Goal: Complete application form

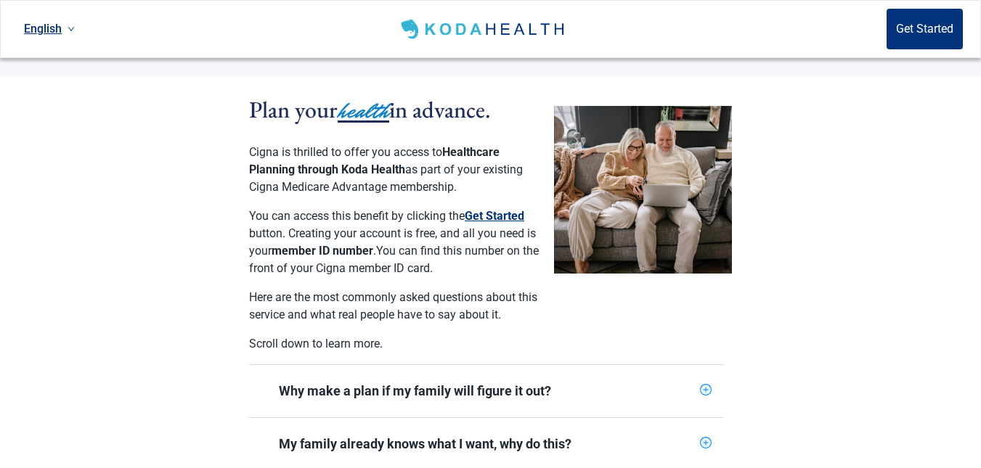
scroll to position [301, 0]
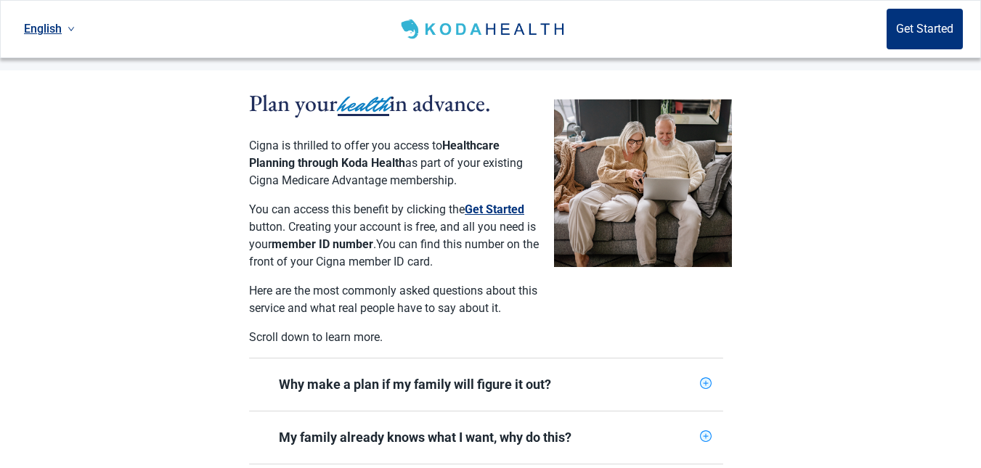
click at [500, 201] on button "Get Started" at bounding box center [495, 209] width 60 height 17
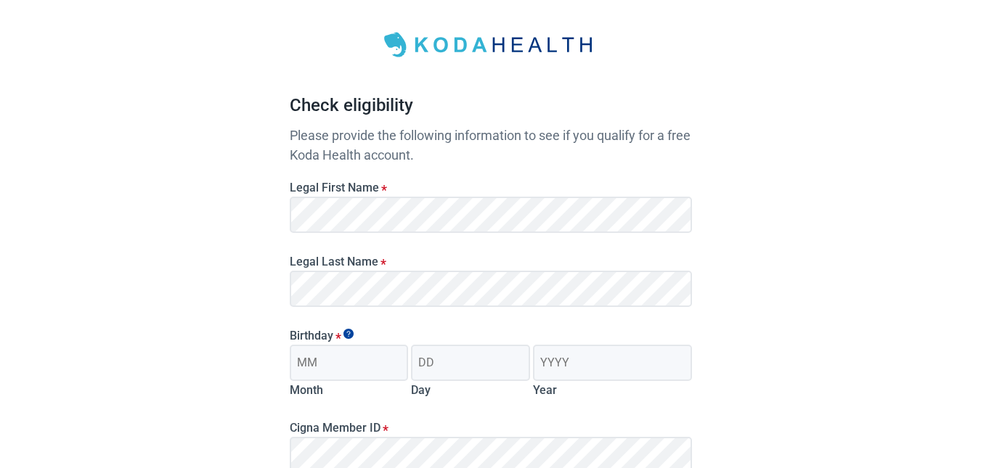
scroll to position [54, 0]
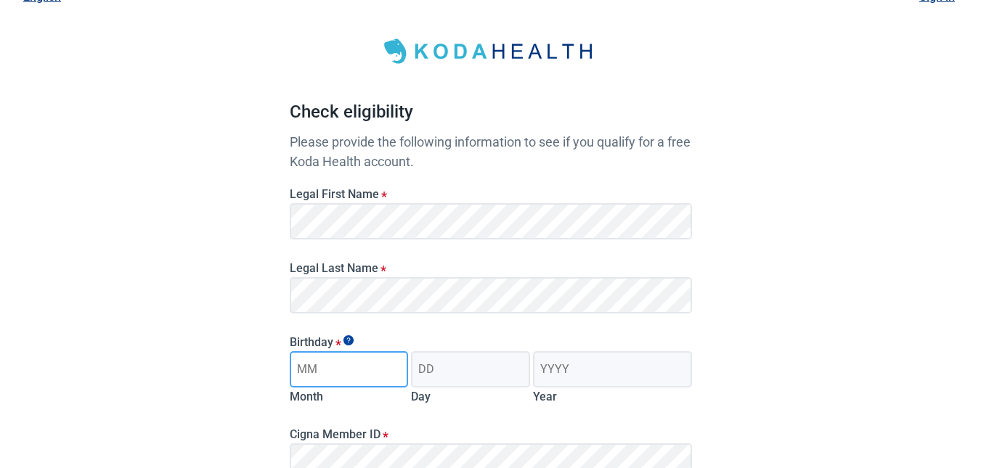
click at [307, 366] on input "Month" at bounding box center [349, 369] width 119 height 36
type input "12"
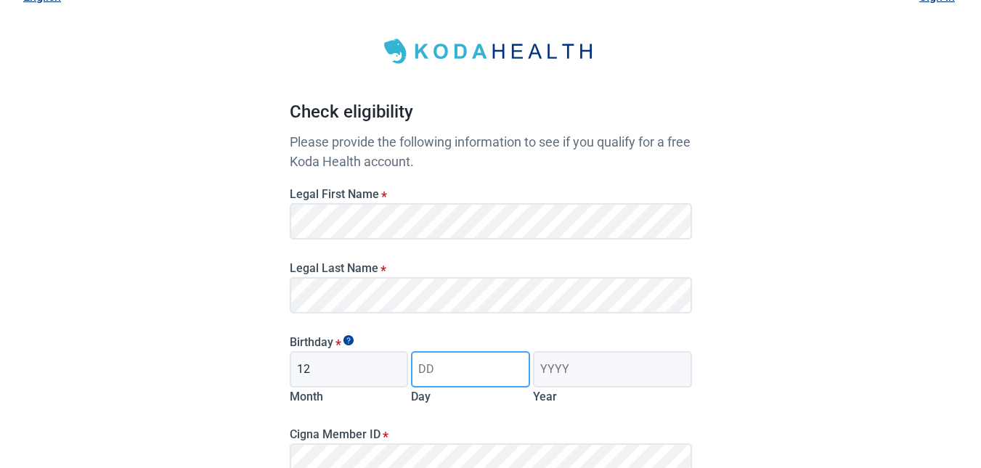
click at [449, 382] on input "Day" at bounding box center [470, 369] width 119 height 36
type input "27"
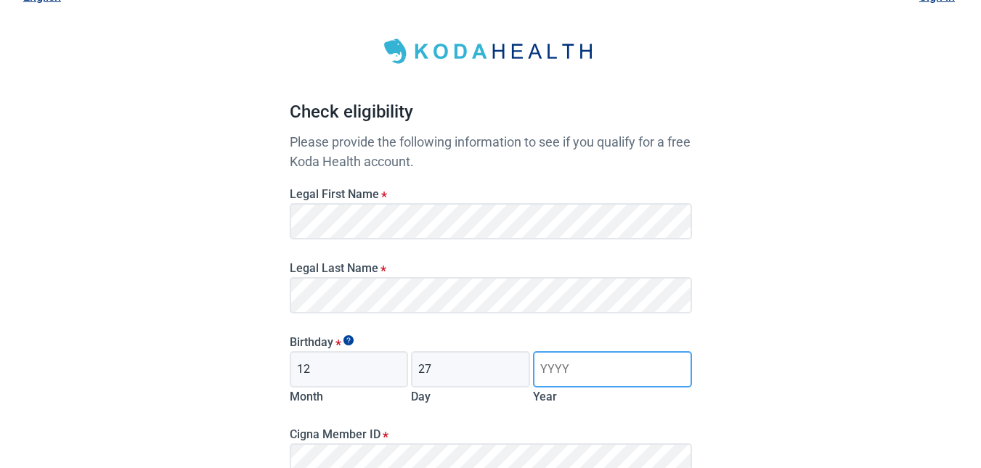
click at [561, 375] on input "Year" at bounding box center [612, 369] width 158 height 36
type input "1967"
drag, startPoint x: 980, startPoint y: 188, endPoint x: 982, endPoint y: 223, distance: 34.9
click at [981, 223] on html "Skip to main content Have Questions about Healthcare Planning? Learn More Here …" at bounding box center [490, 180] width 981 height 468
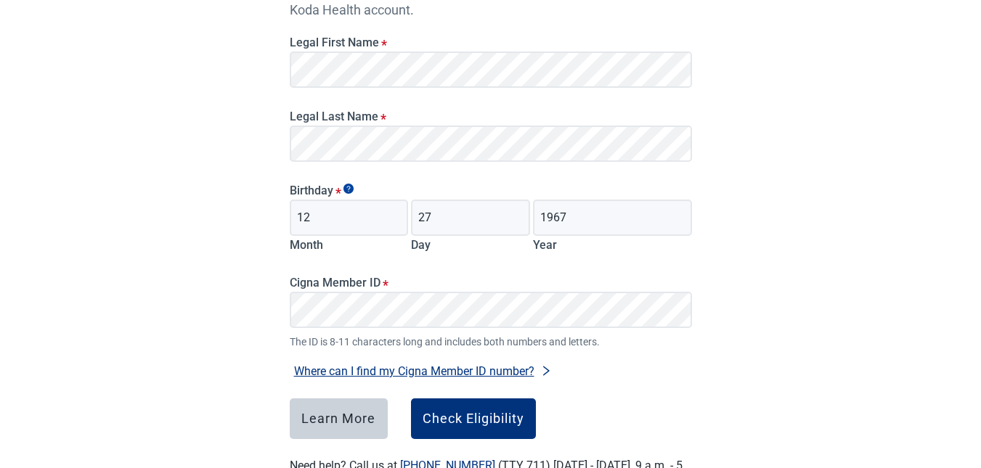
scroll to position [210, 0]
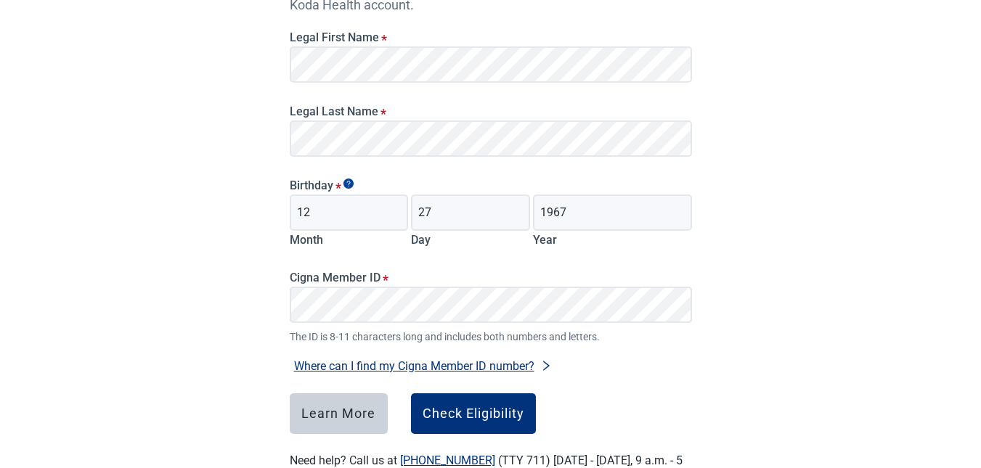
click at [393, 282] on label "Cigna Member ID *" at bounding box center [491, 278] width 402 height 14
click at [444, 426] on button "Check Eligibility" at bounding box center [473, 413] width 125 height 41
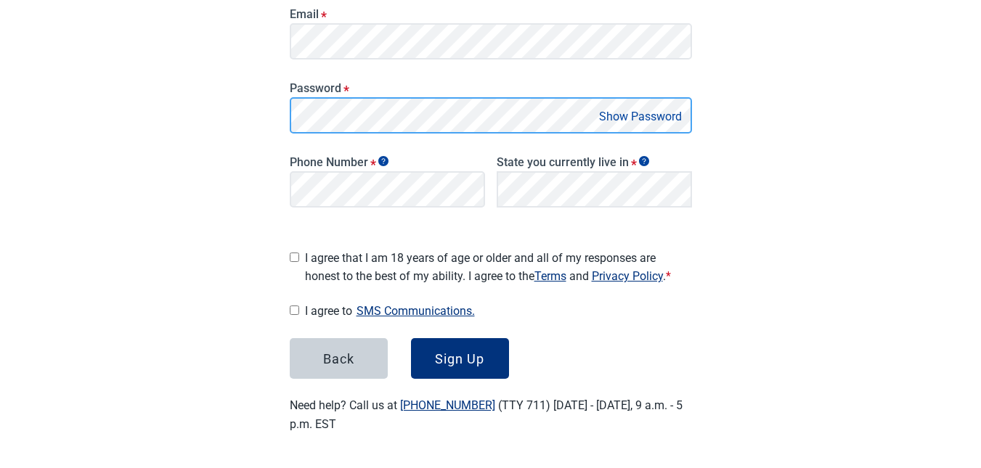
scroll to position [275, 0]
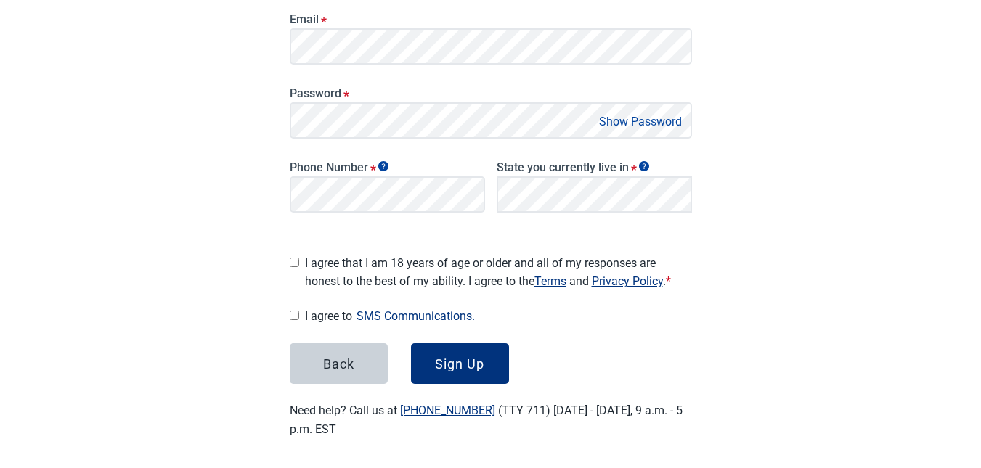
click at [635, 116] on button "Show Password" at bounding box center [639, 122] width 91 height 20
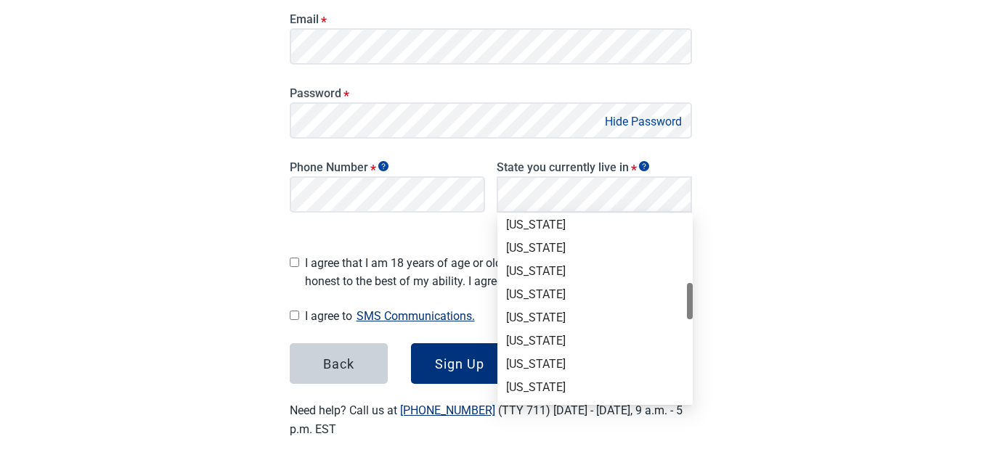
scroll to position [382, 0]
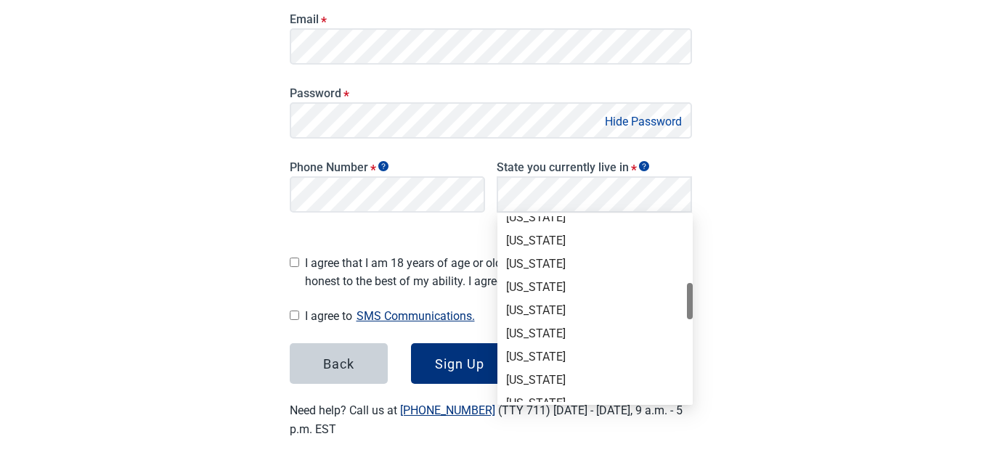
drag, startPoint x: 692, startPoint y: 244, endPoint x: 684, endPoint y: 311, distance: 67.2
click at [684, 311] on div "[US_STATE] [US_STATE] [US_STATE] [US_STATE] [US_STATE] [US_STATE] [US_STATE] [U…" at bounding box center [594, 309] width 195 height 186
click at [518, 306] on div "[US_STATE]" at bounding box center [595, 311] width 178 height 16
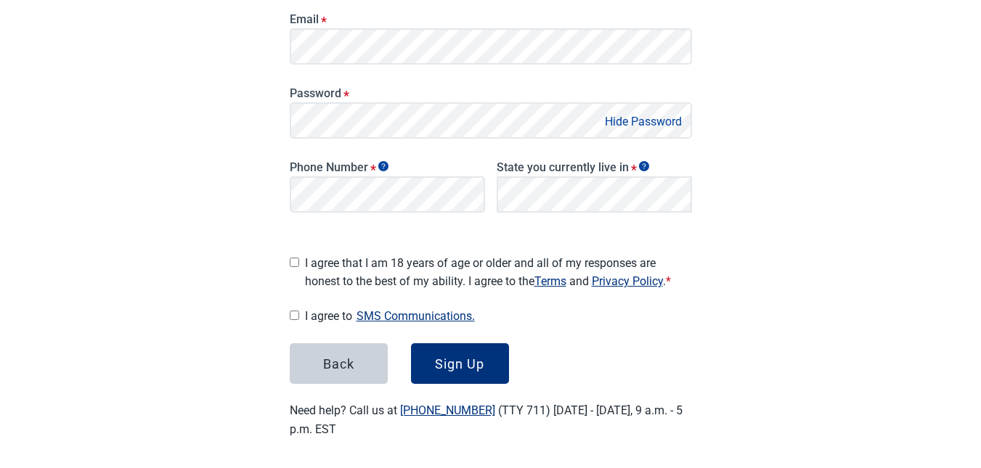
click at [293, 250] on div "Main content" at bounding box center [294, 260] width 9 height 24
click at [294, 258] on input "I agree that I am 18 years of age or older and all of my responses are honest t…" at bounding box center [294, 262] width 9 height 9
checkbox input "true"
click at [472, 356] on div "Sign Up" at bounding box center [459, 363] width 49 height 15
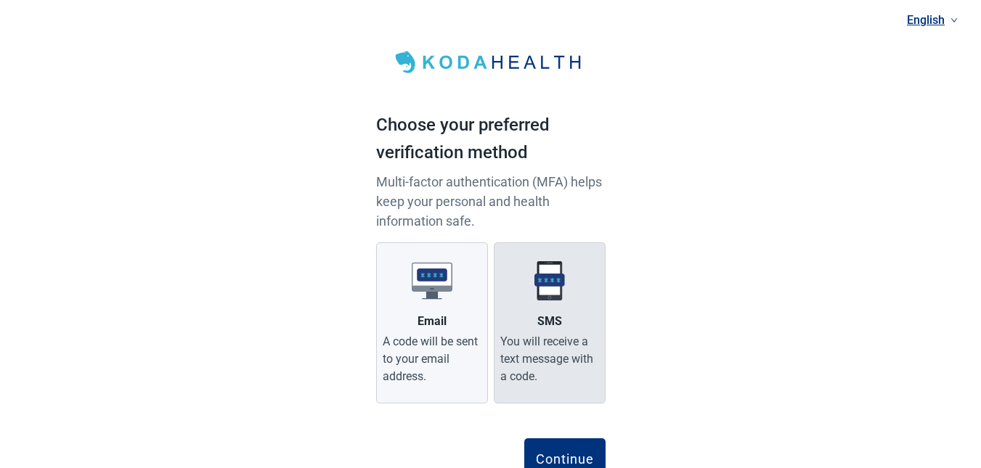
click at [561, 340] on div "You will receive a text message with a code." at bounding box center [549, 359] width 99 height 52
click at [0, 0] on input "SMS You will receive a text message with a code." at bounding box center [0, 0] width 0 height 0
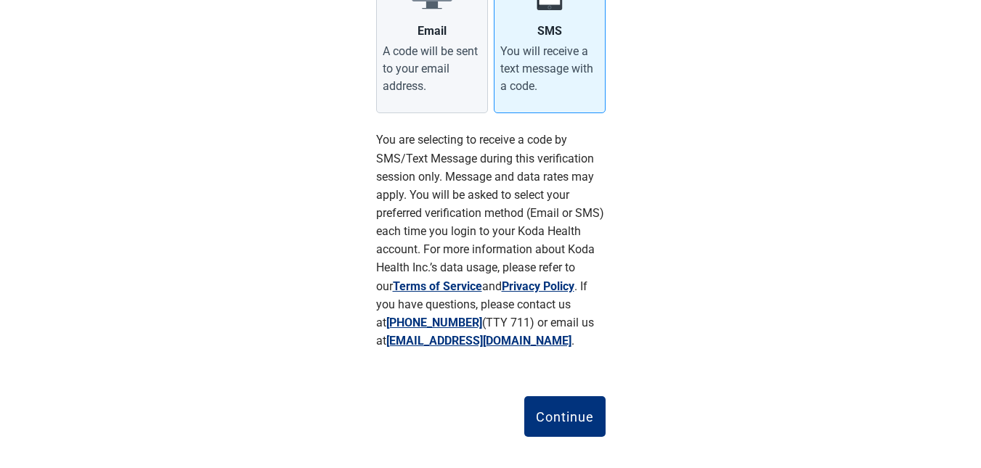
scroll to position [306, 0]
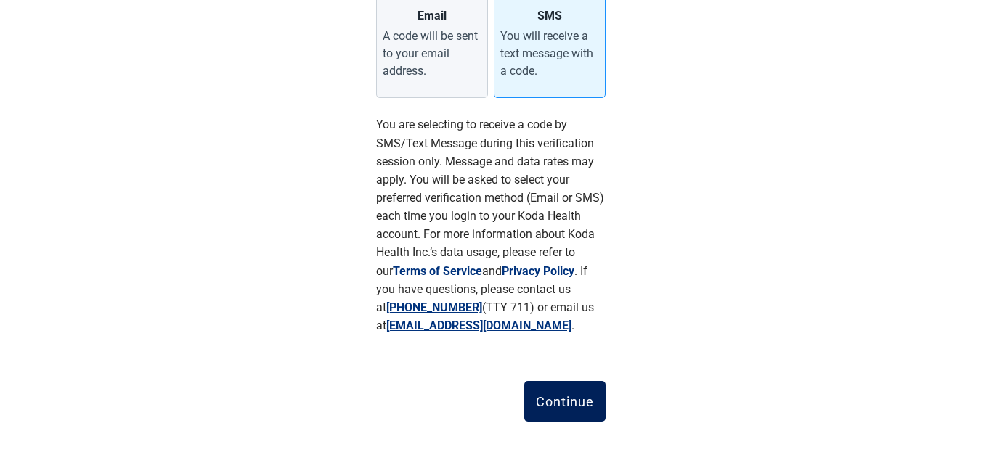
click at [549, 401] on div "Continue" at bounding box center [565, 401] width 58 height 15
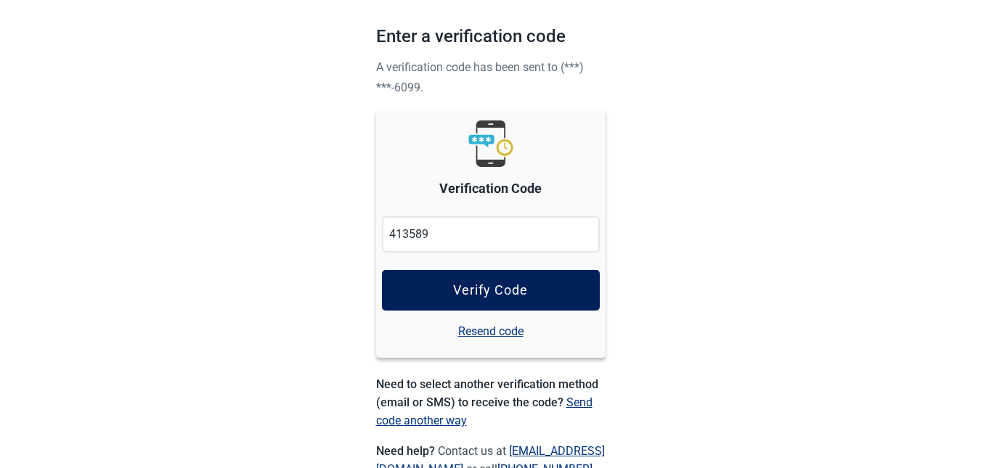
type input "413589"
click at [457, 295] on div "Verify Code" at bounding box center [490, 290] width 75 height 15
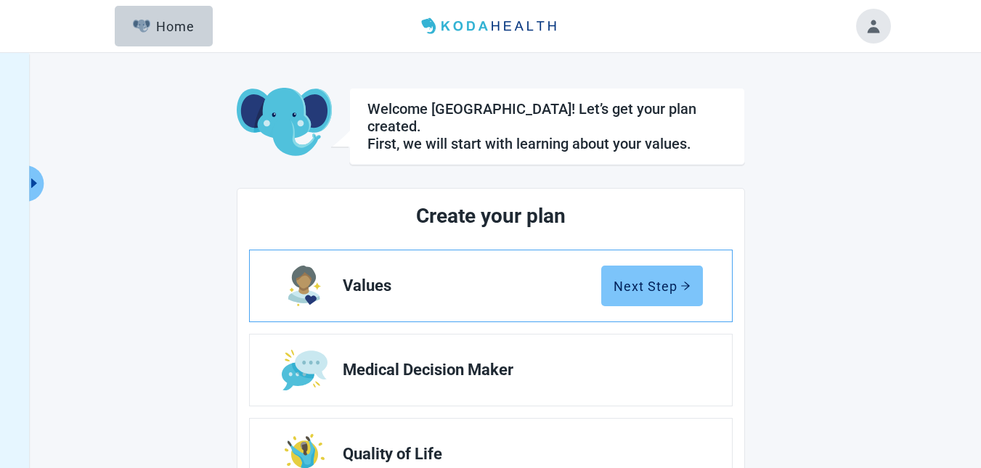
click at [621, 279] on div "Next Step" at bounding box center [651, 286] width 77 height 15
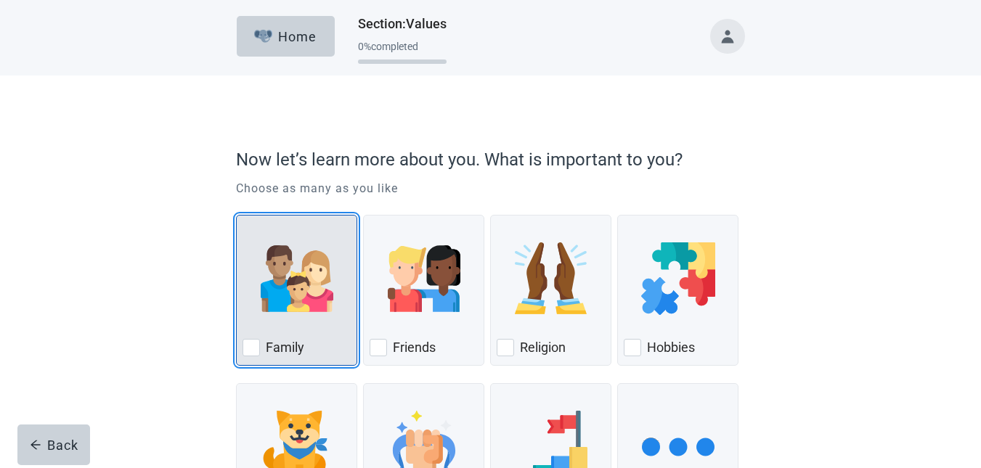
click at [247, 343] on div "Family, checkbox, not checked" at bounding box center [250, 347] width 17 height 17
click at [237, 216] on input "Family" at bounding box center [236, 215] width 1 height 1
checkbox input "true"
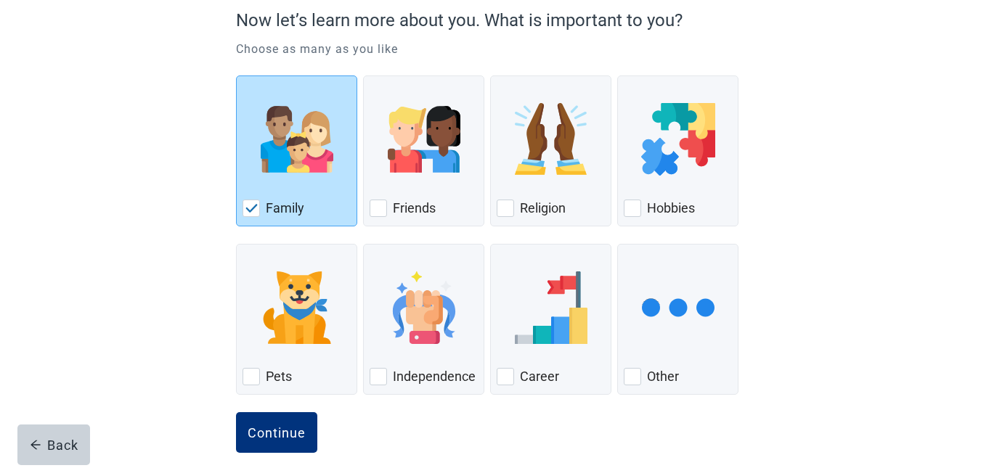
scroll to position [141, 0]
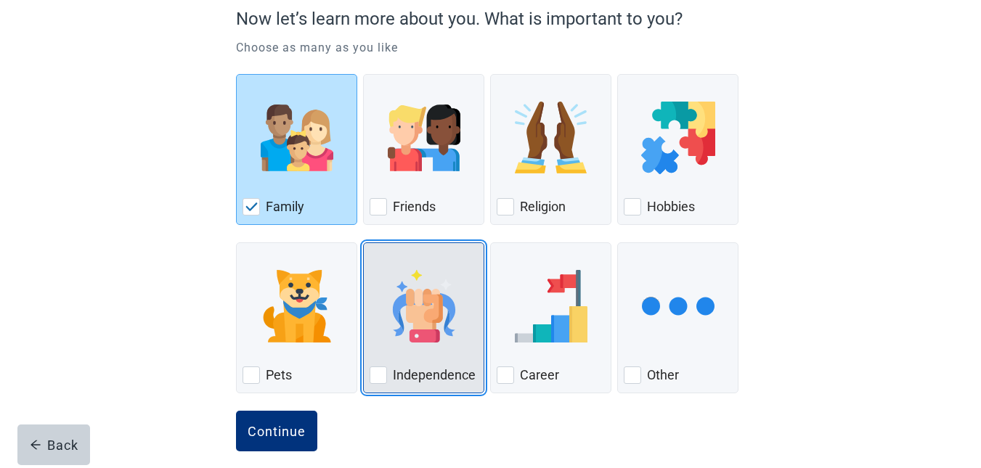
click at [375, 374] on div "Independence, checkbox, not checked" at bounding box center [377, 375] width 17 height 17
click at [364, 243] on input "Independence" at bounding box center [363, 242] width 1 height 1
checkbox input "true"
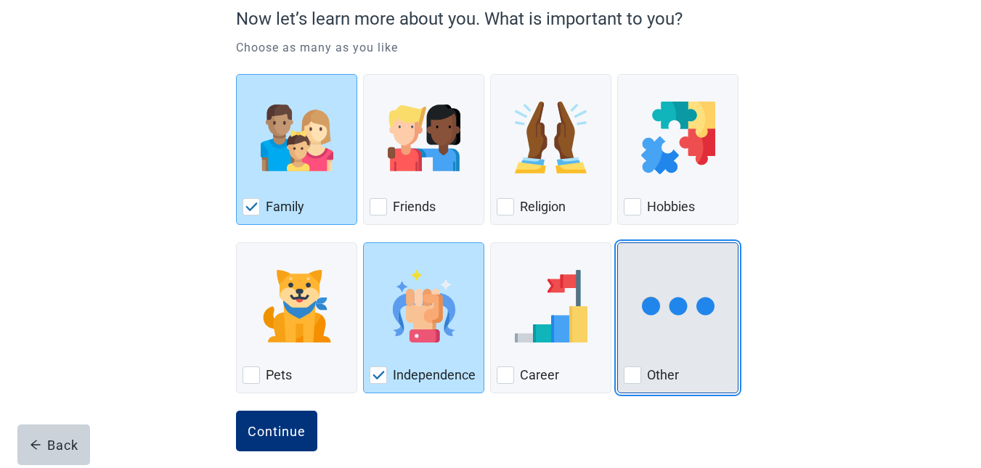
click at [671, 349] on div "Other, checkbox, not checked" at bounding box center [677, 306] width 108 height 115
click at [618, 243] on input "Other" at bounding box center [617, 242] width 1 height 1
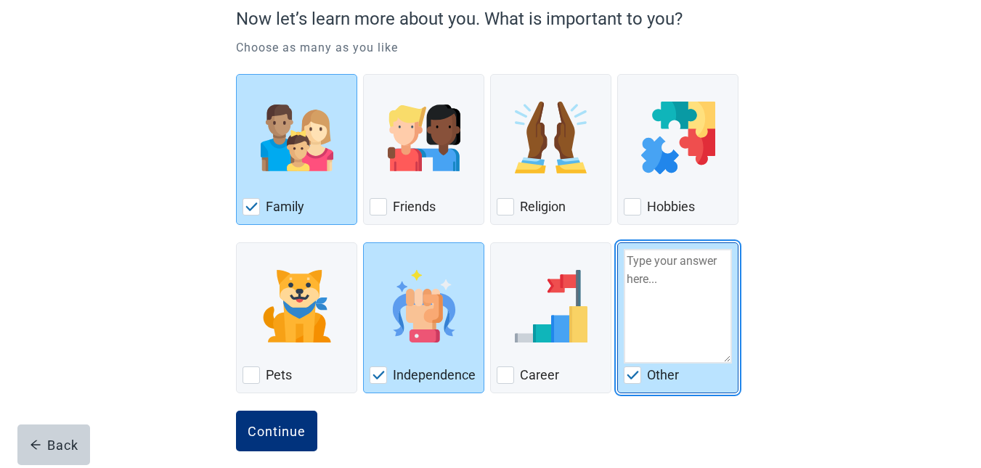
click at [634, 379] on img "Other, checkbox, checked" at bounding box center [632, 375] width 13 height 9
click at [618, 243] on input "Other" at bounding box center [617, 242] width 1 height 1
checkbox input "false"
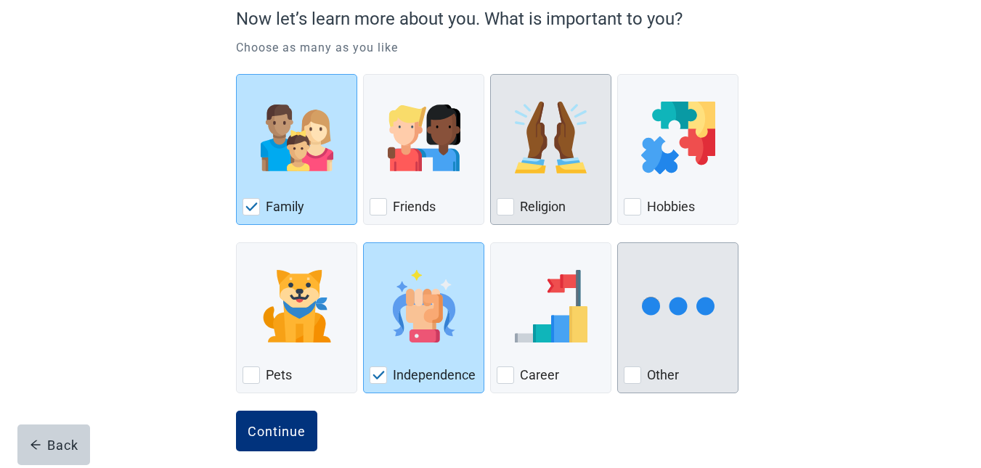
click at [504, 205] on div "Religion, checkbox, not checked" at bounding box center [504, 206] width 17 height 17
click at [491, 75] on input "Religion" at bounding box center [490, 74] width 1 height 1
checkbox input "true"
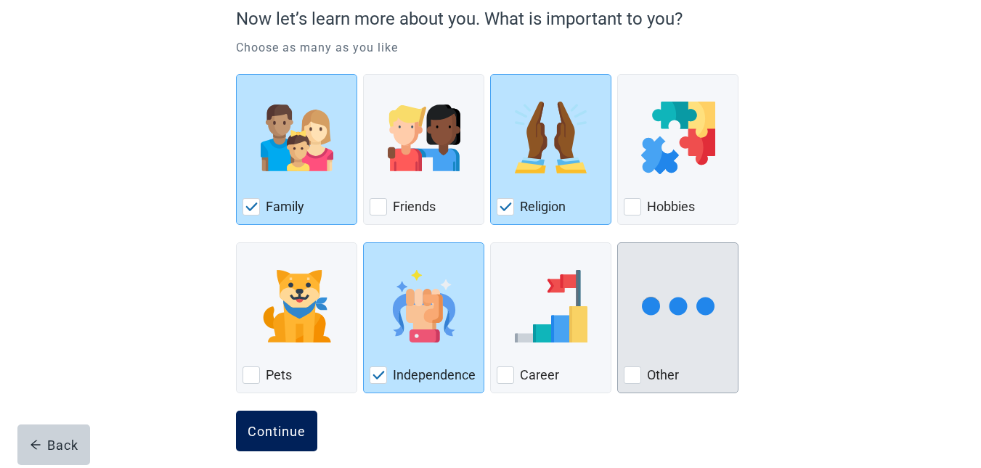
click at [263, 433] on div "Continue" at bounding box center [276, 431] width 58 height 15
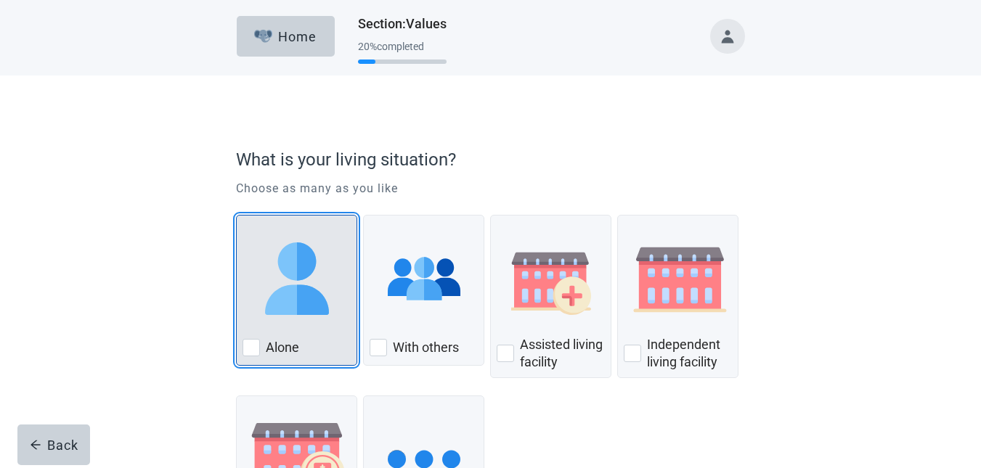
click at [248, 348] on div "Alone, checkbox, not checked" at bounding box center [250, 347] width 17 height 17
click at [237, 216] on input "Alone" at bounding box center [236, 215] width 1 height 1
checkbox input "true"
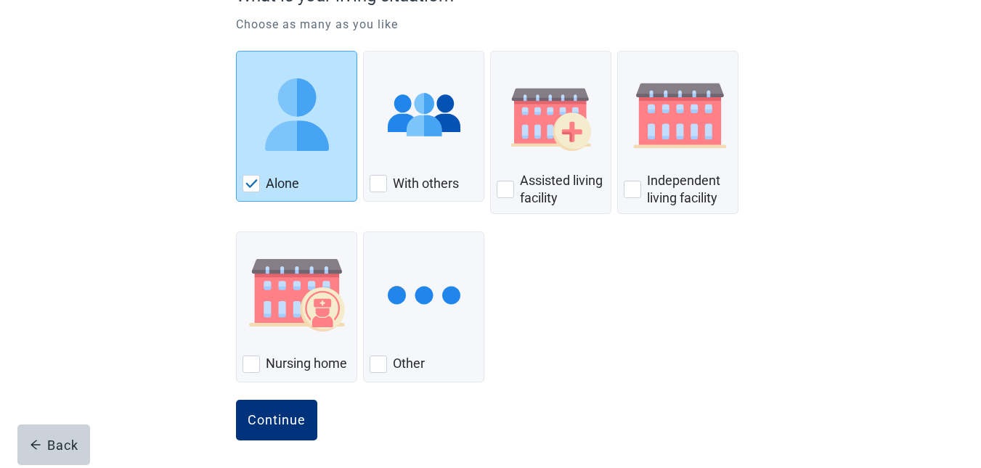
scroll to position [168, 0]
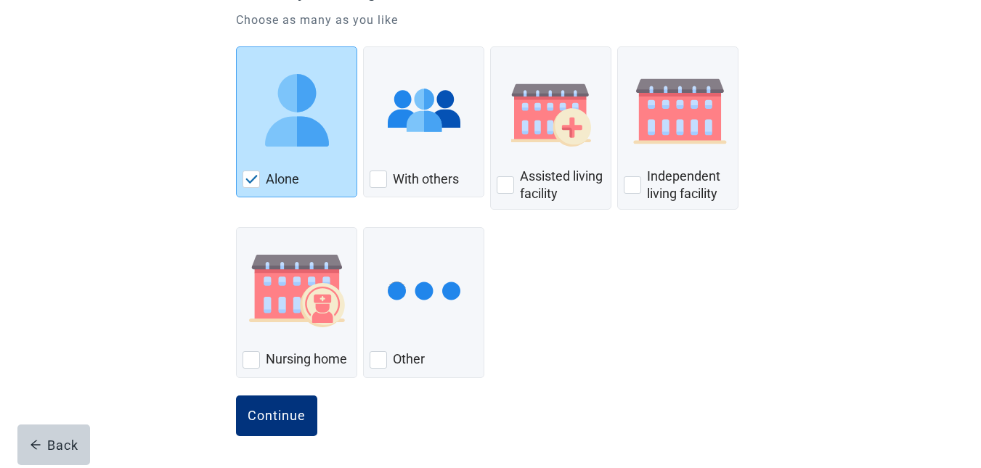
click at [971, 348] on main "What is your living situation? Choose as many as you like Alone With others Ass…" at bounding box center [490, 187] width 981 height 561
click at [277, 412] on div "Continue" at bounding box center [276, 416] width 58 height 15
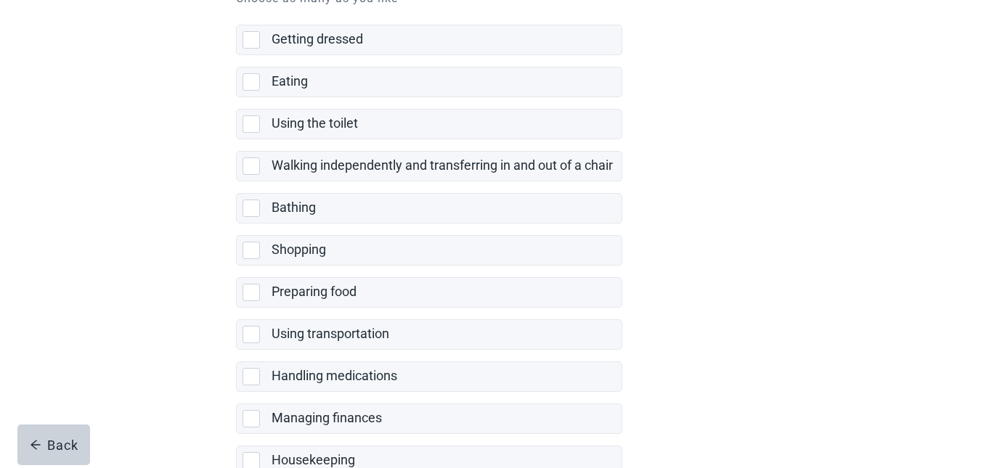
scroll to position [205, 0]
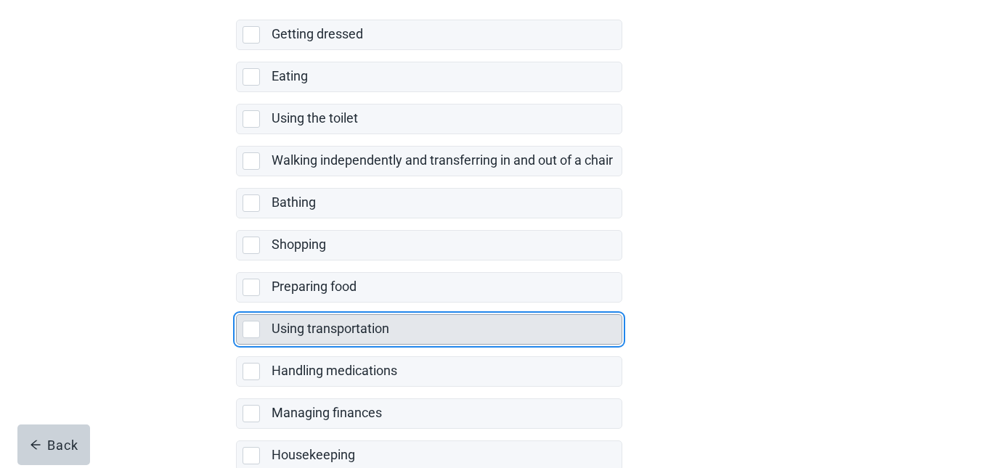
click at [247, 328] on div "Using transportation, checkbox, not selected" at bounding box center [250, 329] width 17 height 17
click at [237, 303] on input "Using transportation" at bounding box center [236, 303] width 1 height 1
checkbox input "true"
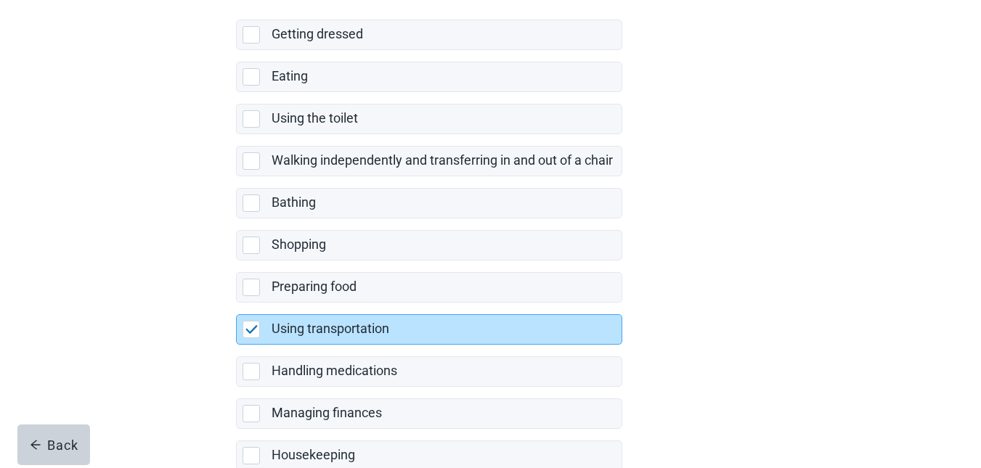
drag, startPoint x: 978, startPoint y: 224, endPoint x: 979, endPoint y: 250, distance: 26.9
click at [979, 250] on main "Do you need any help with any of the following? Choose as many as you like Gett…" at bounding box center [490, 233] width 981 height 727
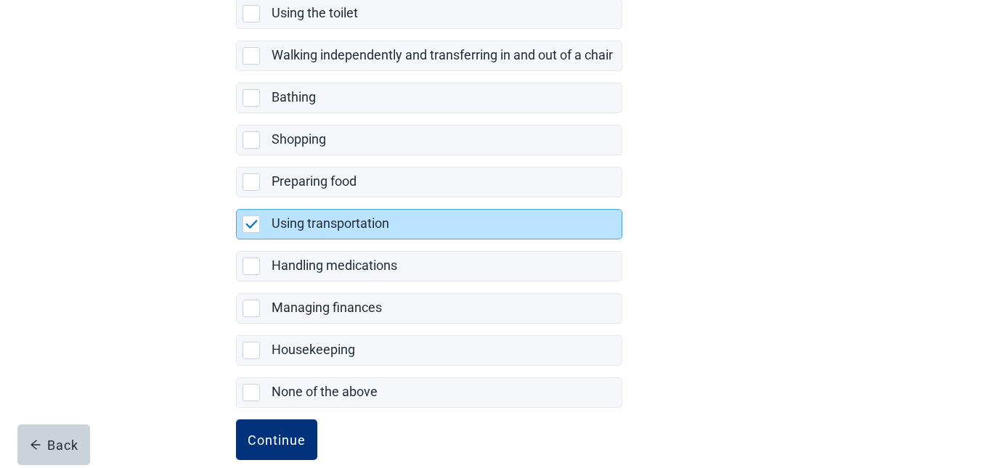
scroll to position [335, 0]
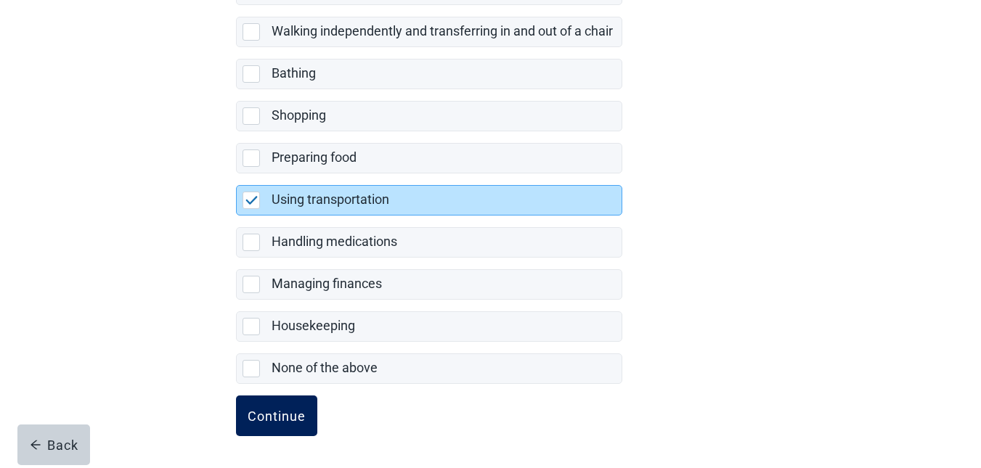
click at [268, 412] on div "Continue" at bounding box center [276, 416] width 58 height 15
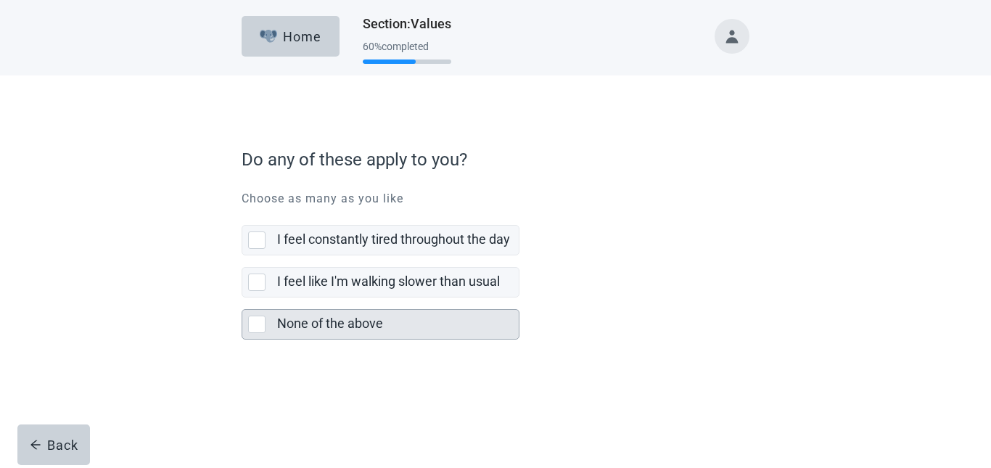
click at [258, 329] on div "None of the above, checkbox, not selected" at bounding box center [256, 324] width 17 height 17
click at [242, 298] on input "None of the above" at bounding box center [242, 298] width 1 height 1
checkbox input "true"
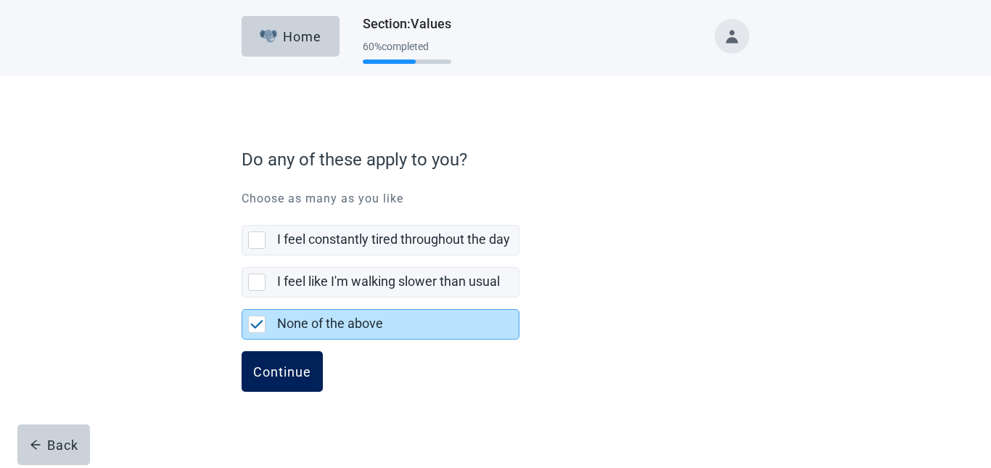
click at [271, 371] on div "Continue" at bounding box center [282, 371] width 58 height 15
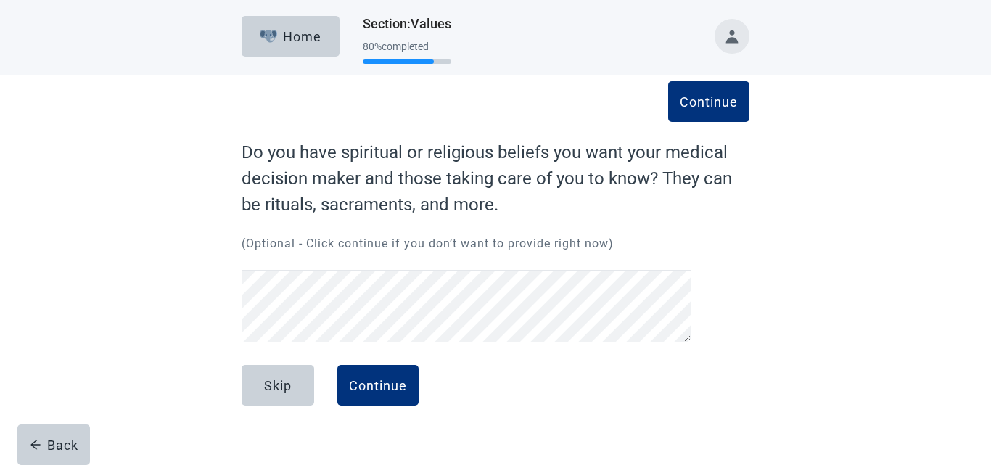
scroll to position [64, 0]
click at [448, 354] on form "Continue Do you have spiritual or religious beliefs you want your medical decis…" at bounding box center [496, 288] width 508 height 298
click at [462, 388] on div "Skip Continue" at bounding box center [496, 401] width 508 height 73
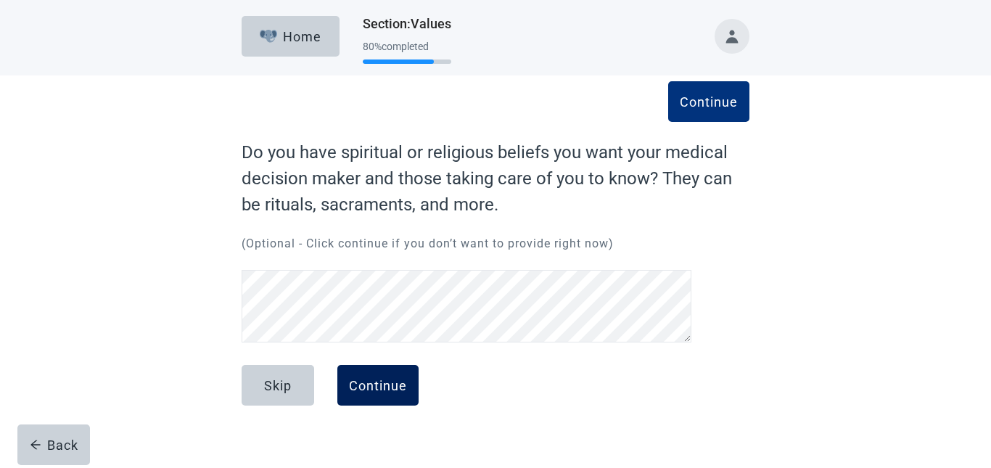
click at [372, 385] on div "Continue" at bounding box center [378, 385] width 58 height 15
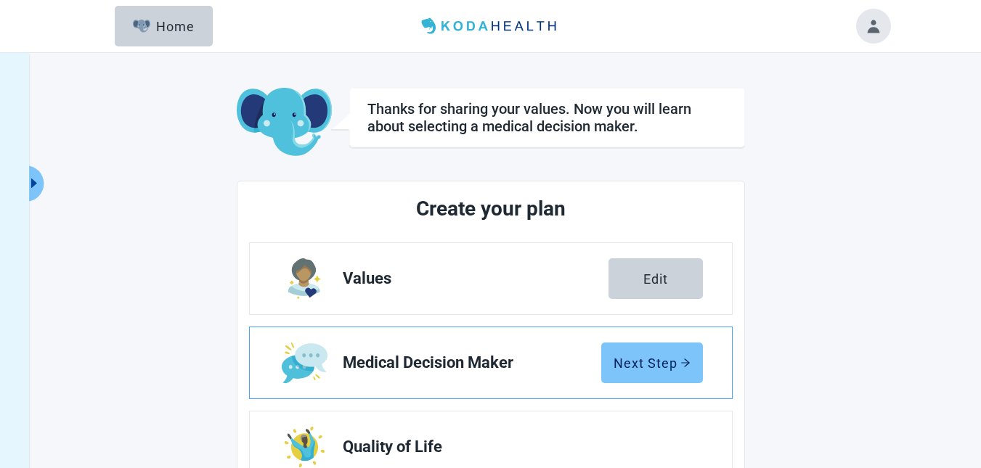
click at [649, 367] on div "Next Step" at bounding box center [651, 363] width 77 height 15
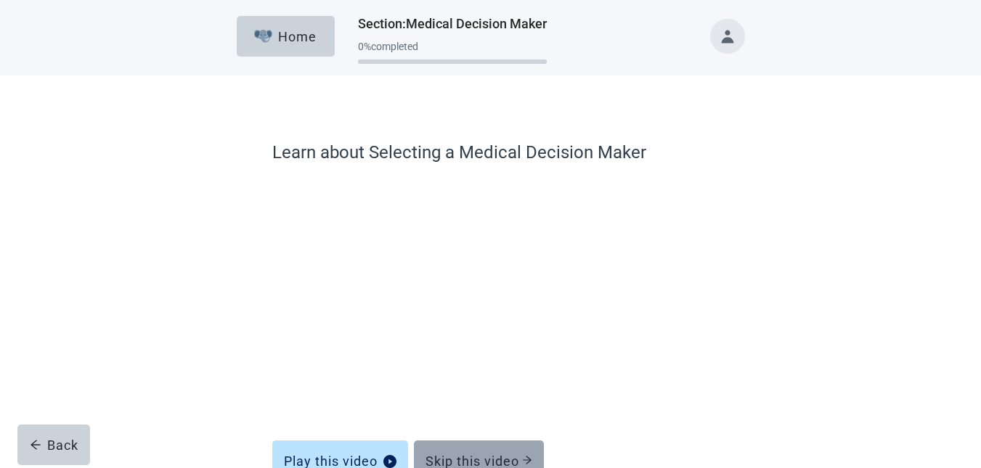
click at [478, 454] on div "Skip this video" at bounding box center [478, 461] width 107 height 15
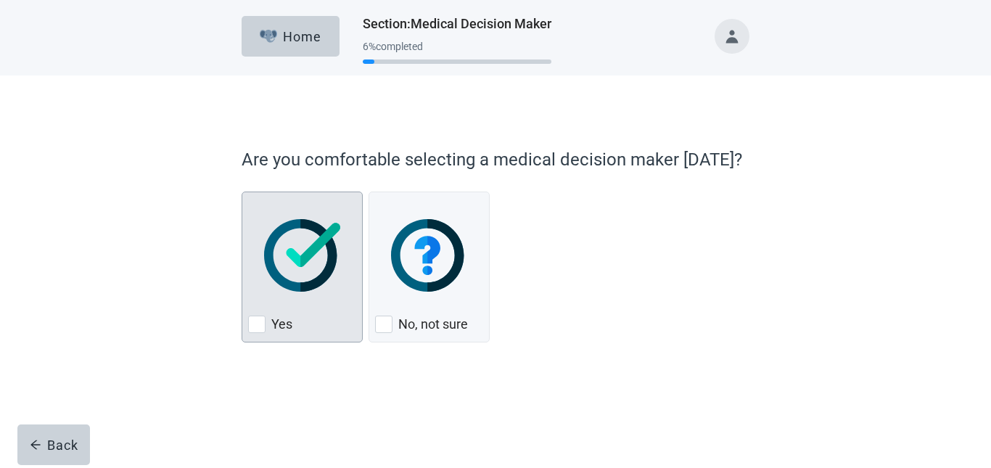
click at [263, 319] on div "Yes, checkbox, not checked" at bounding box center [256, 324] width 17 height 17
click at [242, 192] on input "Yes" at bounding box center [242, 192] width 1 height 1
checkbox input "true"
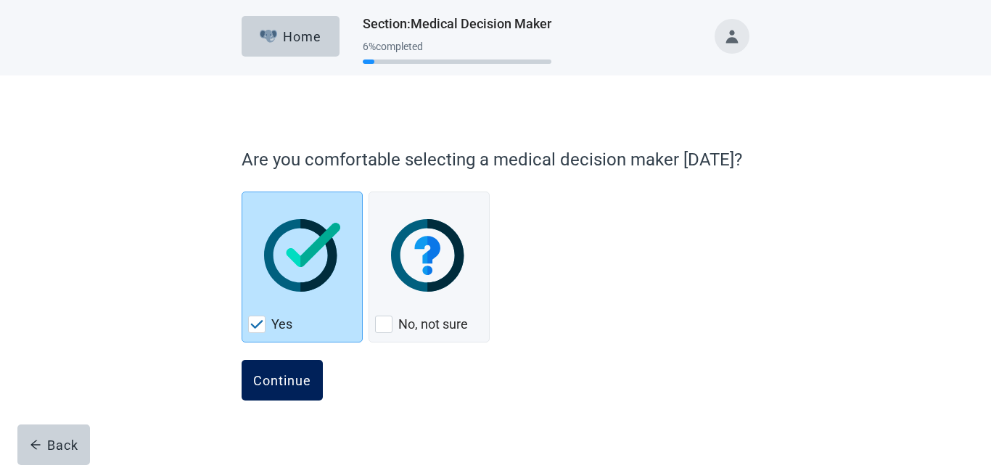
click at [273, 377] on div "Continue" at bounding box center [282, 380] width 58 height 15
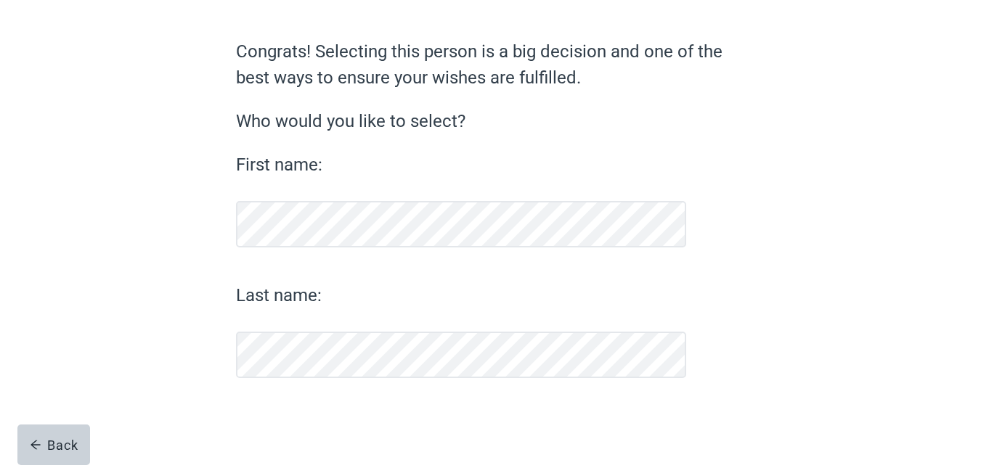
scroll to position [101, 0]
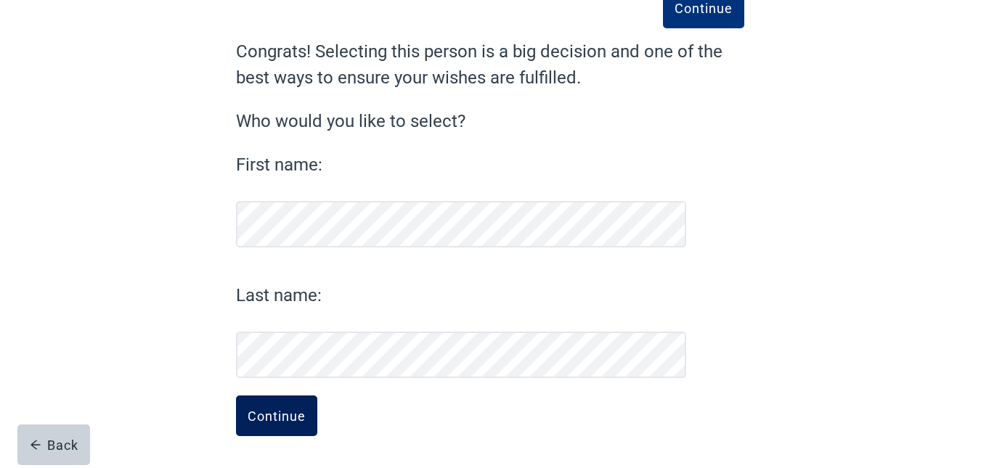
click at [278, 417] on div "Continue" at bounding box center [276, 416] width 58 height 15
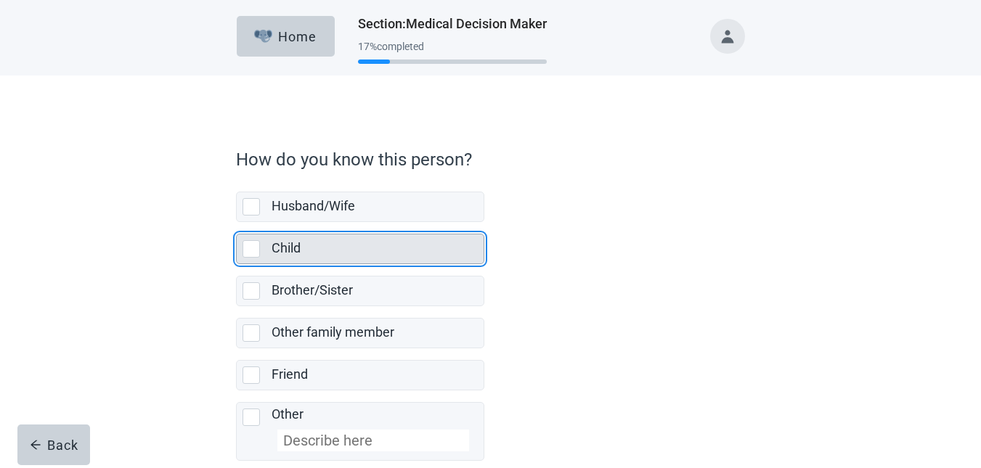
click at [247, 249] on div "Child, checkbox, not selected" at bounding box center [250, 248] width 17 height 17
click at [237, 223] on input "Child" at bounding box center [236, 222] width 1 height 1
checkbox input "true"
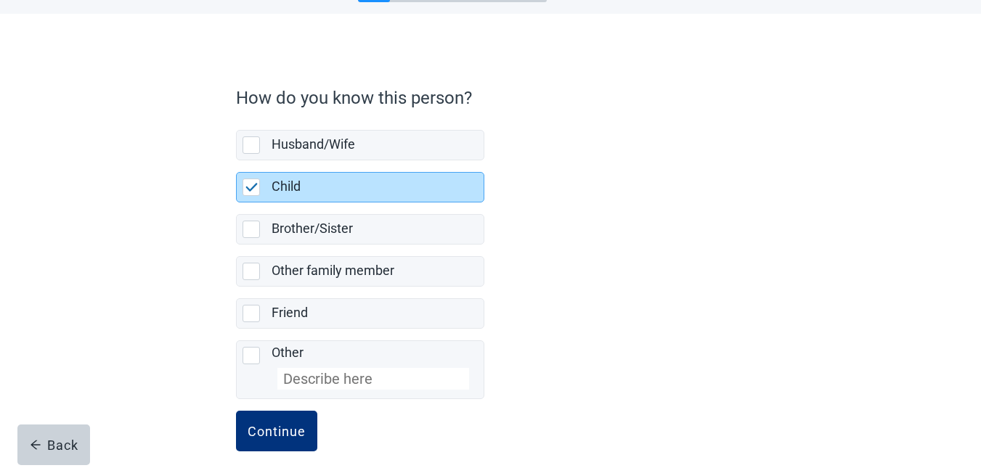
scroll to position [77, 0]
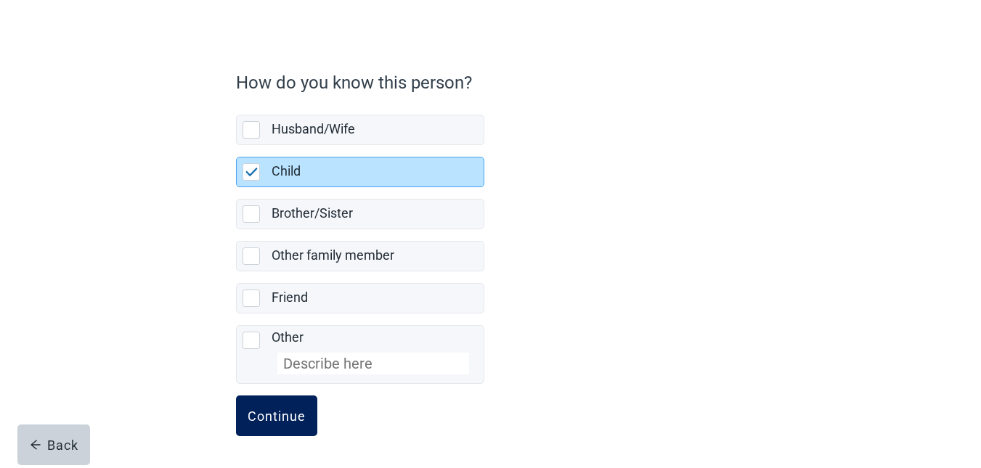
click at [282, 409] on div "Continue" at bounding box center [276, 416] width 58 height 15
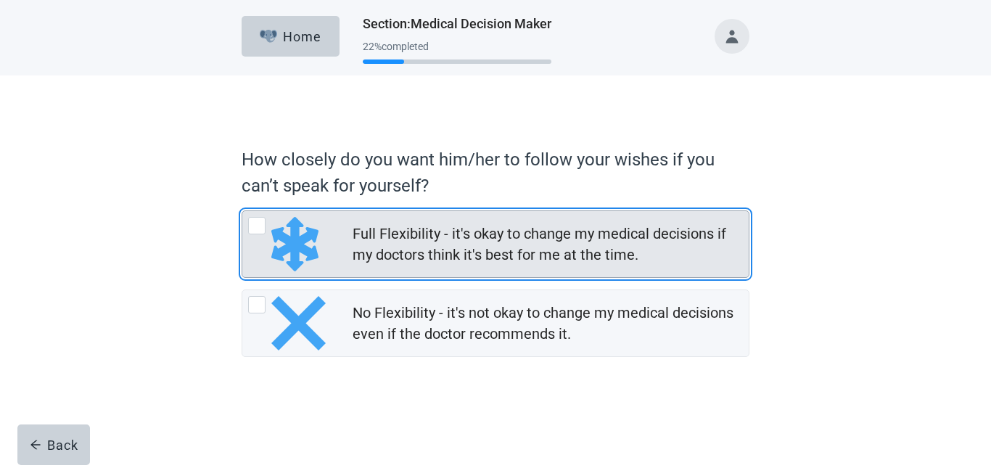
click at [256, 224] on div "Full Flexibility - it's okay to change my medical decisions if my doctors think…" at bounding box center [256, 225] width 17 height 17
click at [242, 211] on input "Full Flexibility - it's okay to change my medical decisions if my doctors think…" at bounding box center [242, 210] width 1 height 1
radio input "true"
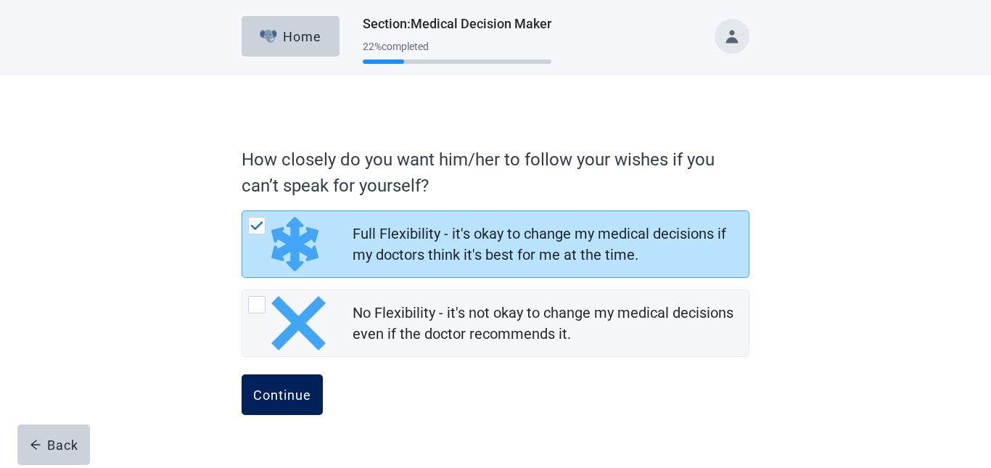
click at [266, 393] on div "Continue" at bounding box center [282, 395] width 58 height 15
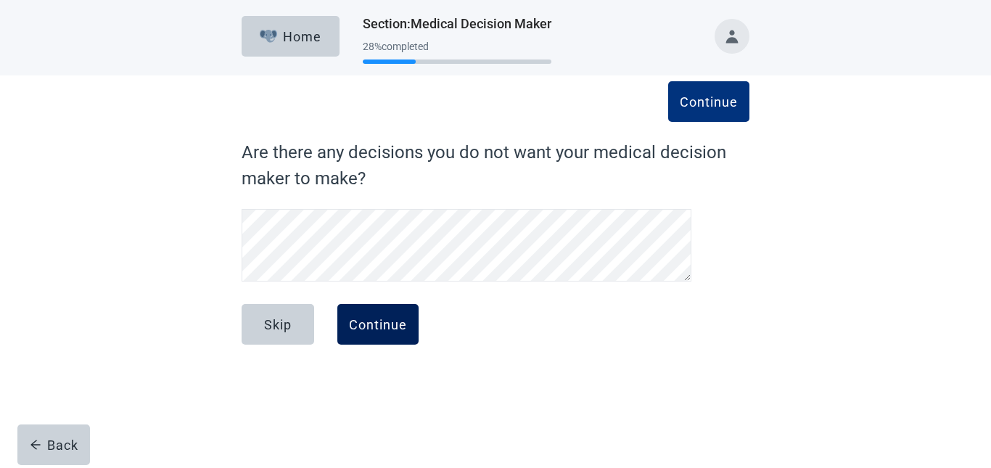
click at [372, 327] on div "Continue" at bounding box center [378, 324] width 58 height 15
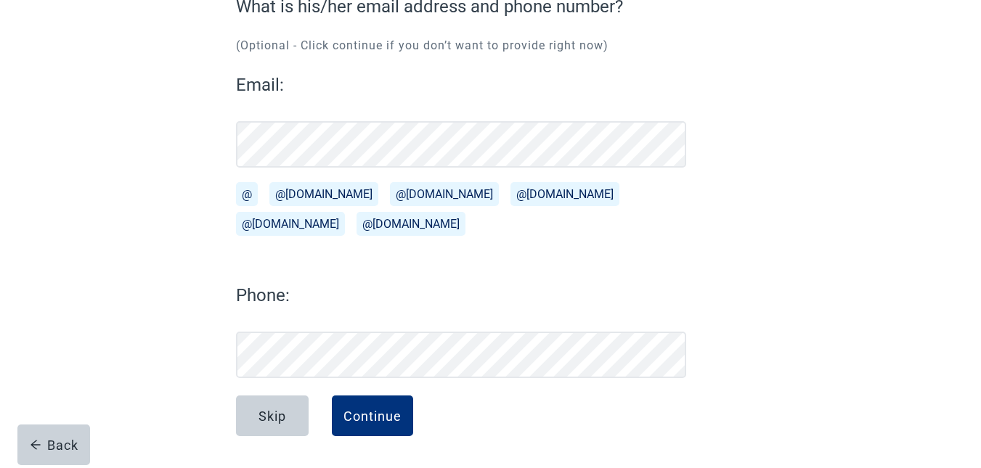
scroll to position [146, 0]
click at [510, 187] on button "@[DOMAIN_NAME]" at bounding box center [564, 194] width 109 height 24
click at [510, 188] on button "@[DOMAIN_NAME]" at bounding box center [564, 194] width 109 height 24
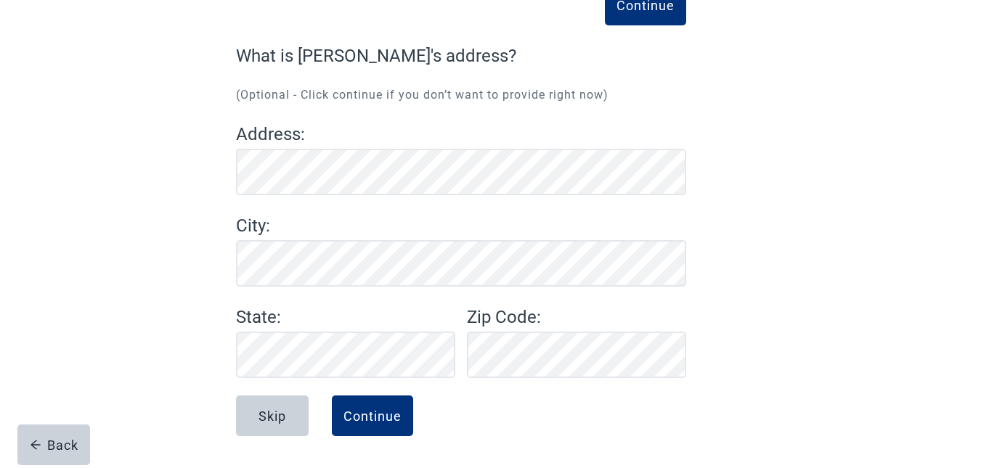
scroll to position [97, 0]
click at [368, 409] on div "Continue" at bounding box center [372, 416] width 58 height 15
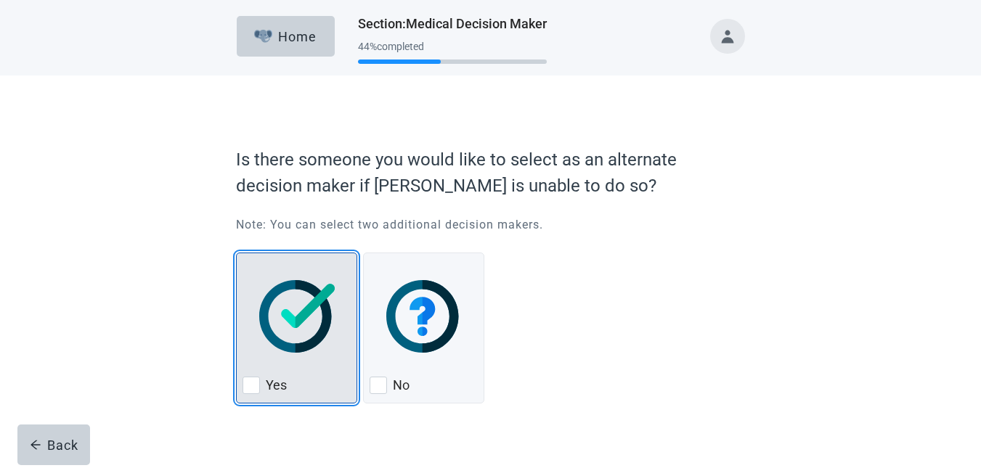
click at [252, 380] on div "Yes, checkbox, not checked" at bounding box center [250, 385] width 17 height 17
click at [237, 253] on input "Yes" at bounding box center [236, 253] width 1 height 1
checkbox input "true"
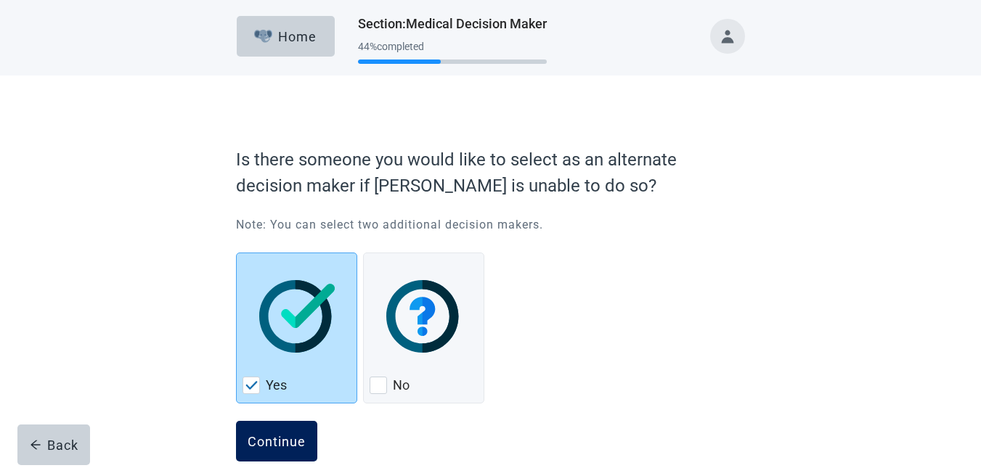
click at [254, 433] on button "Continue" at bounding box center [276, 441] width 81 height 41
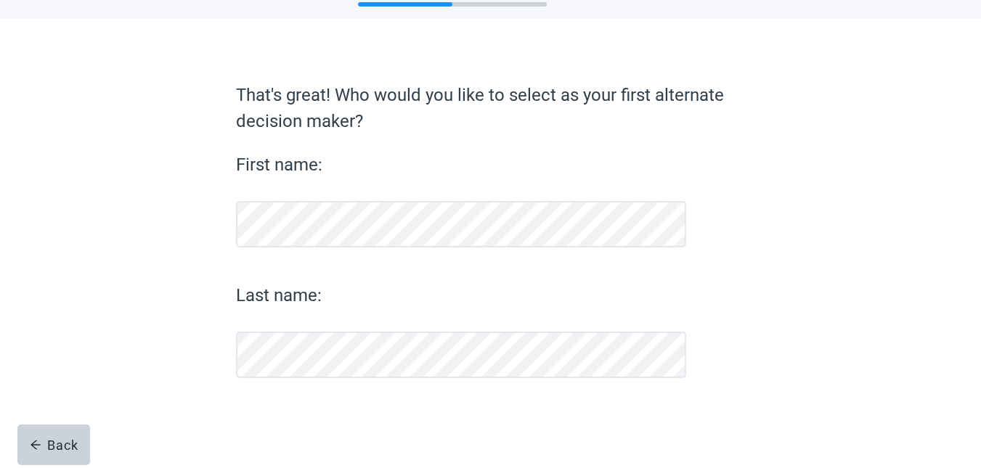
scroll to position [57, 0]
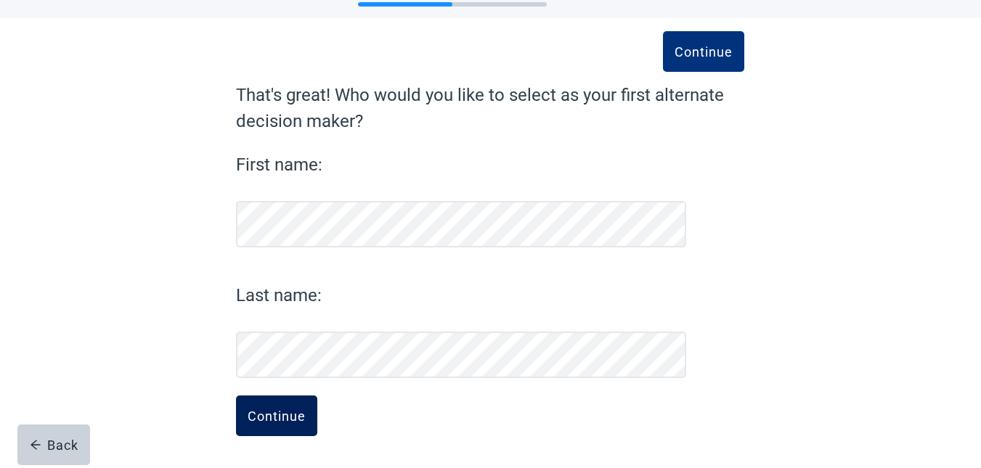
click at [283, 425] on button "Continue" at bounding box center [276, 416] width 81 height 41
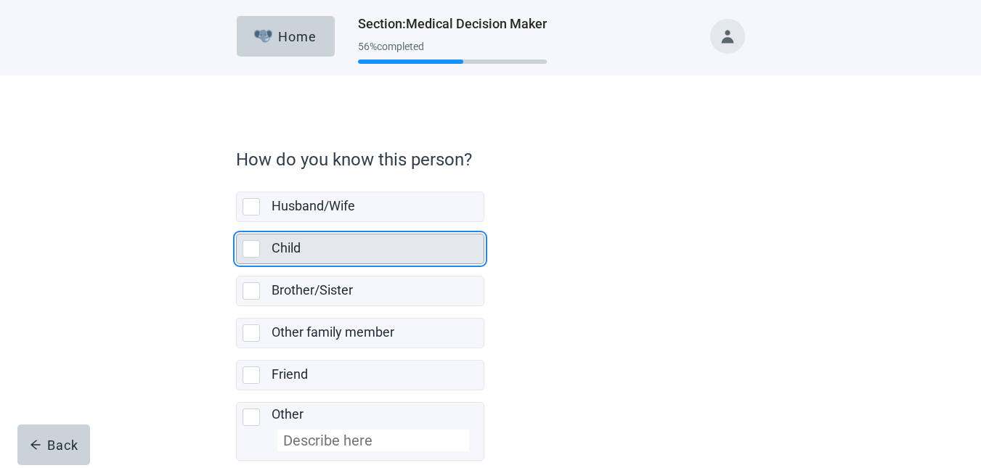
click at [246, 242] on div "Child, checkbox, not selected" at bounding box center [250, 248] width 17 height 17
click at [237, 223] on input "Child" at bounding box center [236, 222] width 1 height 1
checkbox input "true"
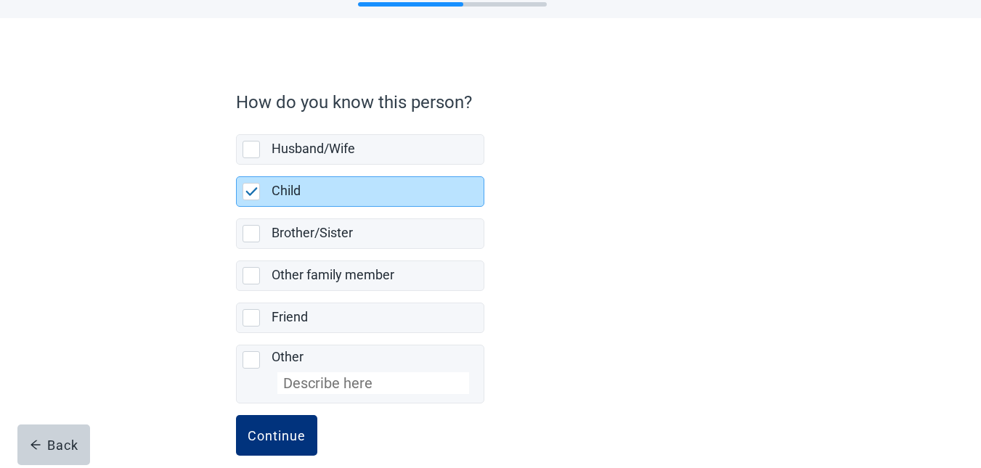
scroll to position [77, 0]
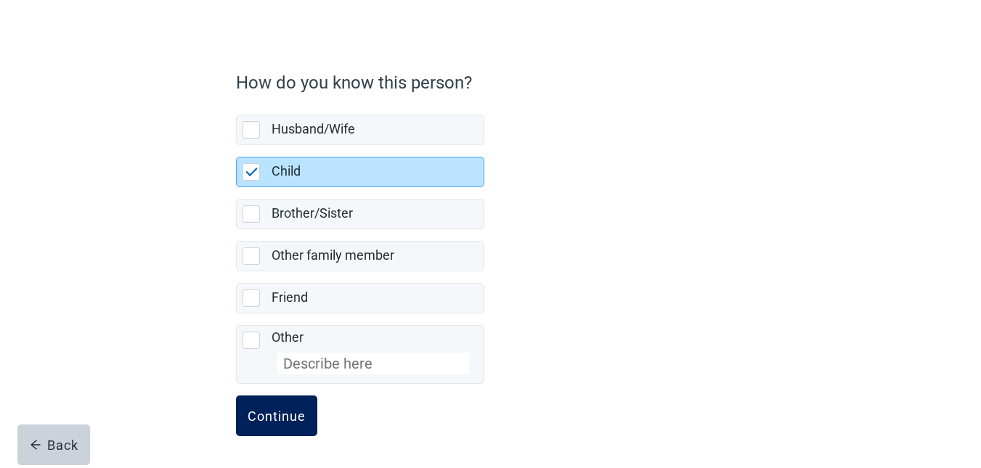
click at [254, 418] on div "Continue" at bounding box center [276, 416] width 58 height 15
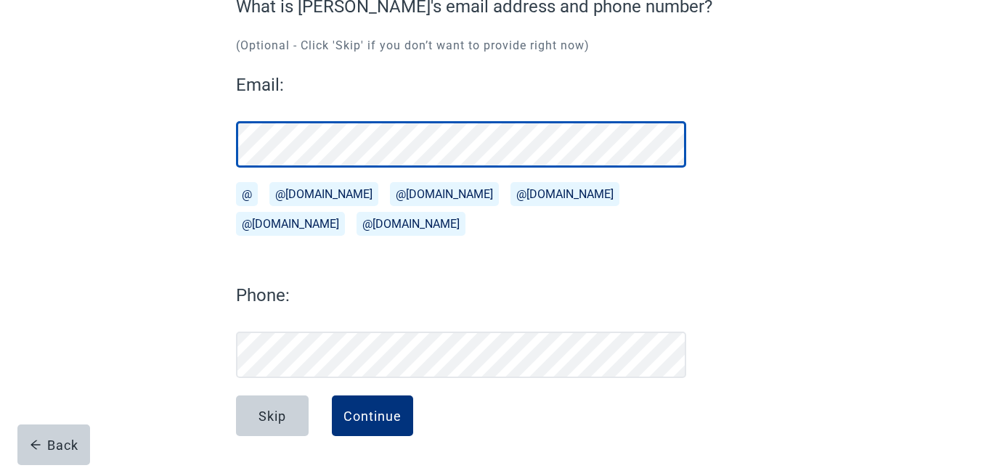
scroll to position [146, 0]
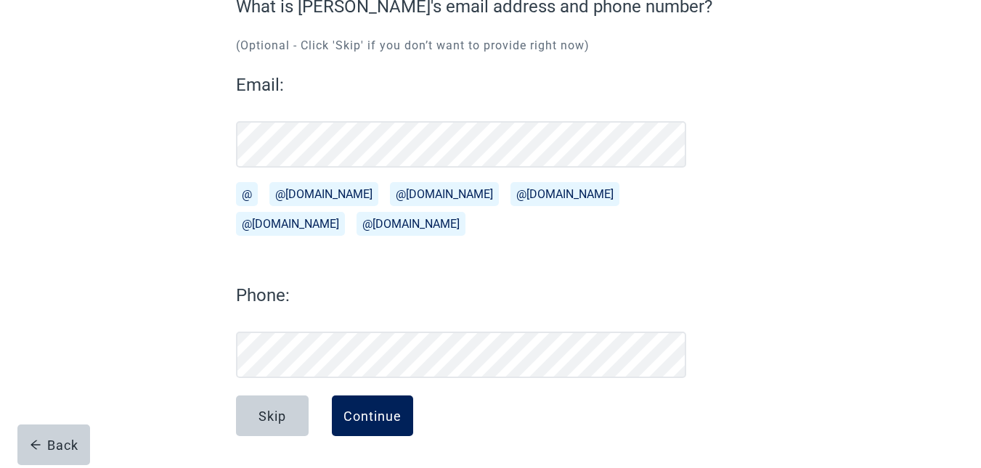
click at [368, 412] on div "Continue" at bounding box center [372, 416] width 58 height 15
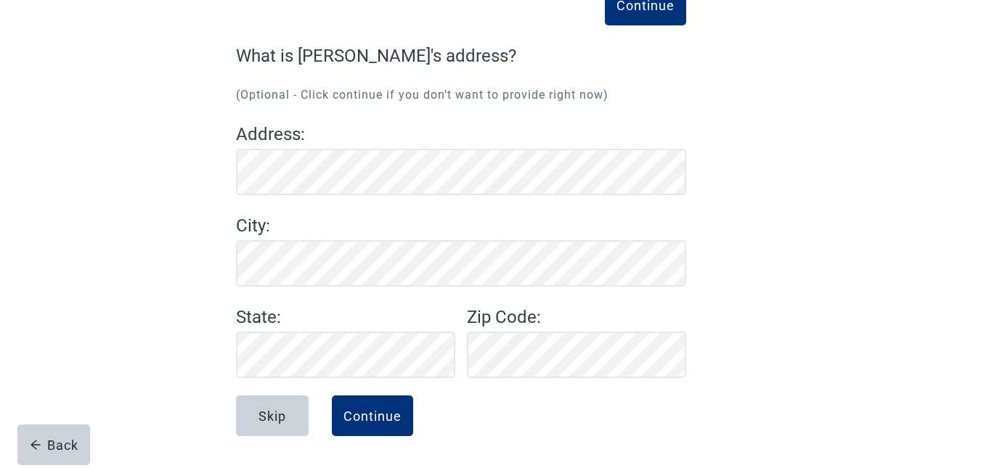
scroll to position [97, 0]
click at [367, 417] on div "Continue" at bounding box center [372, 416] width 58 height 15
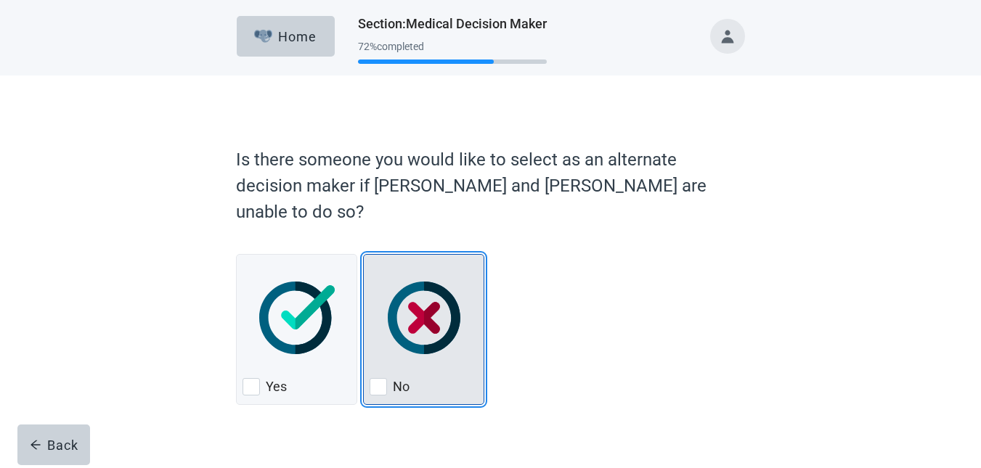
click at [377, 378] on div "No, checkbox, not checked" at bounding box center [377, 386] width 17 height 17
click at [364, 255] on input "No" at bounding box center [363, 254] width 1 height 1
checkbox input "true"
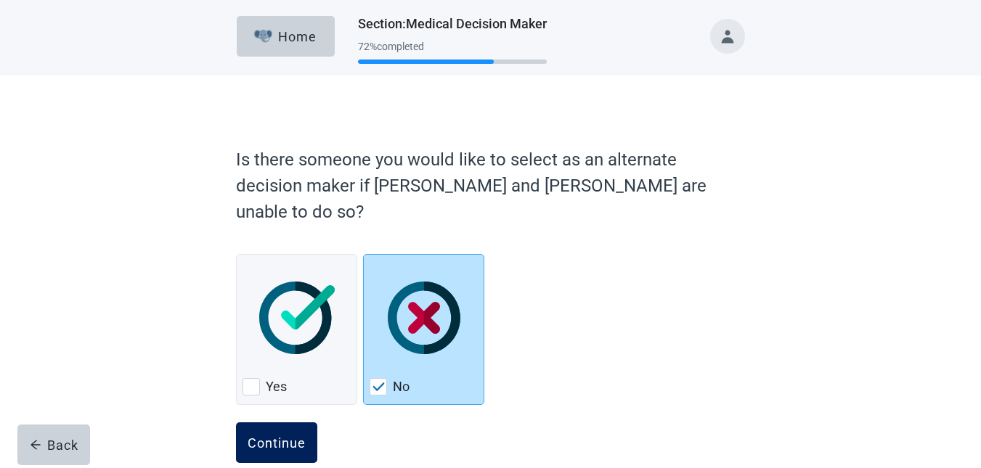
click at [287, 435] on div "Continue" at bounding box center [276, 442] width 58 height 15
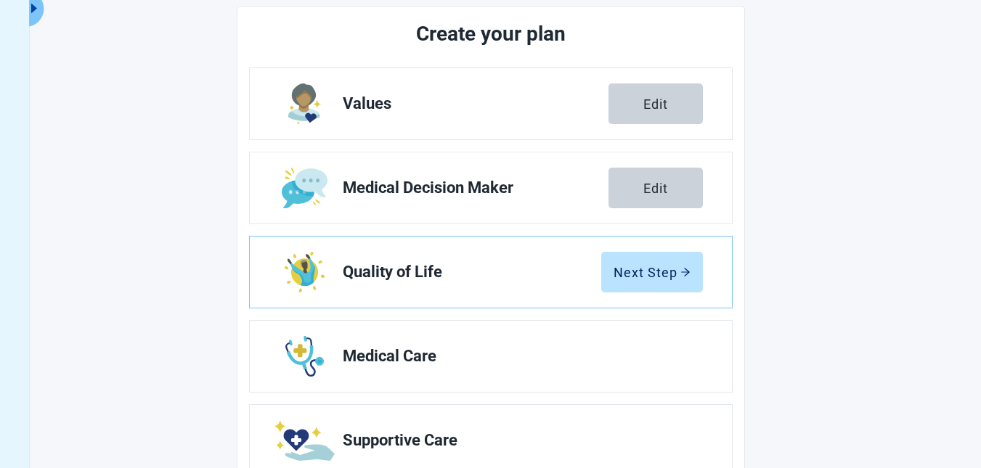
scroll to position [178, 0]
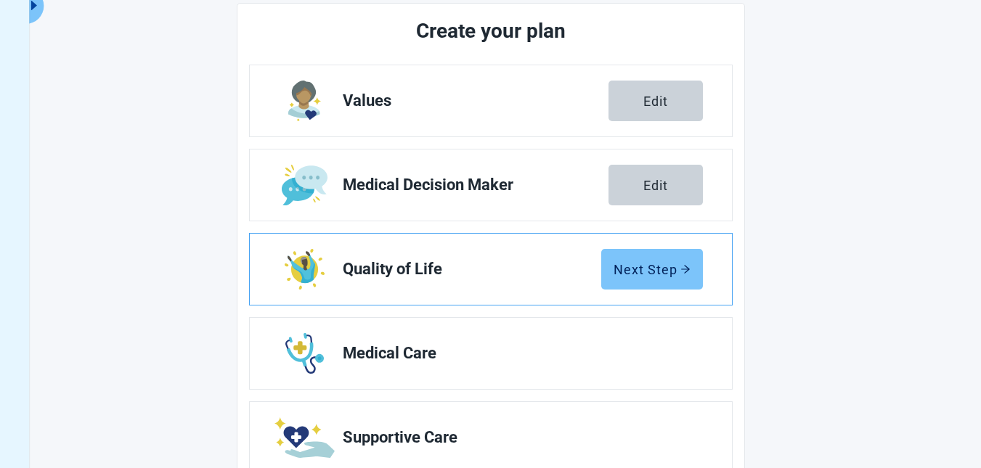
click at [651, 269] on div "Next Step" at bounding box center [651, 269] width 77 height 15
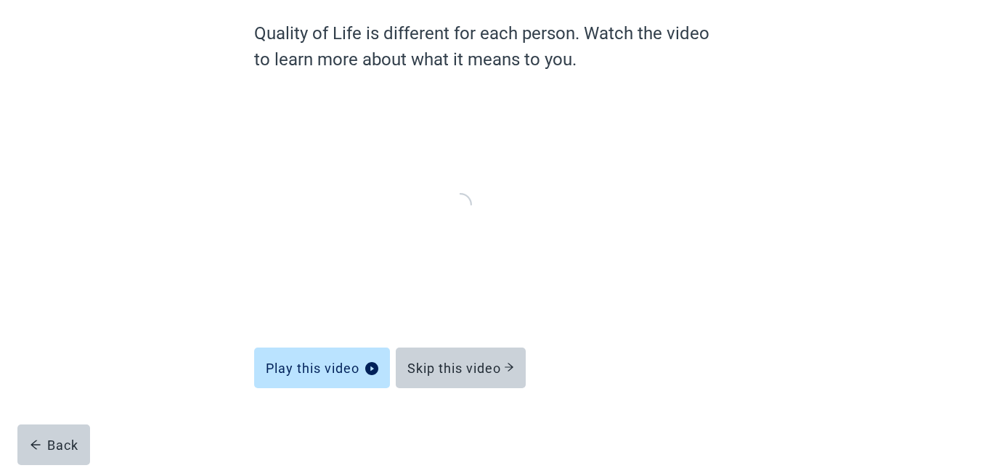
scroll to position [118, 0]
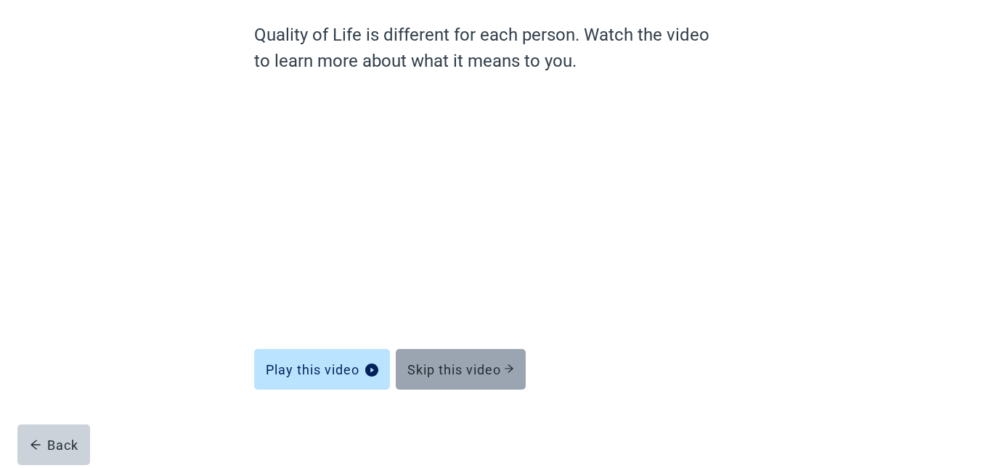
click at [461, 373] on div "Skip this video" at bounding box center [460, 369] width 107 height 15
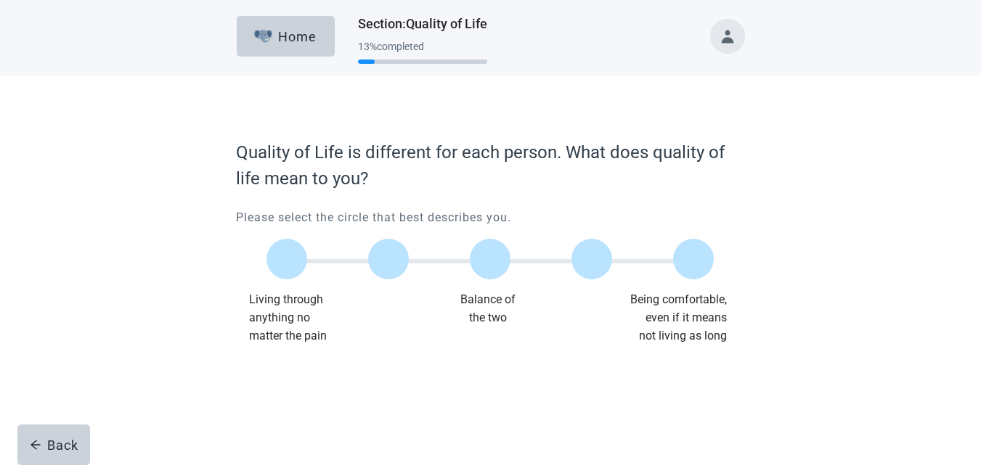
click at [496, 364] on div "Main content" at bounding box center [490, 390] width 508 height 73
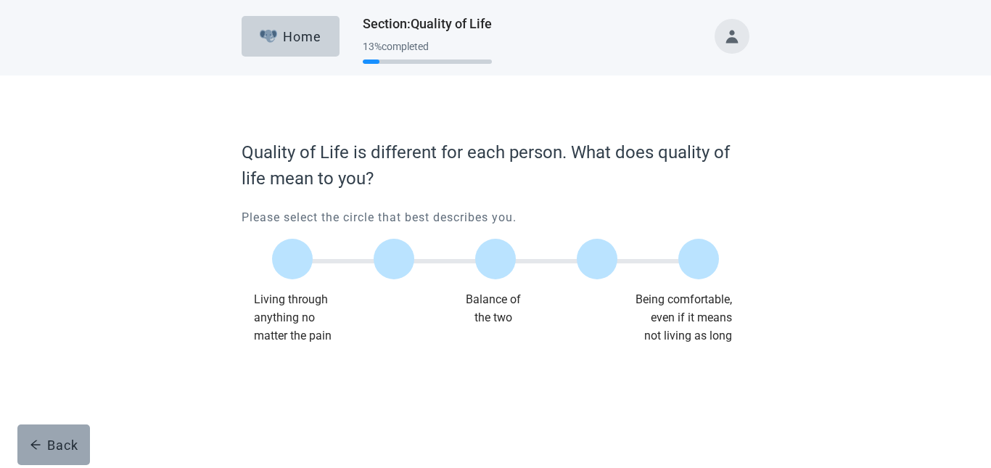
click at [49, 434] on button "Back" at bounding box center [53, 445] width 73 height 41
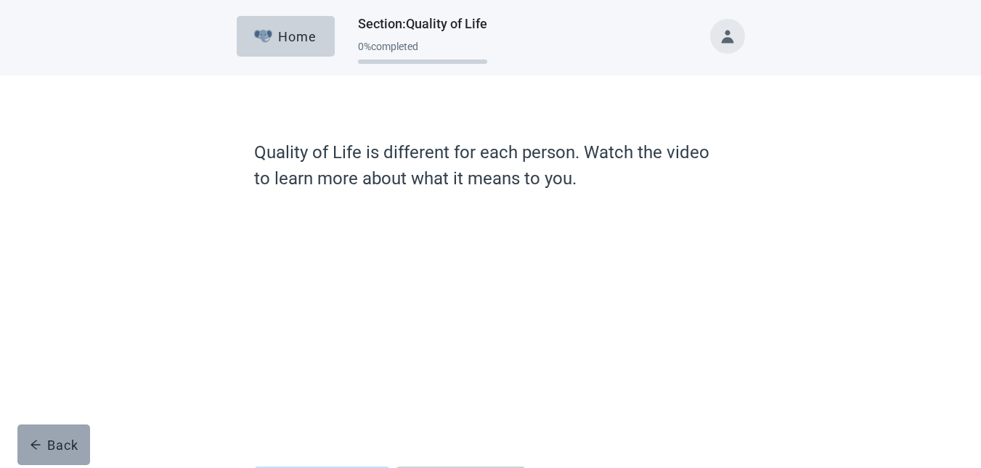
click at [47, 438] on div "Back" at bounding box center [54, 445] width 49 height 15
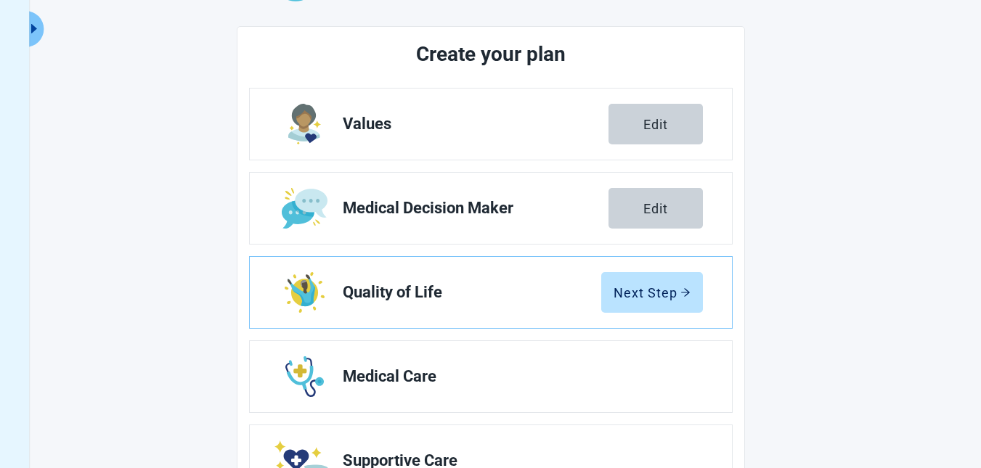
scroll to position [159, 0]
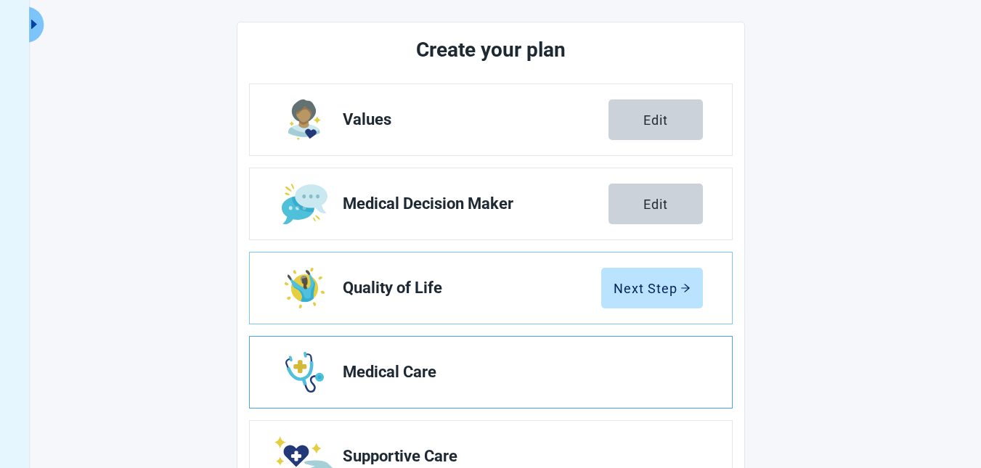
click at [403, 375] on span "Medical Care" at bounding box center [517, 372] width 348 height 17
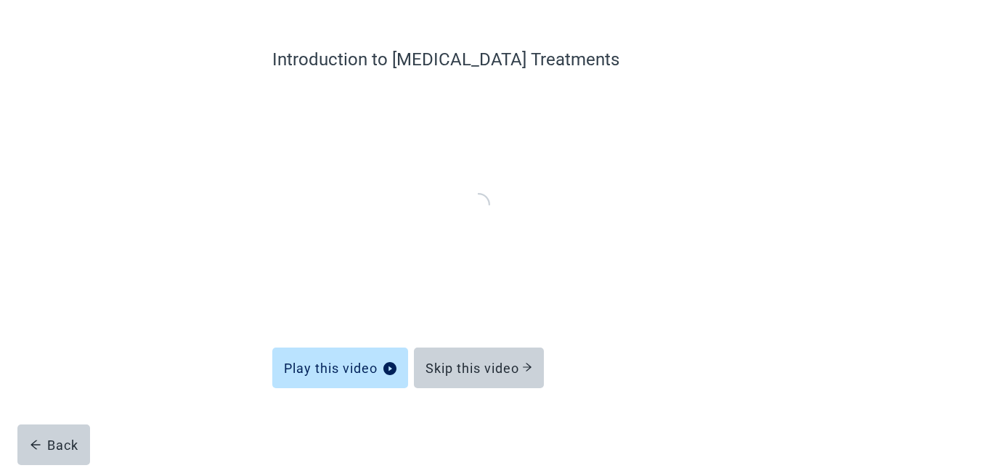
scroll to position [91, 0]
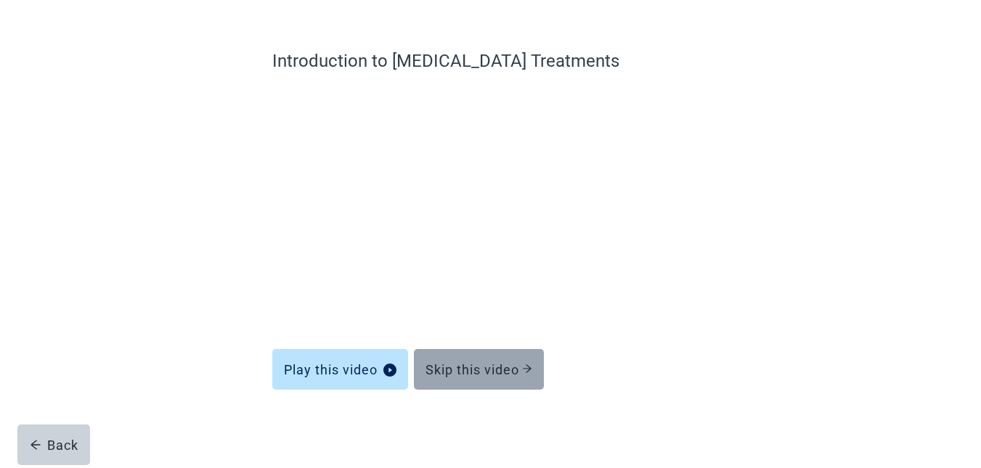
click at [454, 374] on div "Skip this video" at bounding box center [478, 369] width 107 height 15
click at [467, 364] on div "Skip this video" at bounding box center [478, 369] width 107 height 15
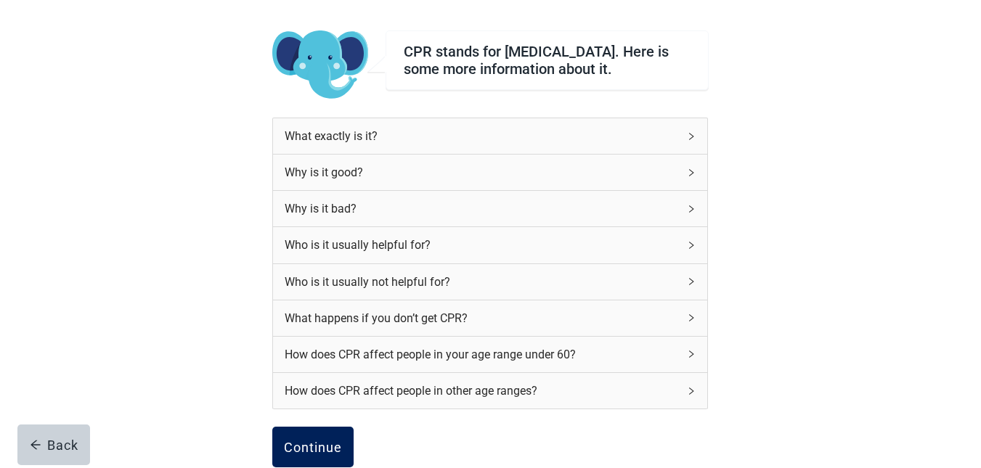
click at [300, 449] on div "Continue" at bounding box center [313, 447] width 58 height 15
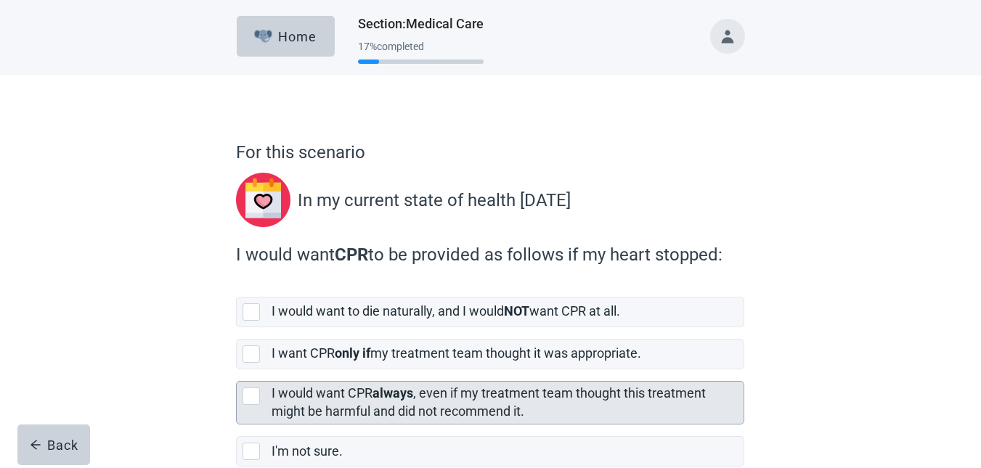
click at [247, 398] on div "[object Object], checkbox, not selected" at bounding box center [250, 396] width 17 height 17
click at [237, 370] on input "I would want CPR always , even if my treatment team thought this treatment migh…" at bounding box center [236, 369] width 1 height 1
checkbox input "true"
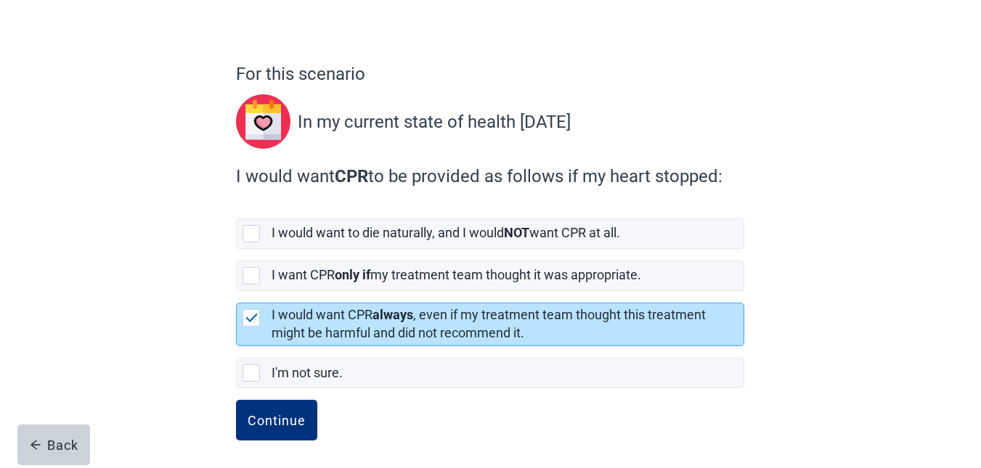
scroll to position [83, 0]
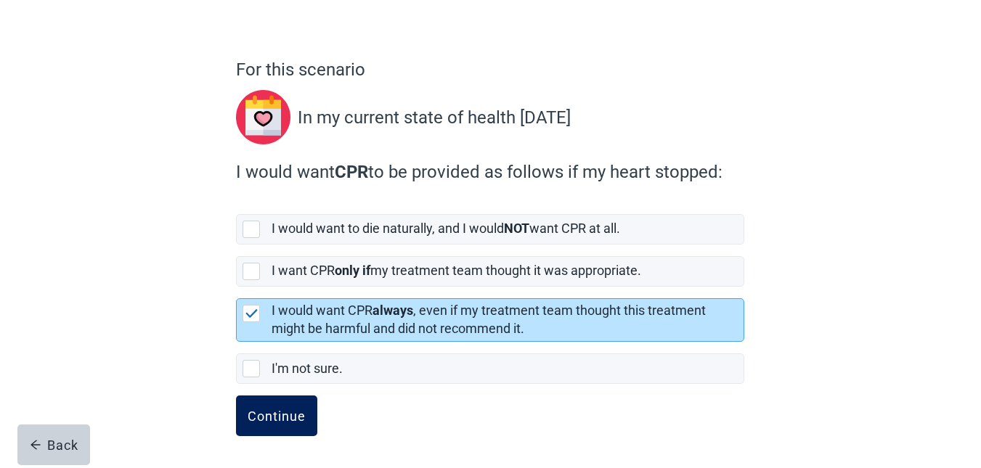
click at [263, 402] on button "Continue" at bounding box center [276, 416] width 81 height 41
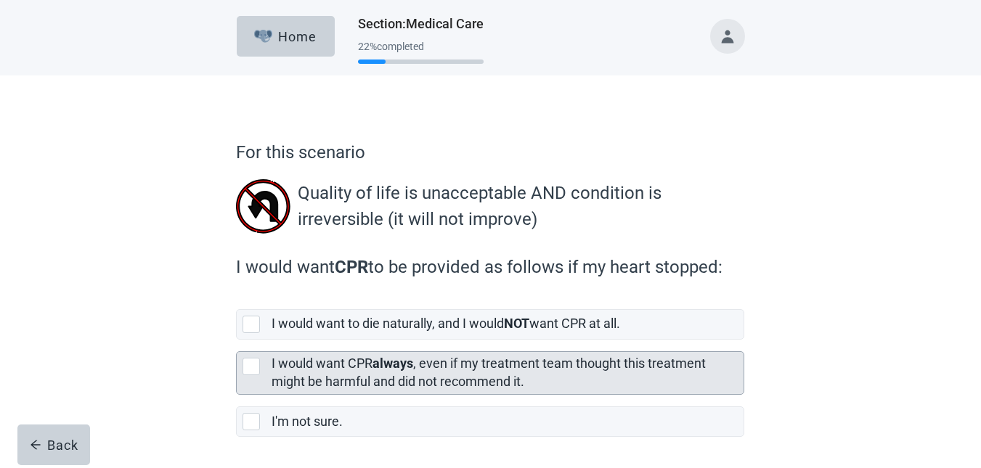
click at [250, 369] on div "[object Object], checkbox, not selected" at bounding box center [250, 366] width 17 height 17
click at [237, 340] on input "I would want CPR always , even if my treatment team thought this treatment migh…" at bounding box center [236, 340] width 1 height 1
checkbox input "true"
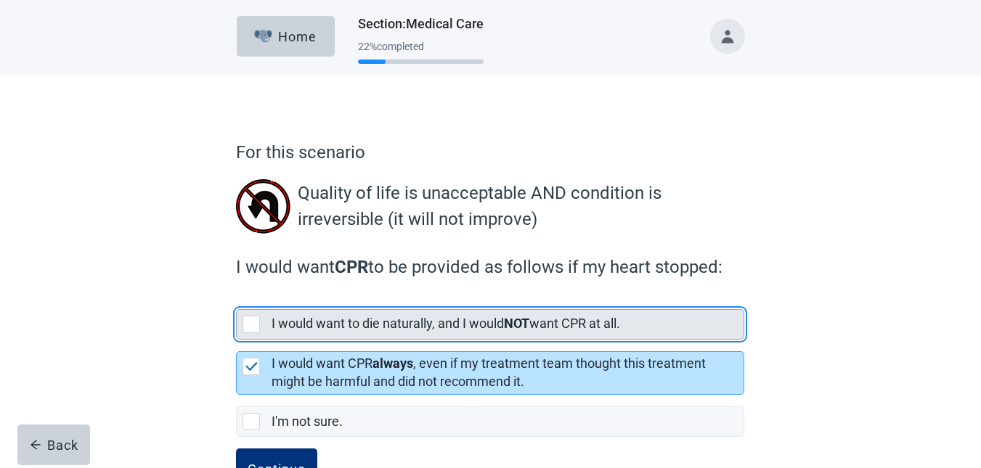
click at [250, 320] on div "[object Object], checkbox, not selected" at bounding box center [250, 324] width 17 height 17
click at [237, 298] on input "I would want to die naturally, and I would NOT want CPR at all." at bounding box center [236, 298] width 1 height 1
checkbox input "true"
checkbox input "false"
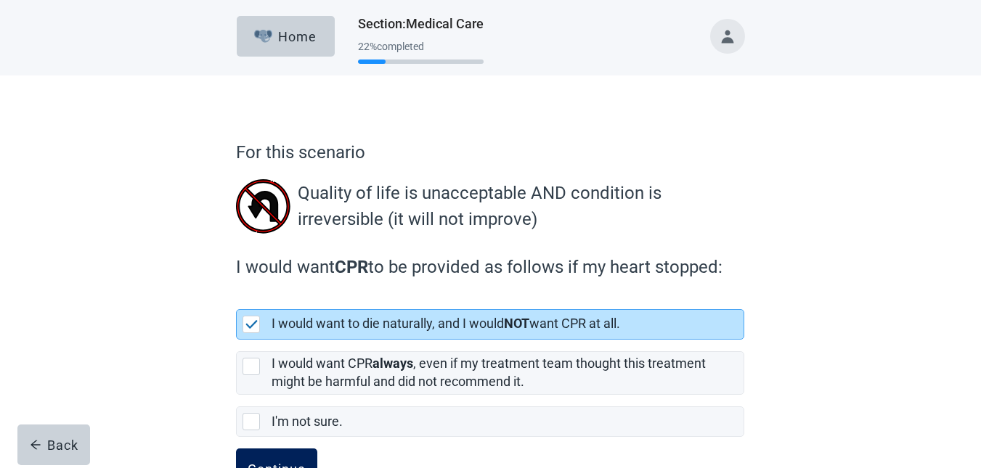
click at [270, 457] on button "Continue" at bounding box center [276, 469] width 81 height 41
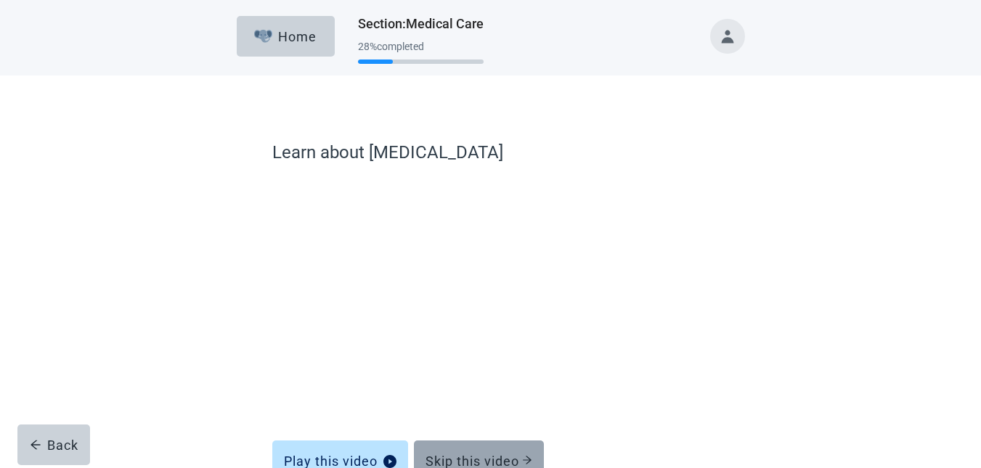
click at [501, 455] on div "Skip this video" at bounding box center [478, 461] width 107 height 15
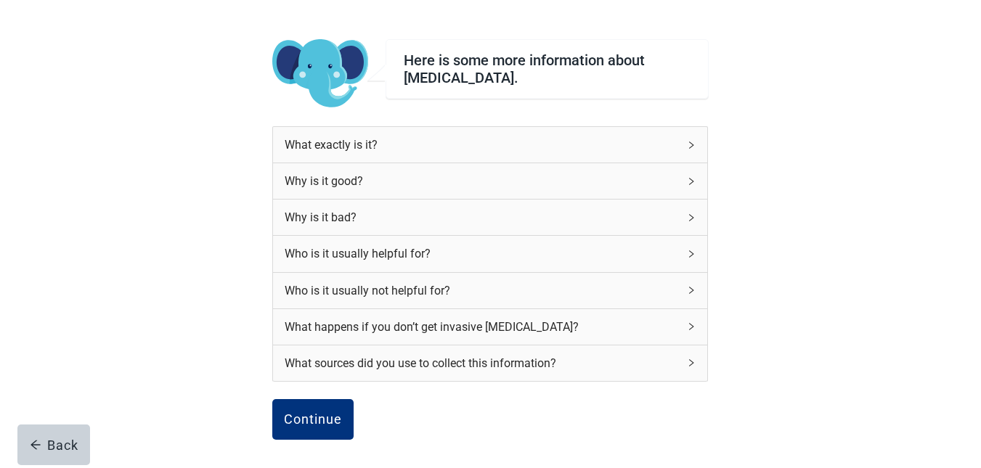
scroll to position [161, 0]
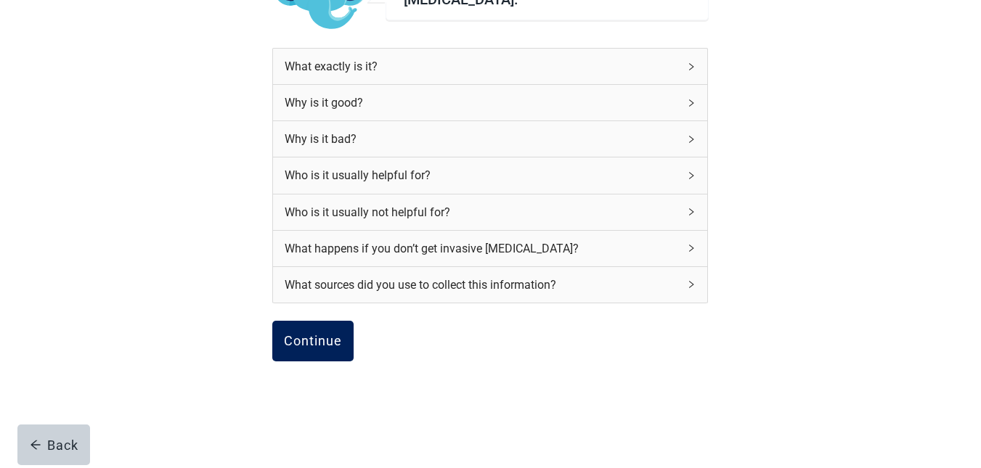
click at [300, 348] on div "Continue" at bounding box center [313, 341] width 58 height 15
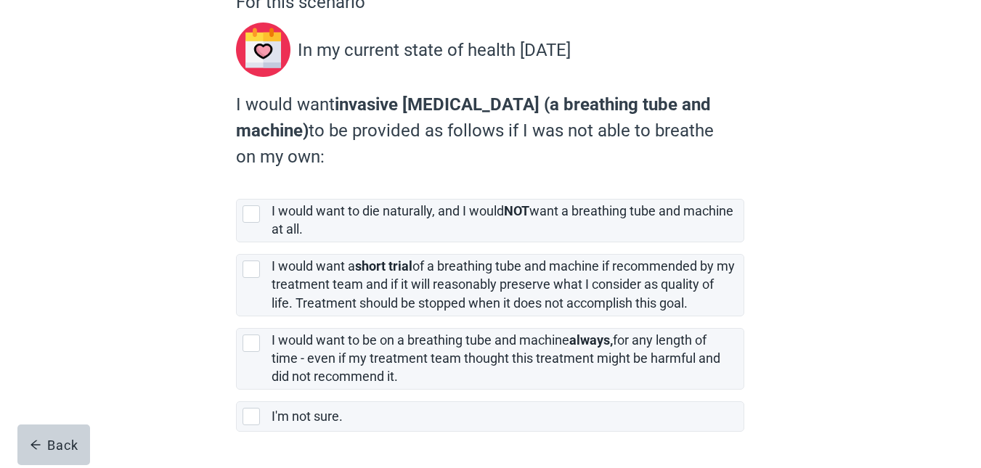
scroll to position [152, 0]
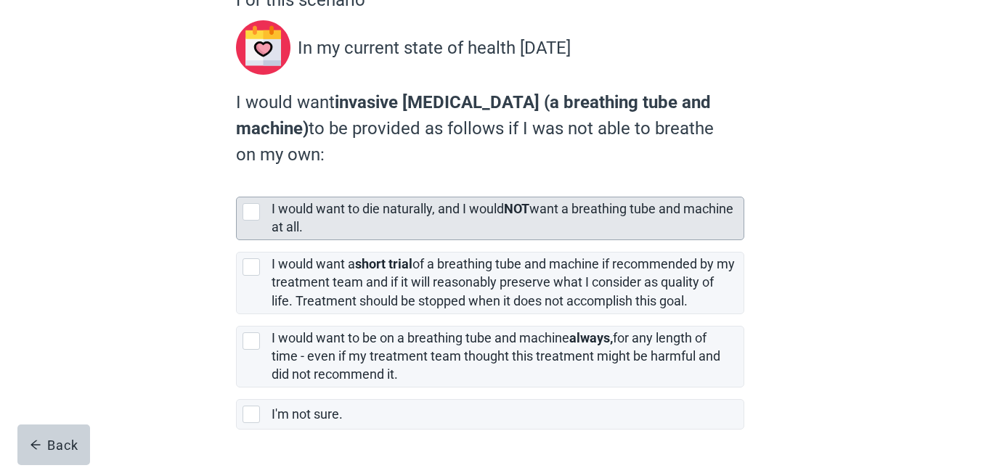
click at [249, 213] on div "[object Object], checkbox, not selected" at bounding box center [250, 211] width 17 height 17
click at [237, 186] on input "I would want to die naturally, and I would NOT want a breathing tube and machin…" at bounding box center [236, 185] width 1 height 1
checkbox input "true"
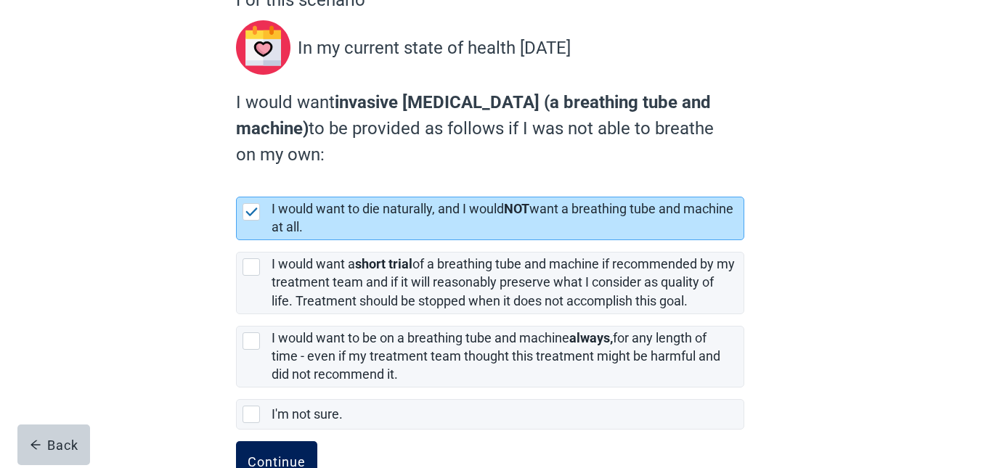
click at [270, 455] on div "Continue" at bounding box center [276, 461] width 58 height 15
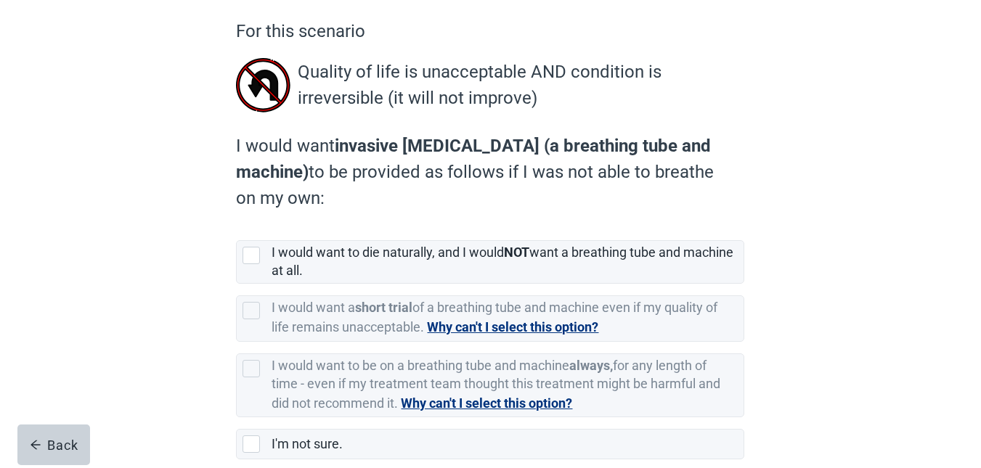
scroll to position [123, 0]
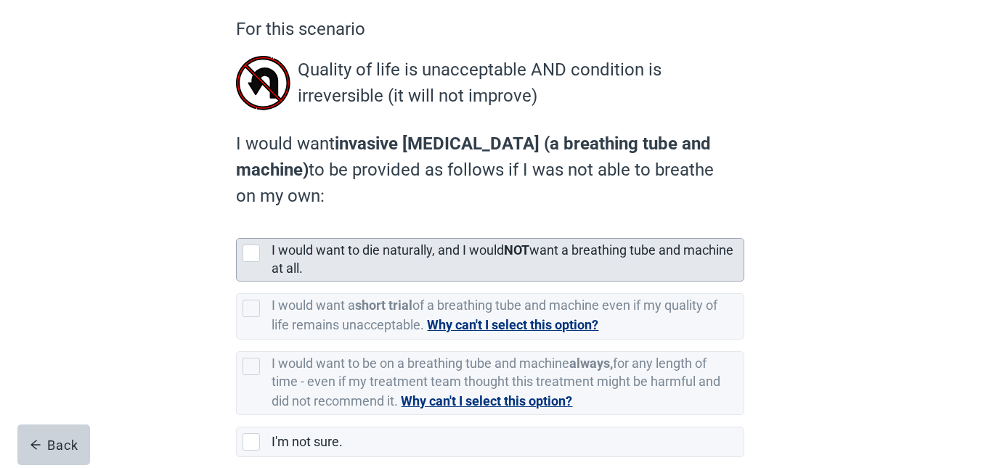
click at [252, 251] on div "[object Object], checkbox, not selected" at bounding box center [250, 253] width 17 height 17
click at [237, 227] on input "I would want to die naturally, and I would NOT want a breathing tube and machin…" at bounding box center [236, 226] width 1 height 1
checkbox input "true"
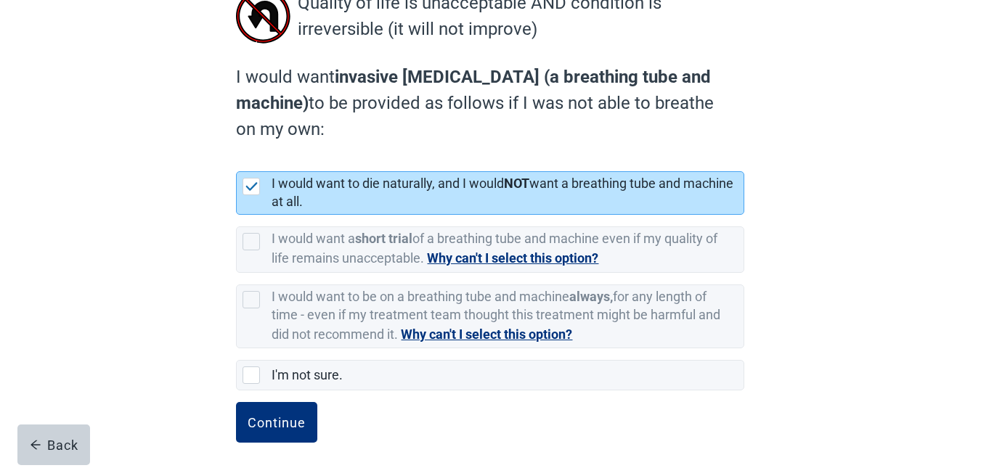
scroll to position [197, 0]
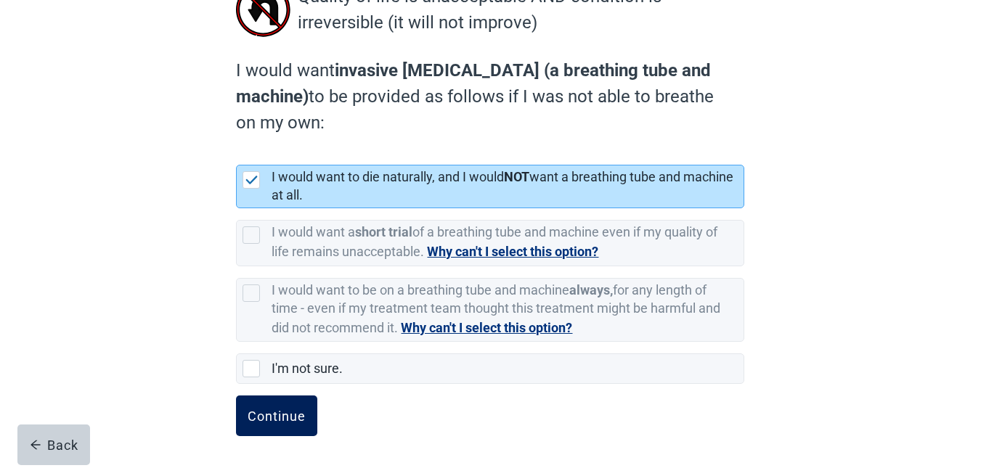
click at [260, 417] on div "Continue" at bounding box center [276, 416] width 58 height 15
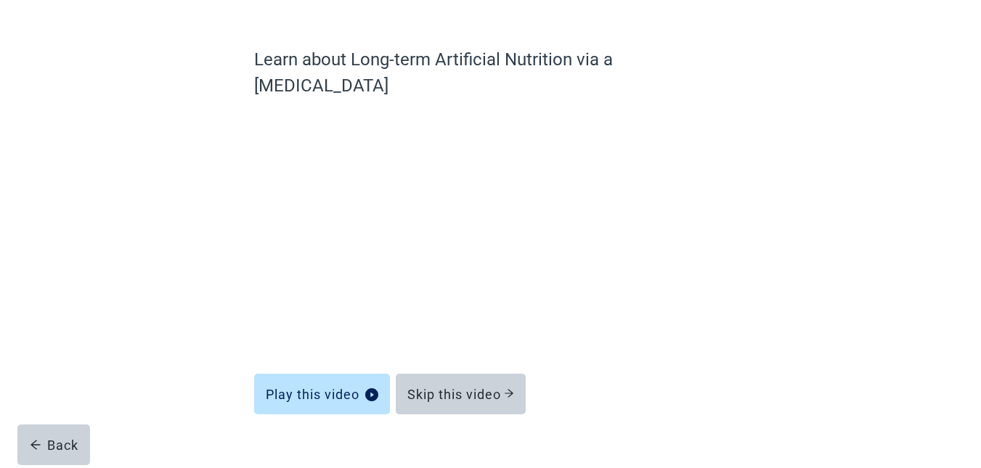
scroll to position [91, 0]
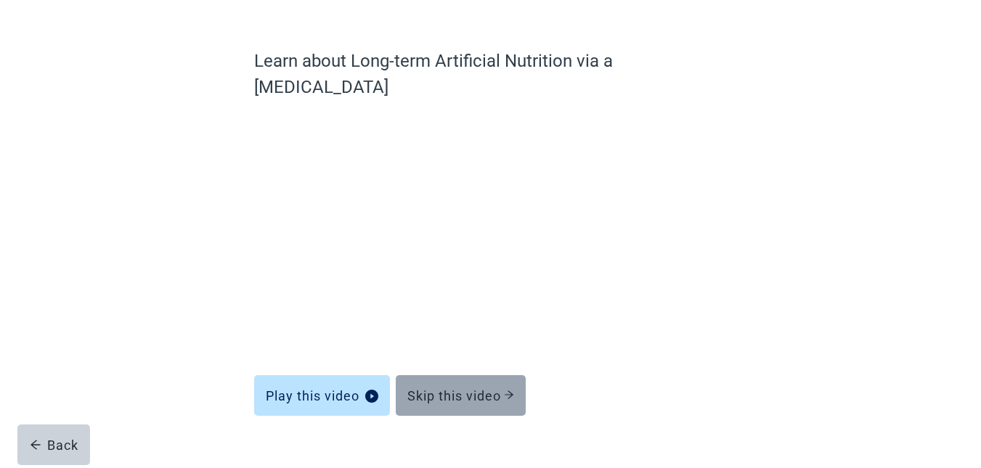
click at [473, 388] on div "Skip this video" at bounding box center [460, 395] width 107 height 15
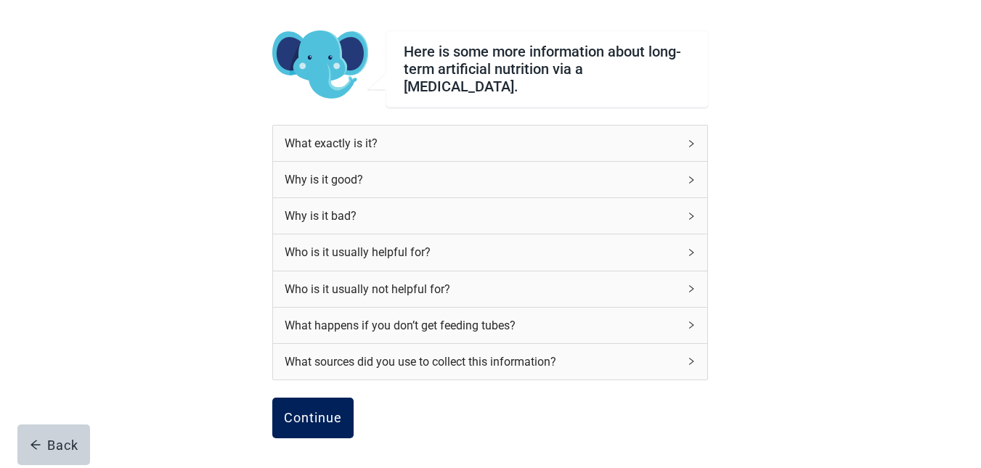
click at [303, 411] on div "Continue" at bounding box center [313, 418] width 58 height 15
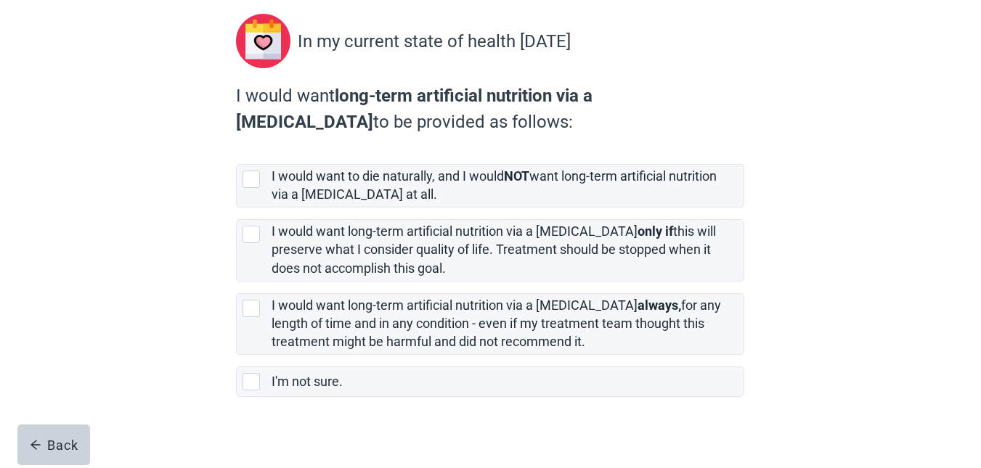
scroll to position [157, 0]
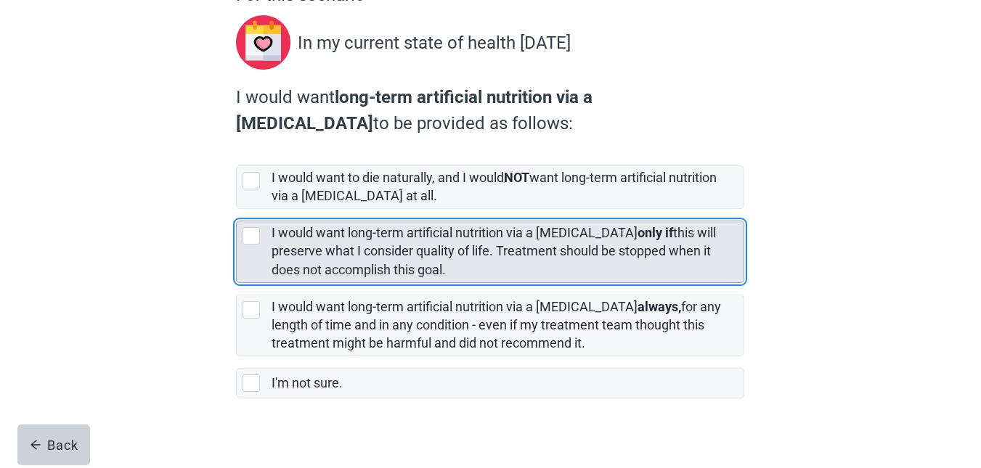
click at [251, 236] on div "[object Object], checkbox, not selected" at bounding box center [250, 235] width 17 height 17
click at [237, 210] on input "I would want long-term artificial nutrition via a [MEDICAL_DATA] only if this w…" at bounding box center [236, 209] width 1 height 1
checkbox input "true"
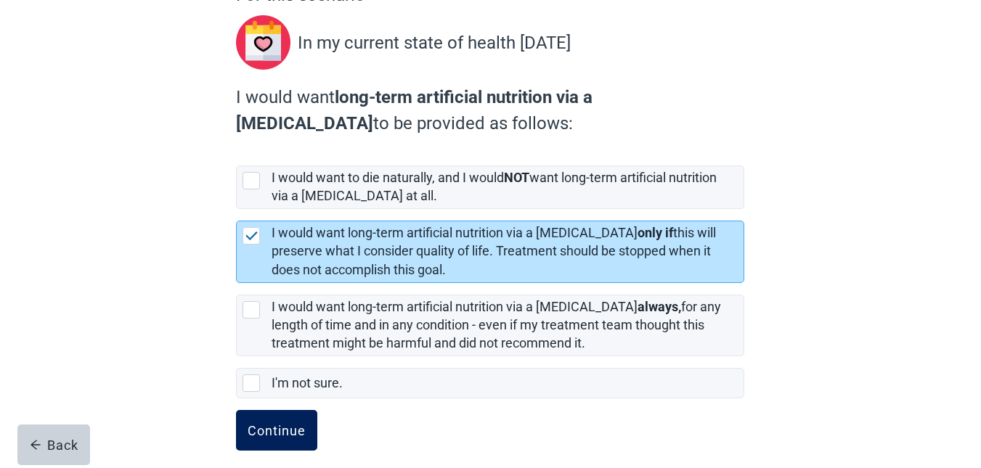
click at [255, 430] on div "Continue" at bounding box center [276, 430] width 58 height 15
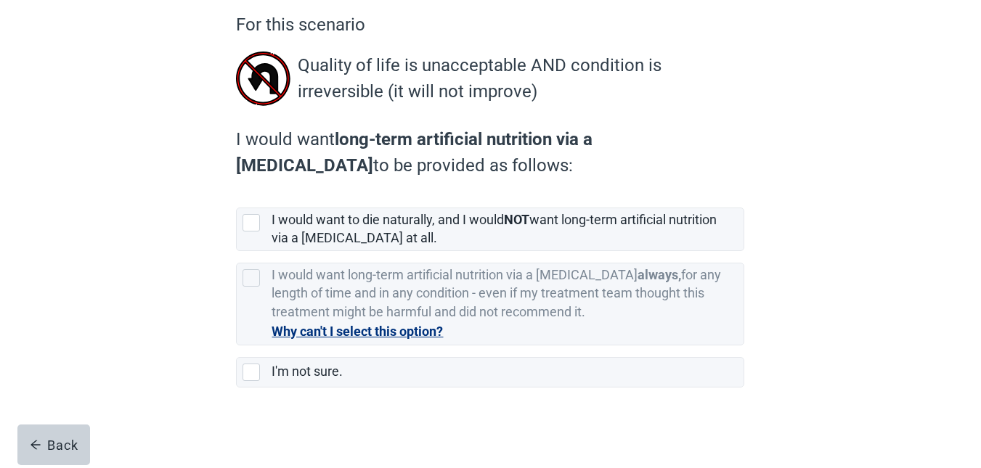
scroll to position [131, 0]
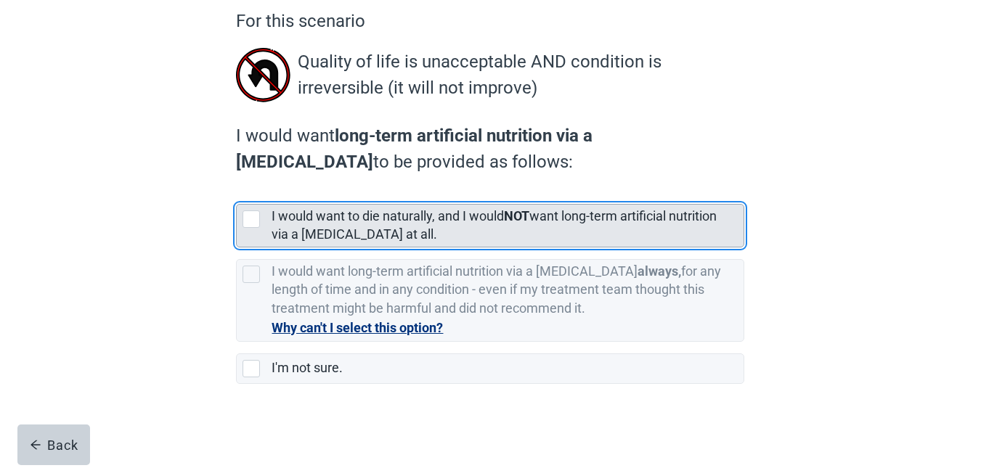
click at [253, 217] on div "[object Object], checkbox, not selected" at bounding box center [250, 218] width 17 height 17
click at [237, 193] on input "I would want to die naturally, and I would NOT want long-term artificial nutrit…" at bounding box center [236, 192] width 1 height 1
checkbox input "true"
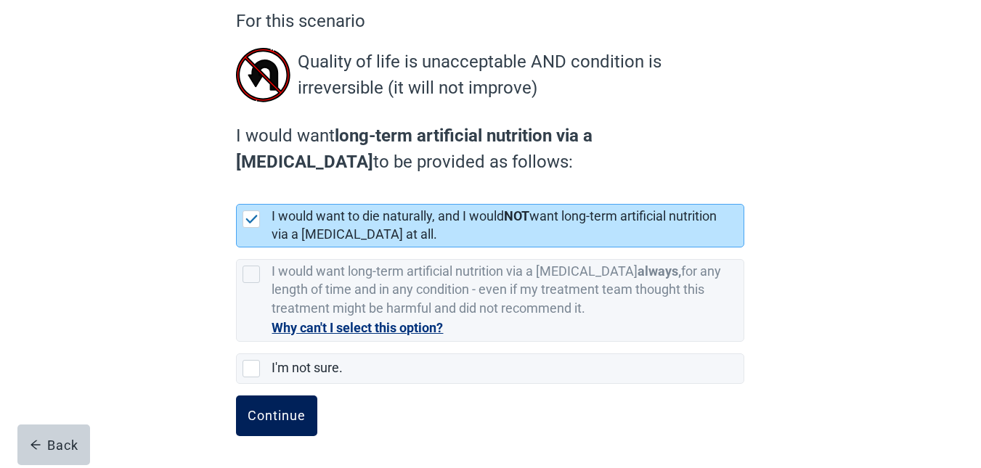
click at [261, 423] on div "Continue" at bounding box center [276, 416] width 58 height 15
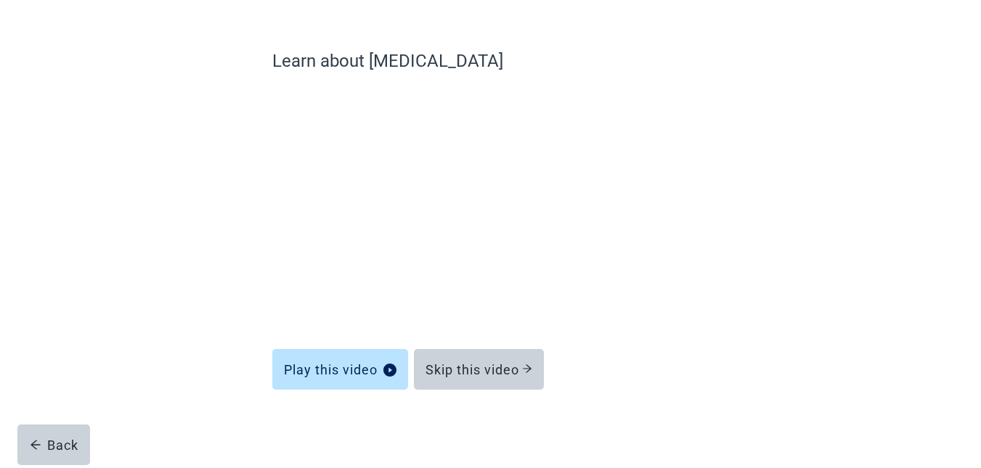
scroll to position [91, 0]
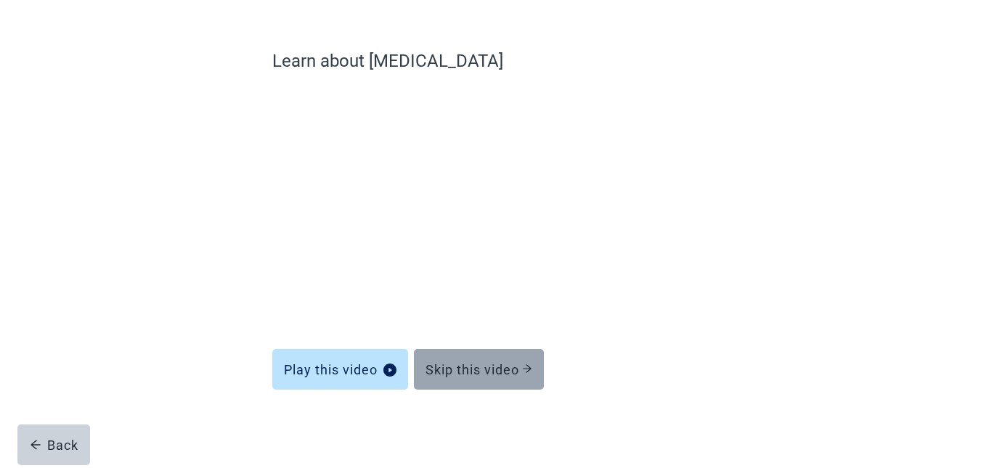
click at [485, 367] on div "Skip this video" at bounding box center [478, 369] width 107 height 15
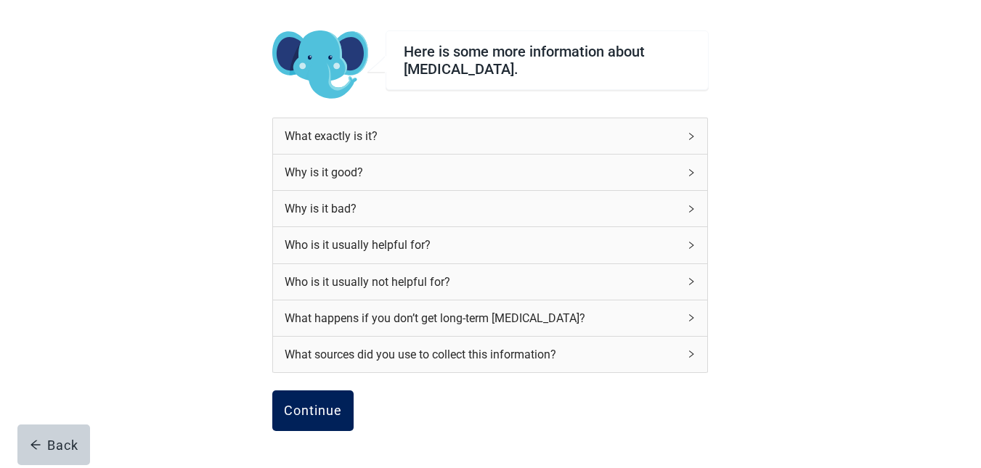
click at [320, 406] on div "Continue" at bounding box center [313, 411] width 58 height 15
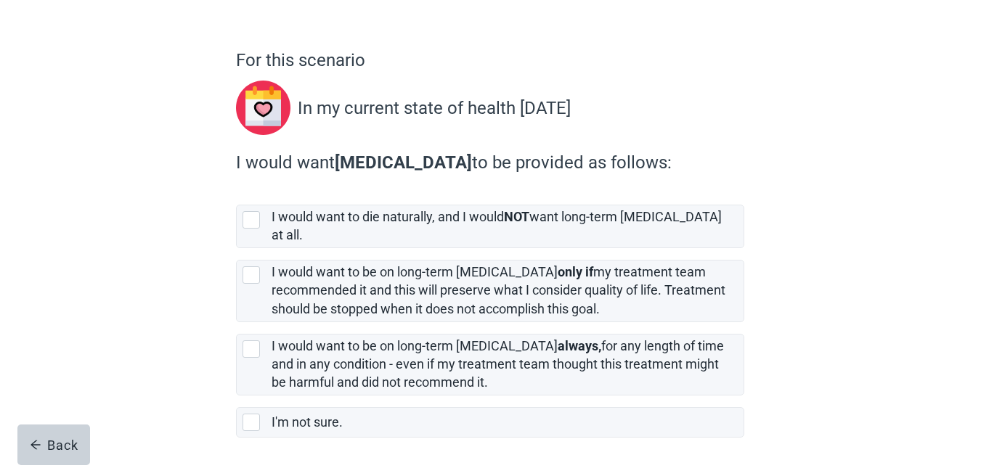
scroll to position [97, 0]
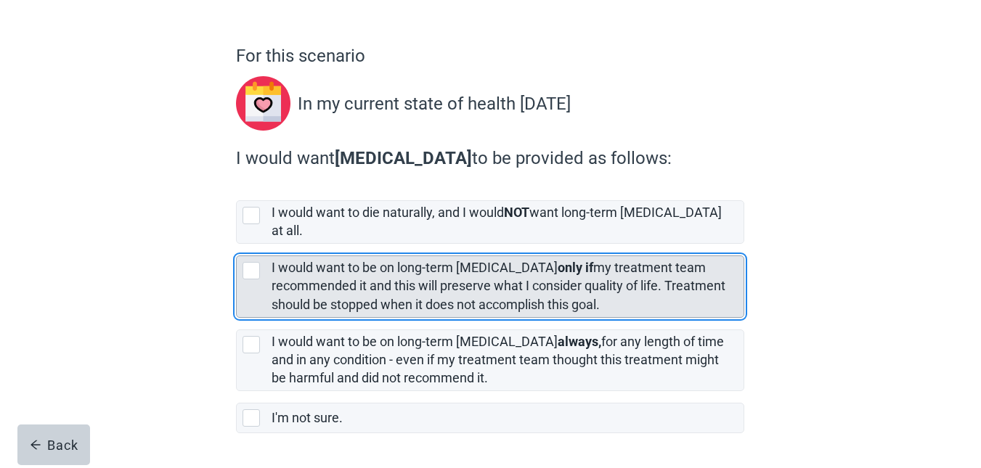
click at [251, 262] on div "[object Object], checkbox, not selected" at bounding box center [250, 270] width 17 height 17
click at [237, 245] on input "I would want to be on long-term [MEDICAL_DATA] only if my treatment team recomm…" at bounding box center [236, 244] width 1 height 1
checkbox input "true"
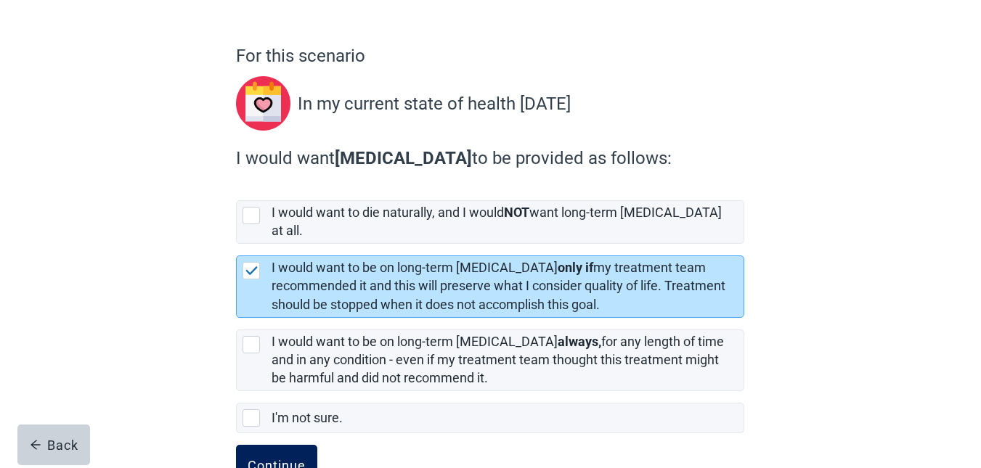
click at [263, 458] on div "Continue" at bounding box center [276, 465] width 58 height 15
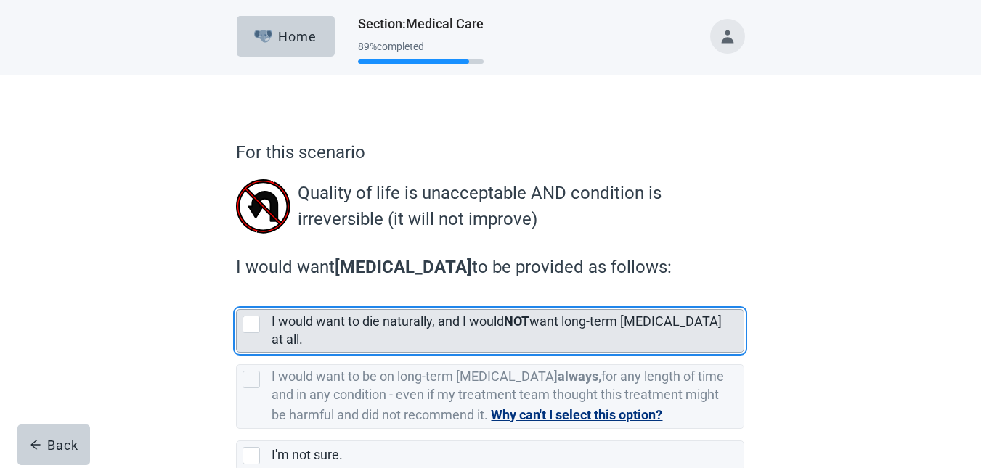
click at [251, 320] on div "[object Object], checkbox, not selected" at bounding box center [250, 324] width 17 height 17
click at [237, 298] on input "I would want to die naturally, and I would NOT want long-term [MEDICAL_DATA] at…" at bounding box center [236, 298] width 1 height 1
checkbox input "true"
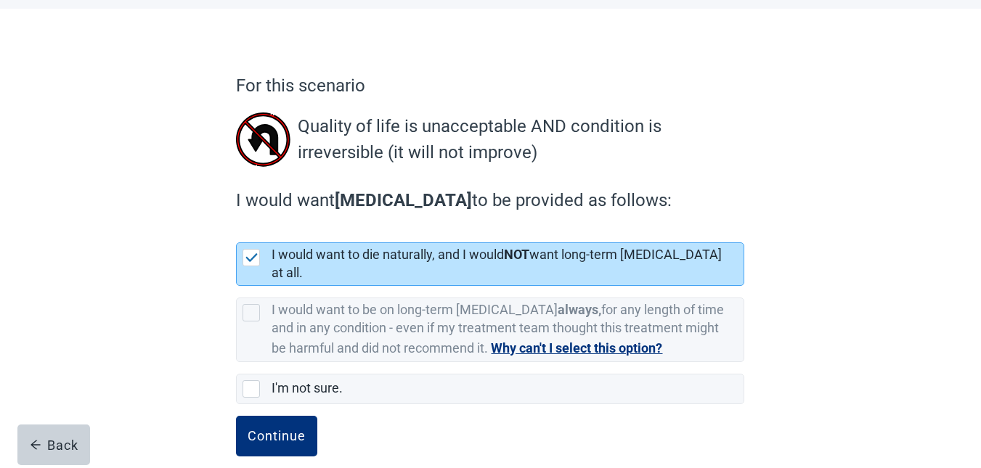
scroll to position [74, 0]
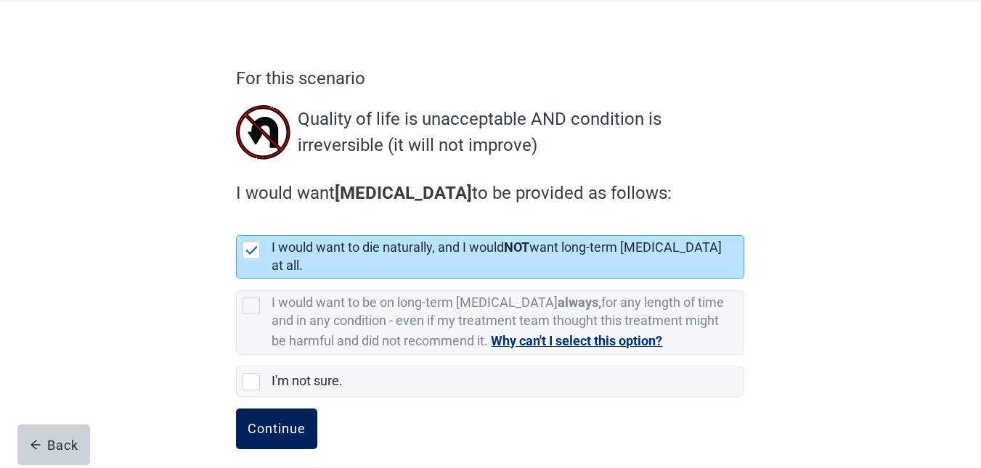
click at [267, 422] on div "Continue" at bounding box center [276, 429] width 58 height 15
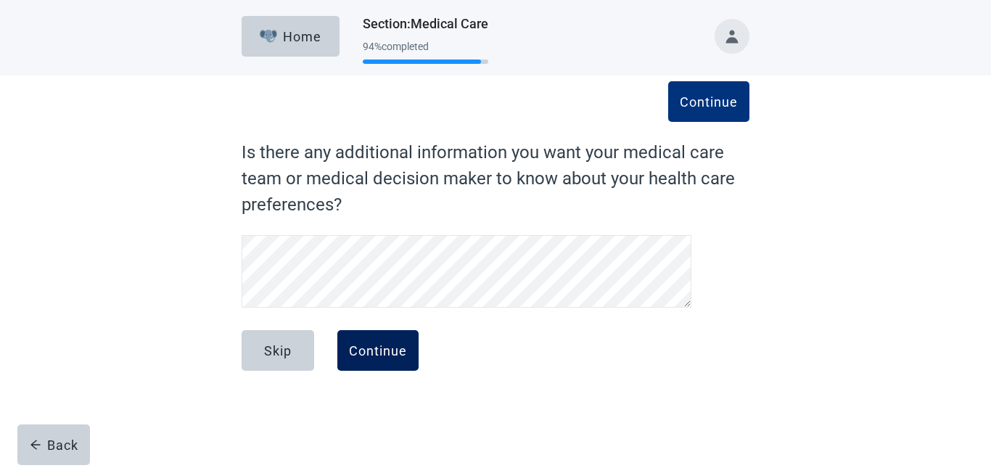
click at [375, 364] on button "Continue" at bounding box center [377, 350] width 81 height 41
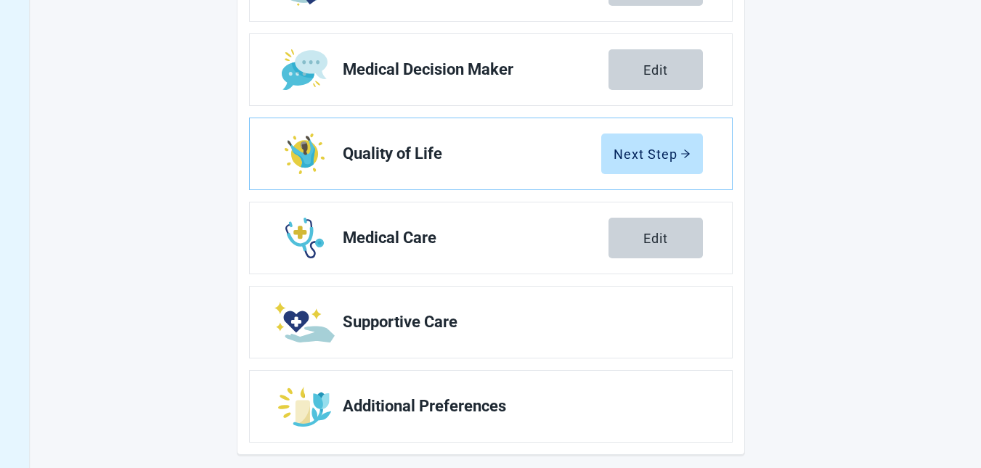
scroll to position [303, 0]
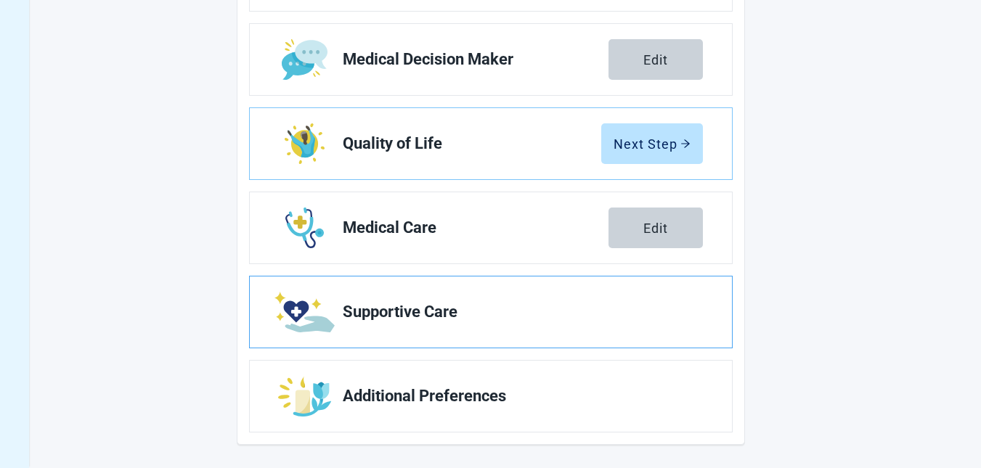
click at [438, 319] on span "Supportive Care" at bounding box center [517, 311] width 348 height 17
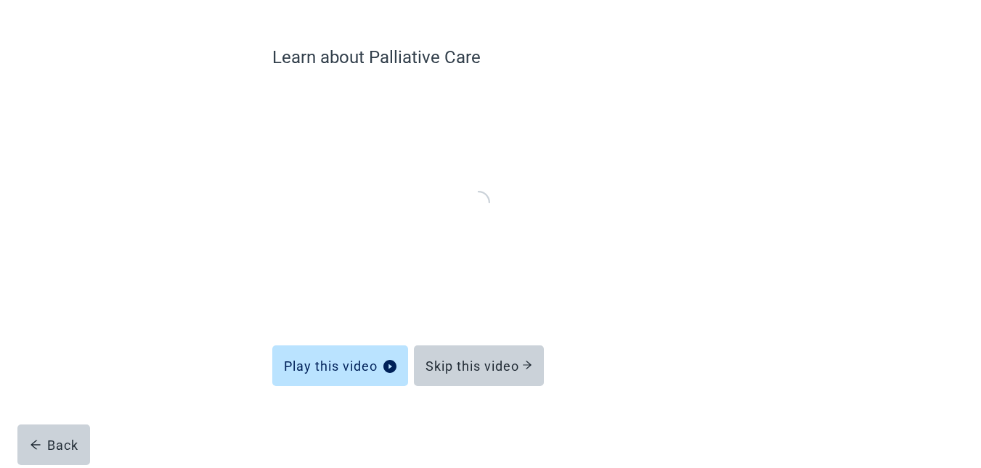
scroll to position [91, 0]
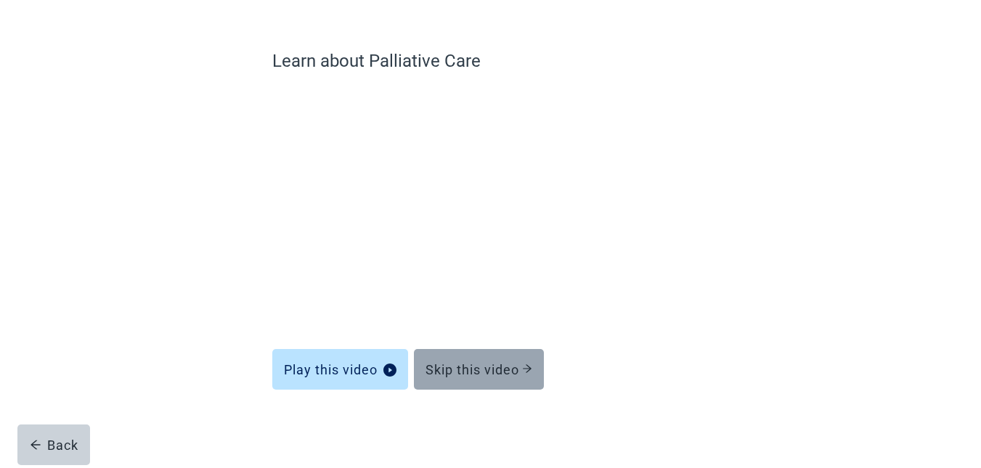
click at [451, 367] on div "Skip this video" at bounding box center [478, 369] width 107 height 15
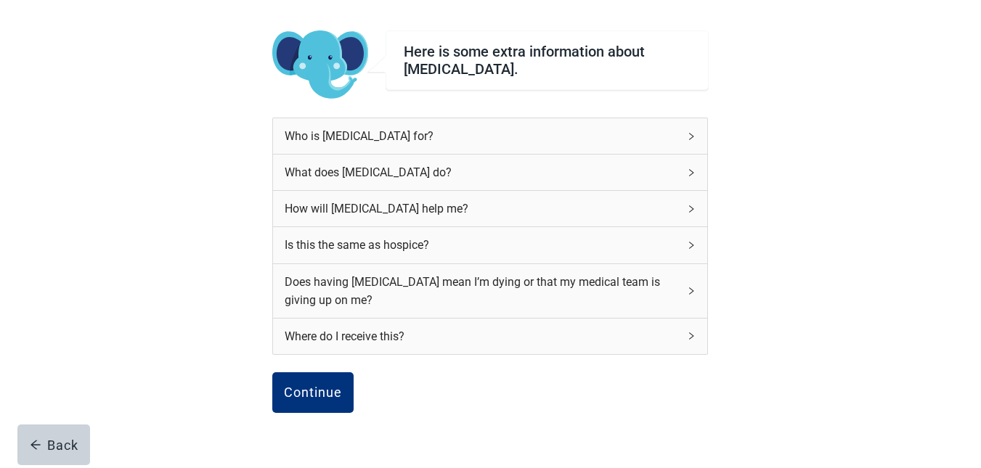
click at [532, 141] on div "Who is [MEDICAL_DATA] for?" at bounding box center [481, 136] width 393 height 18
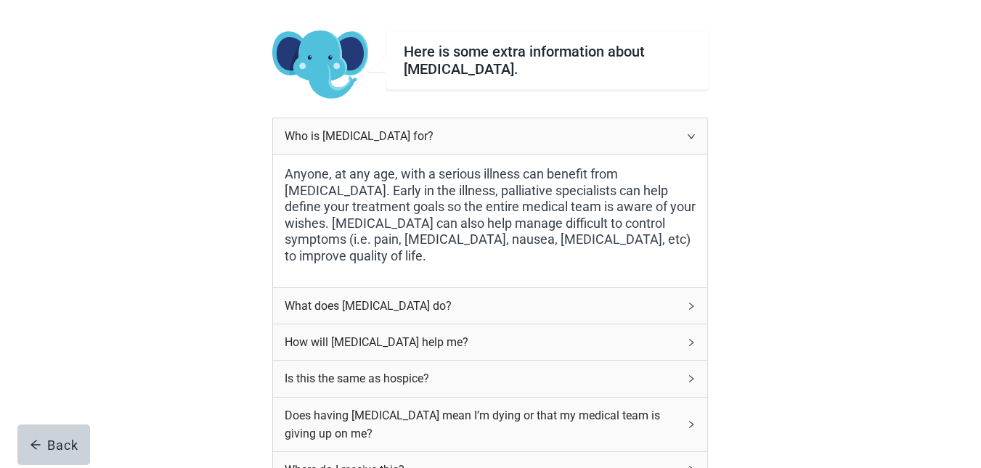
click at [525, 314] on div "What does [MEDICAL_DATA] do?" at bounding box center [481, 306] width 393 height 18
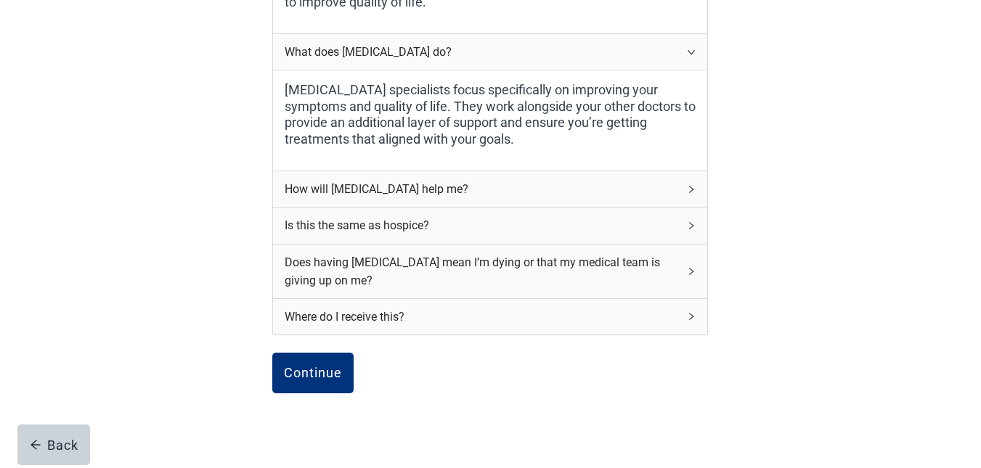
scroll to position [369, 0]
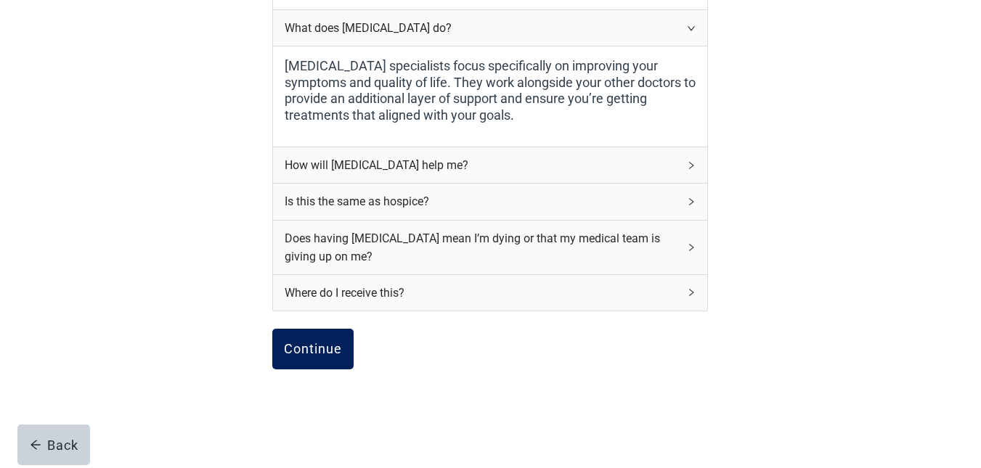
click at [314, 351] on div "Continue" at bounding box center [313, 349] width 58 height 15
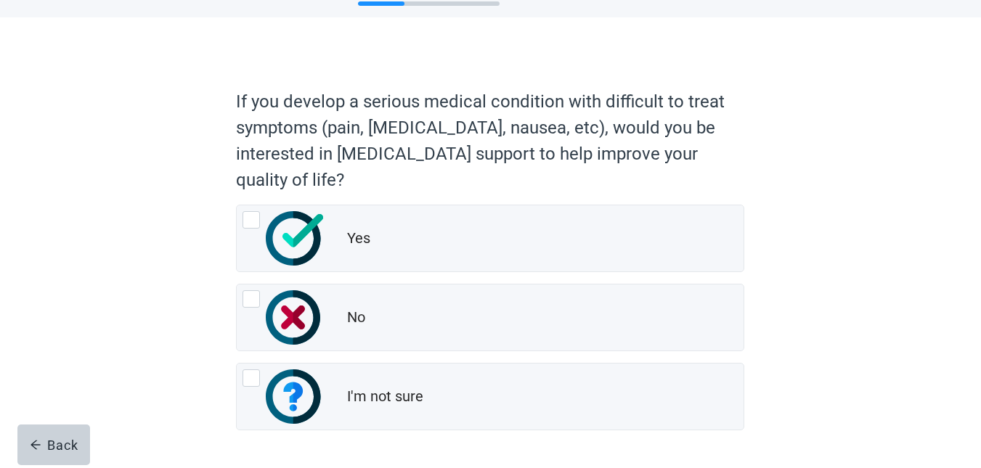
scroll to position [74, 0]
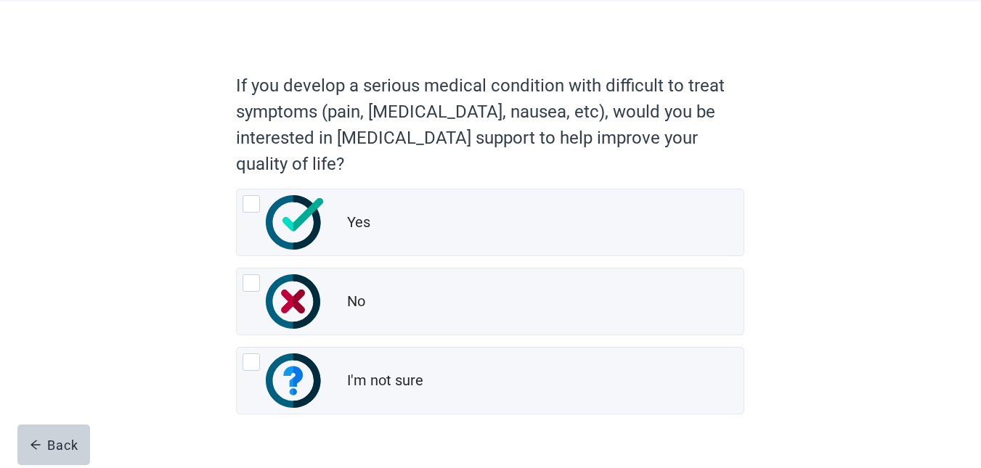
click at [224, 240] on div "If you develop a serious medical condition with difficult to treat symptoms (pa…" at bounding box center [490, 267] width 610 height 474
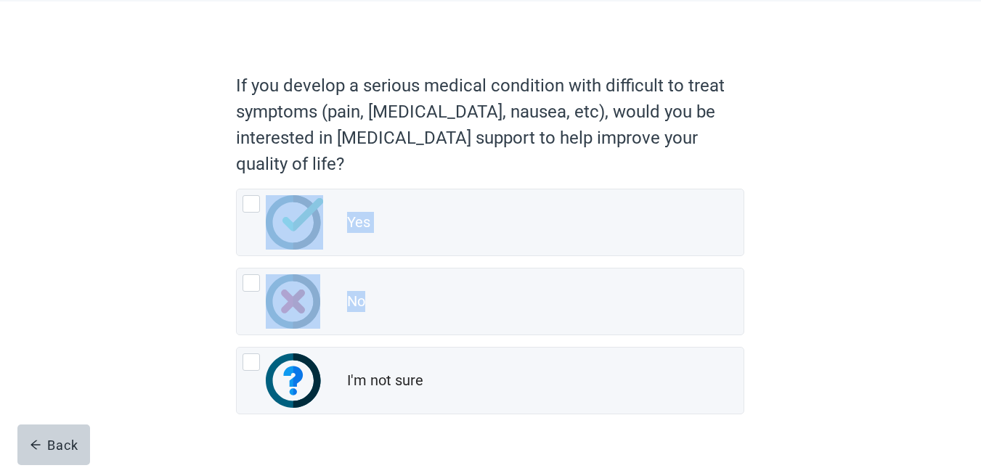
drag, startPoint x: 224, startPoint y: 240, endPoint x: 173, endPoint y: 427, distance: 193.5
click at [173, 427] on div "If you develop a serious medical condition with difficult to treat symptoms (pa…" at bounding box center [490, 252] width 883 height 503
drag, startPoint x: 173, startPoint y: 427, endPoint x: 269, endPoint y: 426, distance: 96.5
click at [269, 426] on form "If you develop a serious medical condition with difficult to treat symptoms (pa…" at bounding box center [490, 284] width 508 height 439
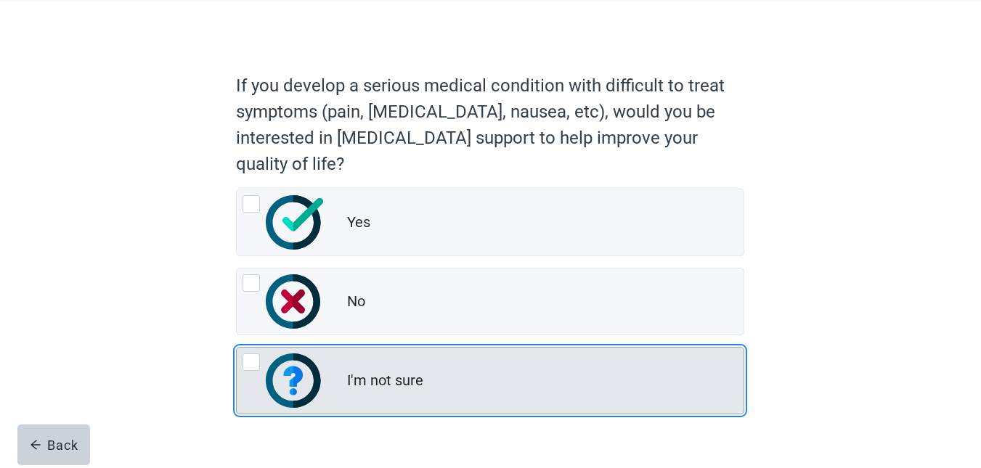
click at [247, 358] on div "I'm not sure, radio button, not checked" at bounding box center [250, 361] width 17 height 17
click at [237, 348] on input "I'm not sure" at bounding box center [236, 347] width 1 height 1
radio input "true"
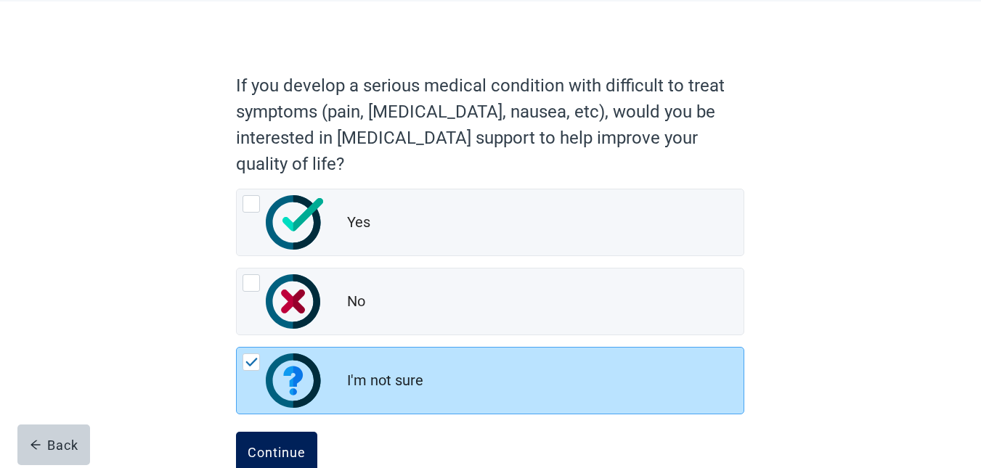
click at [274, 451] on div "Continue" at bounding box center [276, 452] width 58 height 15
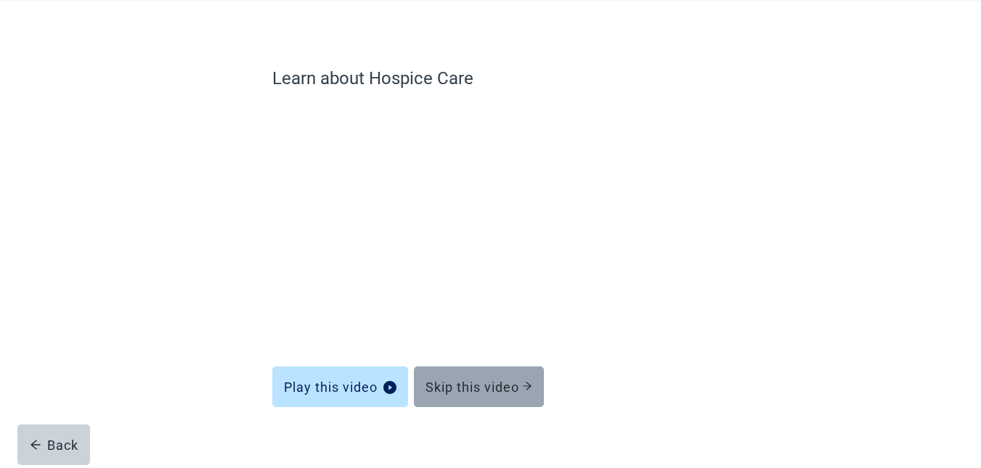
click at [462, 377] on button "Skip this video" at bounding box center [479, 387] width 130 height 41
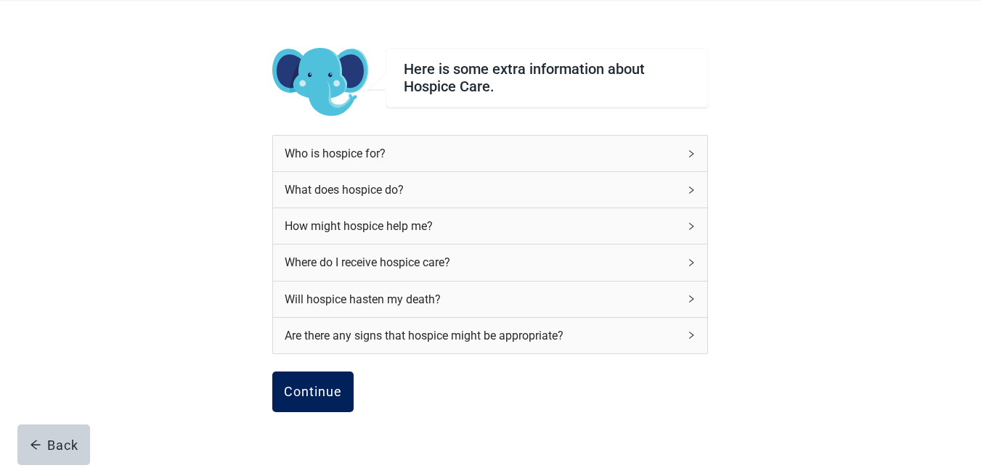
click at [308, 387] on div "Continue" at bounding box center [313, 392] width 58 height 15
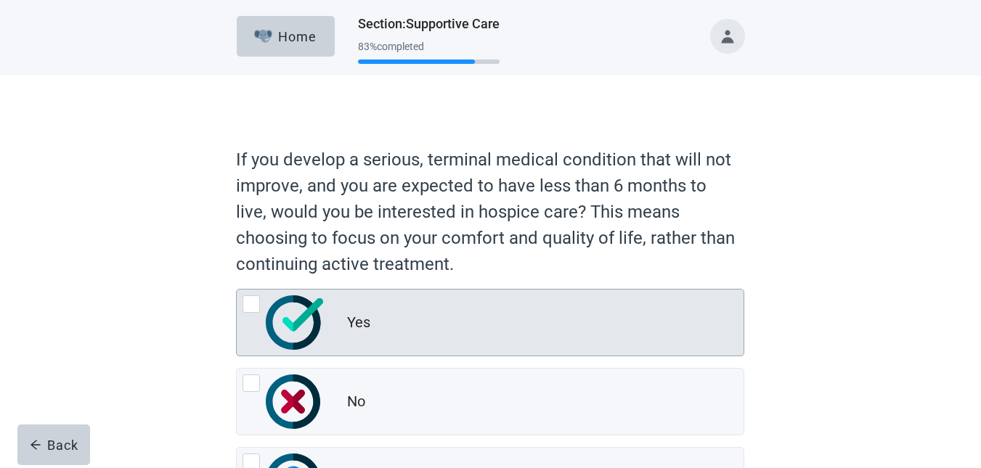
click at [253, 298] on div "Yes, radio button, not checked" at bounding box center [250, 303] width 17 height 17
click at [237, 290] on input "Yes" at bounding box center [236, 289] width 1 height 1
radio input "true"
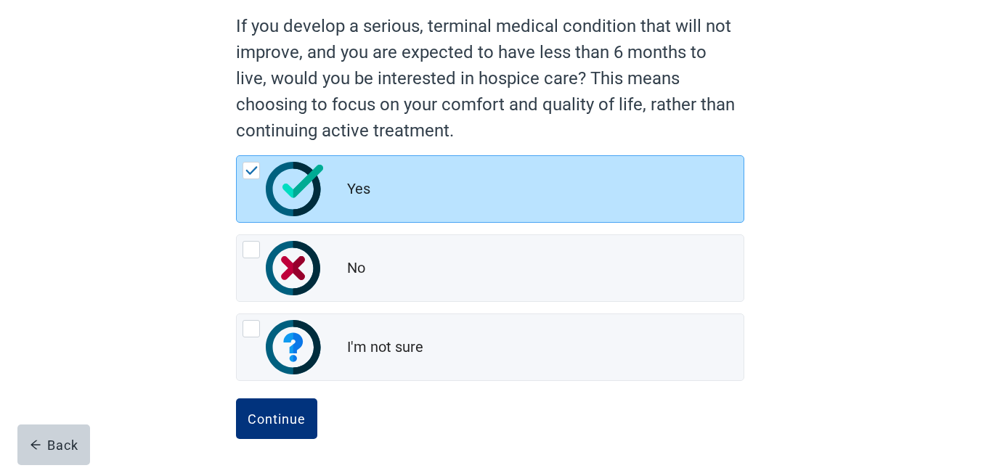
scroll to position [136, 0]
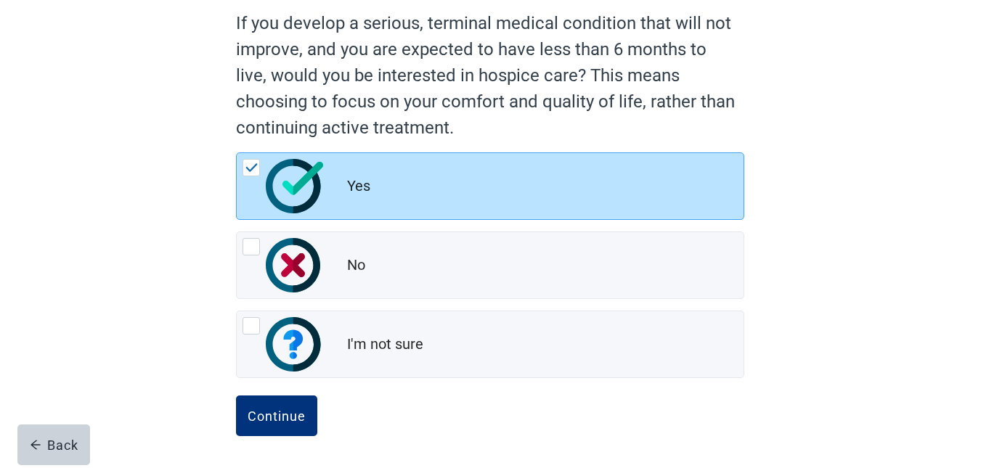
click at [971, 325] on main "If you develop a serious, terminal medical condition that will not improve, and…" at bounding box center [490, 203] width 981 height 529
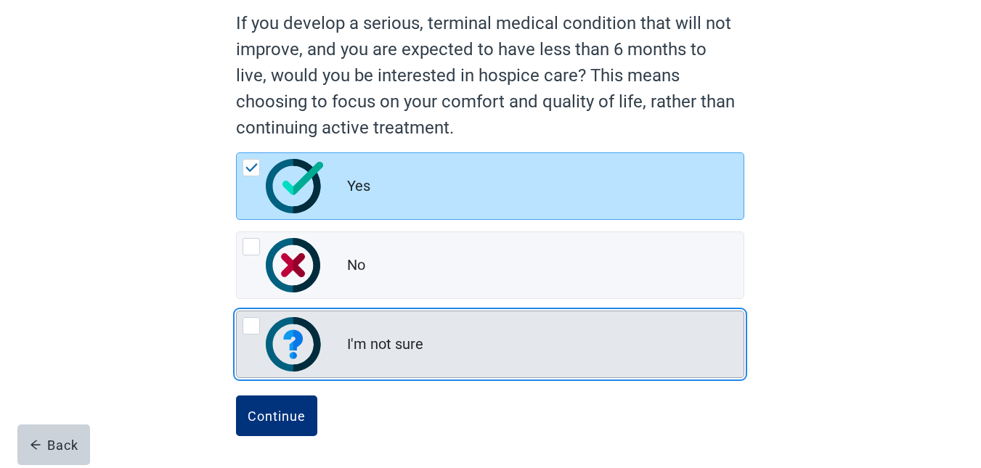
click at [252, 321] on div "I'm not sure, radio button, not checked" at bounding box center [250, 325] width 17 height 17
click at [237, 311] on input "I'm not sure" at bounding box center [236, 311] width 1 height 1
radio input "true"
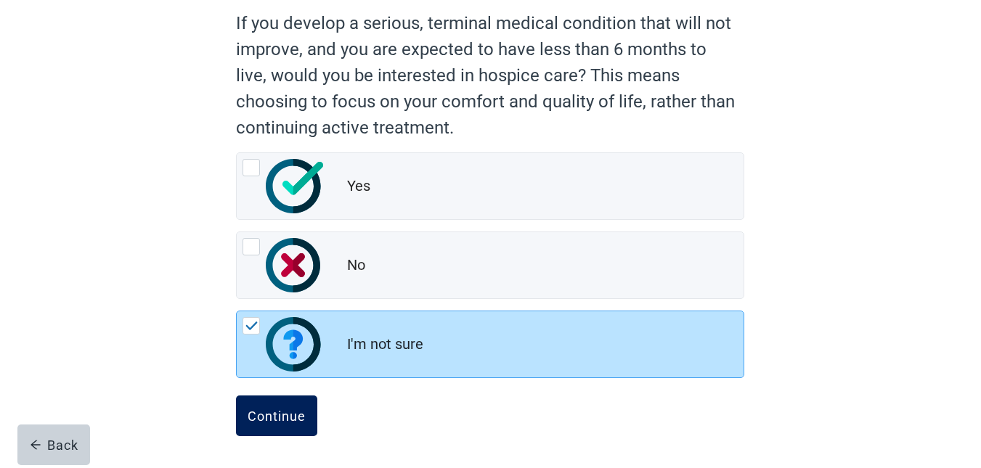
click at [269, 422] on div "Continue" at bounding box center [276, 416] width 58 height 15
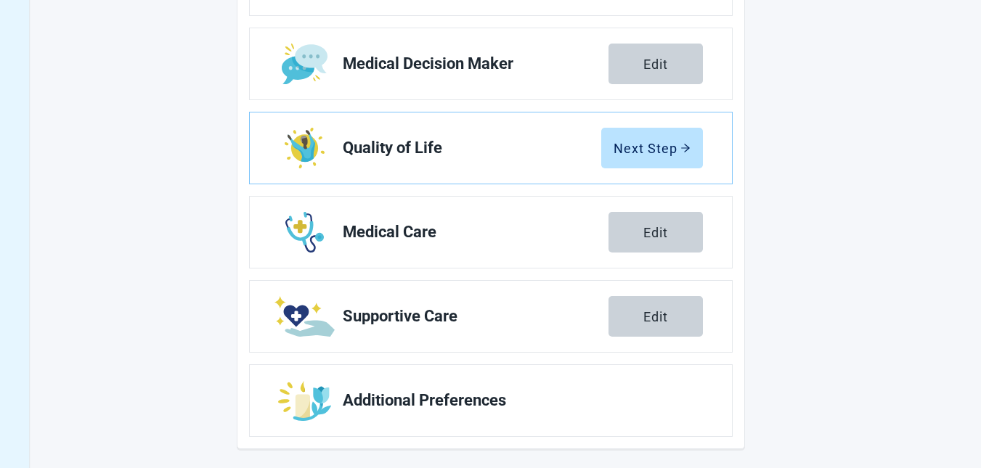
scroll to position [303, 0]
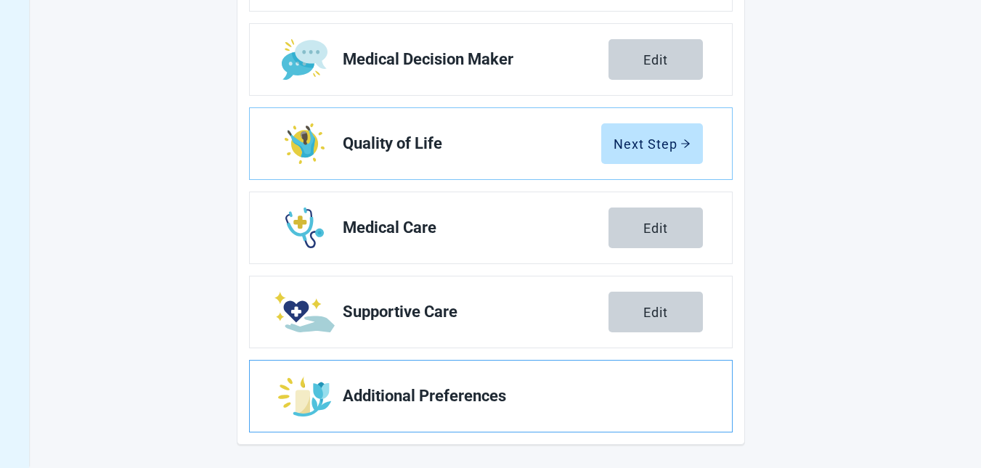
click at [510, 391] on span "Additional Preferences" at bounding box center [517, 396] width 348 height 17
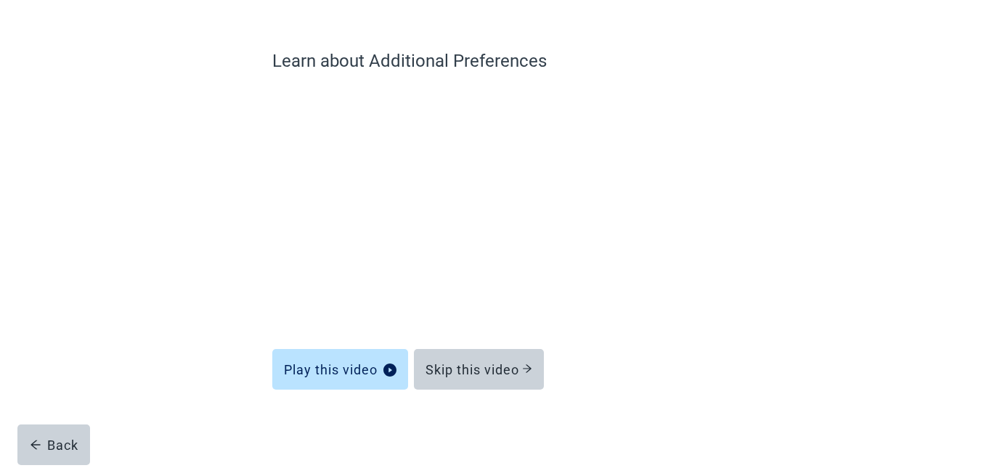
scroll to position [91, 0]
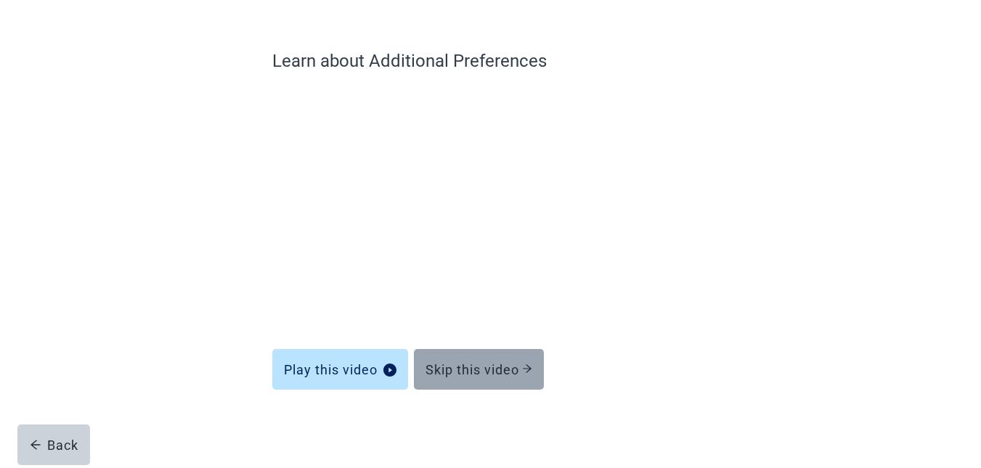
click at [486, 374] on div "Skip this video" at bounding box center [478, 369] width 107 height 15
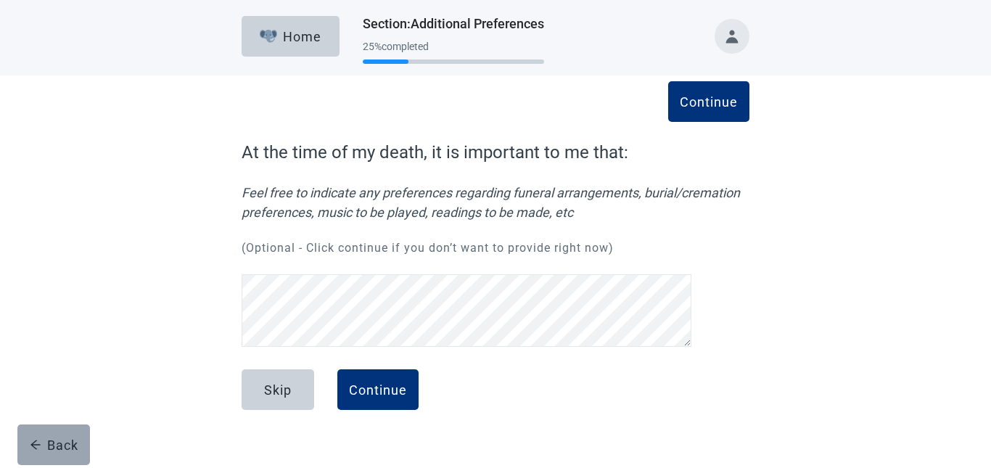
click at [33, 440] on icon "arrow-left" at bounding box center [36, 445] width 12 height 12
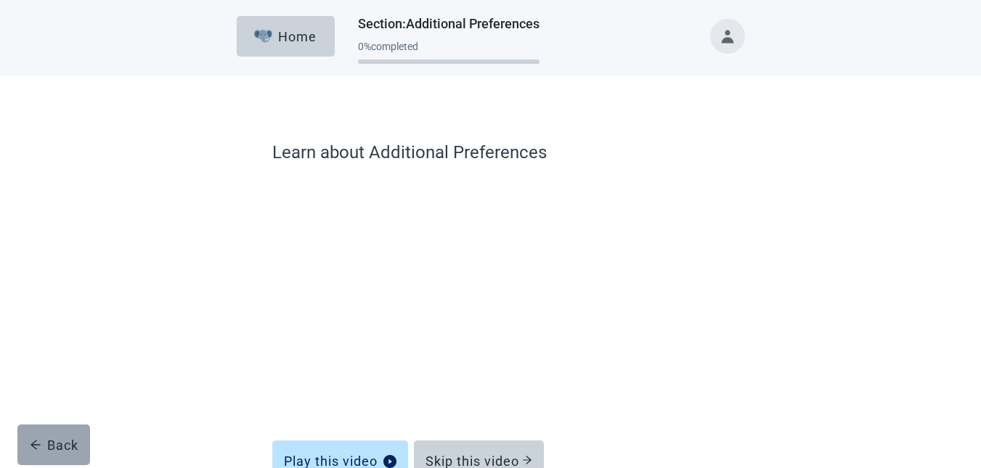
click at [38, 441] on icon "arrow-left" at bounding box center [36, 445] width 12 height 12
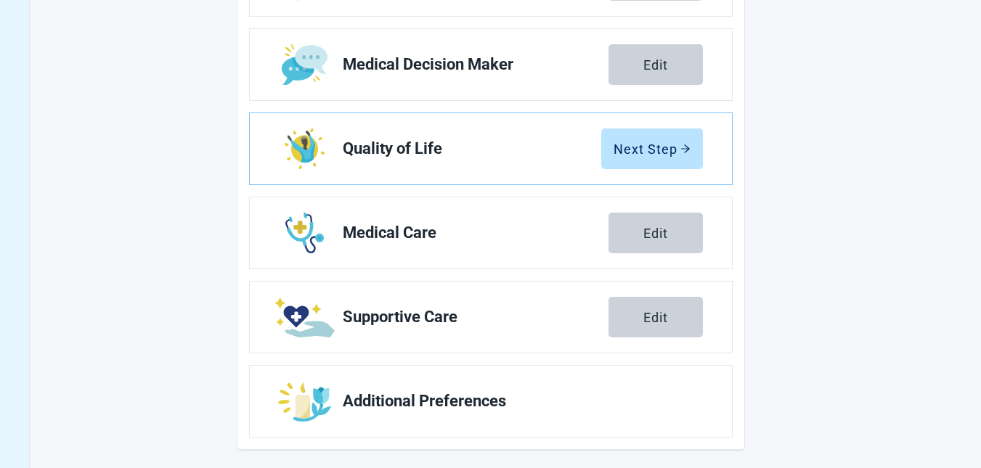
scroll to position [303, 0]
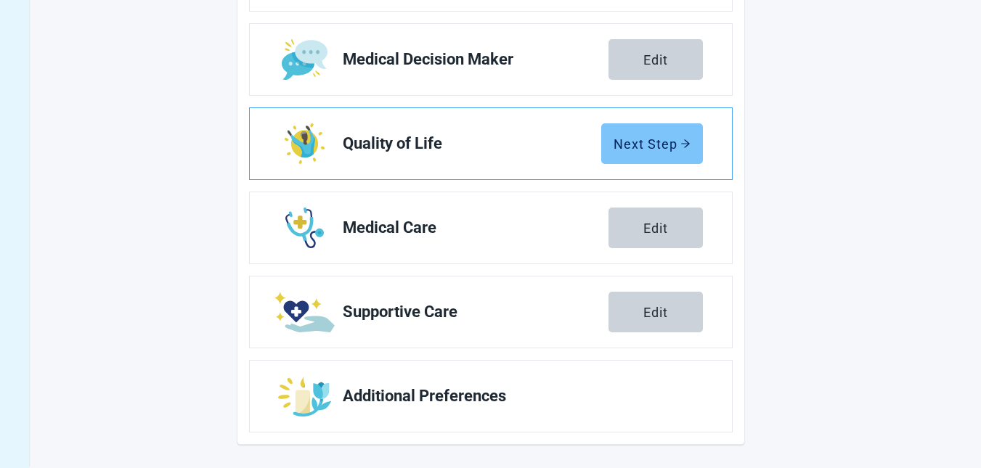
click at [643, 152] on button "Next Step" at bounding box center [652, 143] width 102 height 41
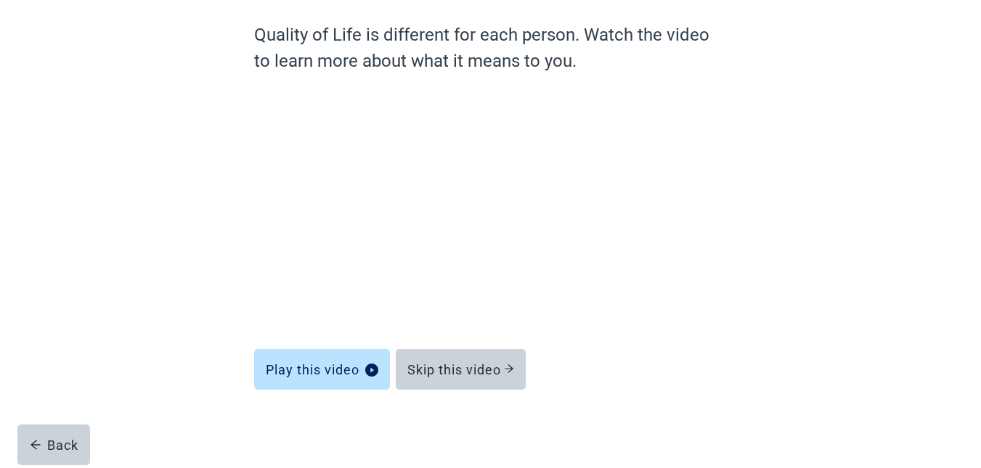
scroll to position [118, 0]
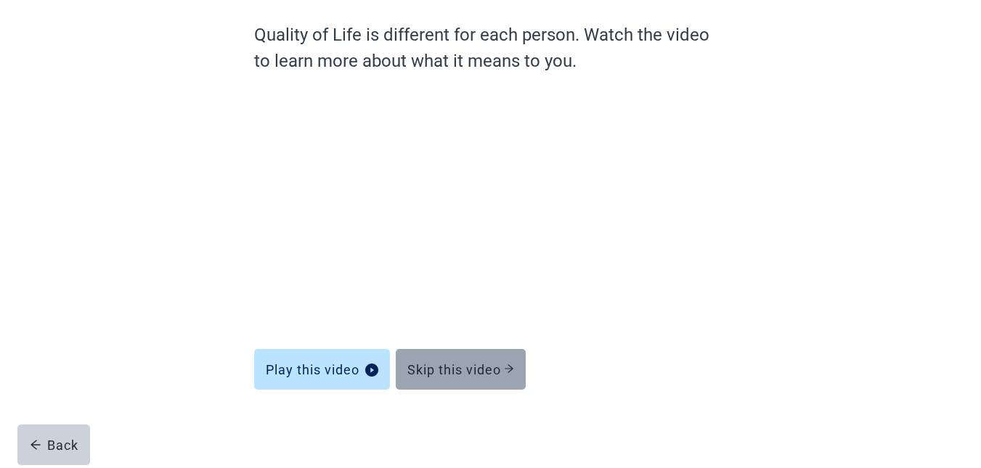
click at [467, 364] on div "Skip this video" at bounding box center [460, 369] width 107 height 15
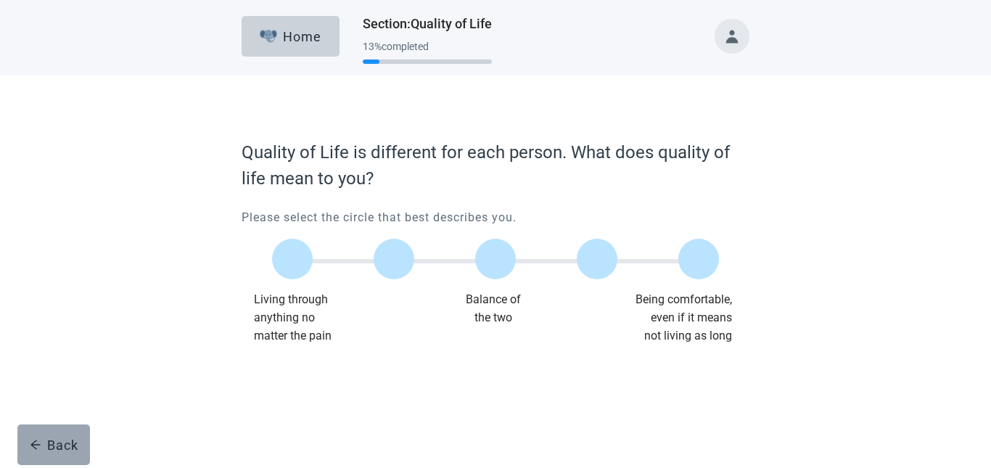
click at [41, 425] on button "Back" at bounding box center [53, 445] width 73 height 41
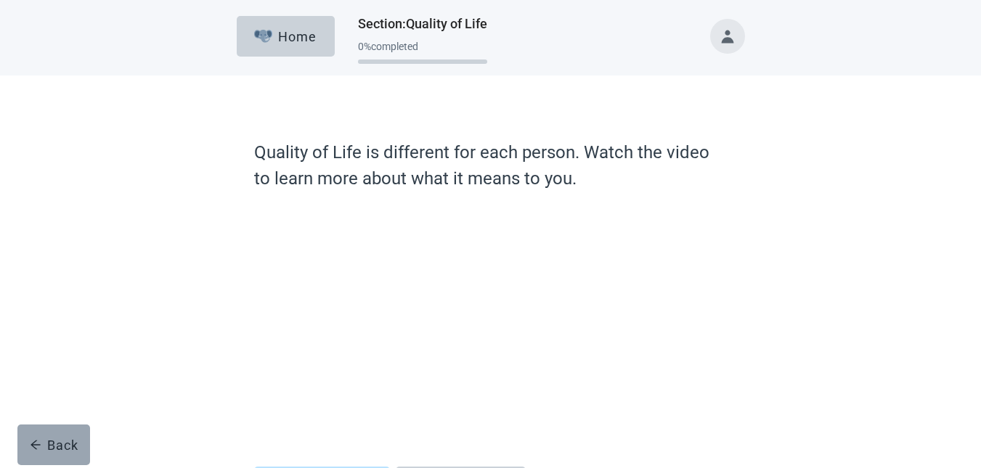
click at [34, 441] on icon "arrow-left" at bounding box center [36, 445] width 12 height 12
